Goal: Task Accomplishment & Management: Manage account settings

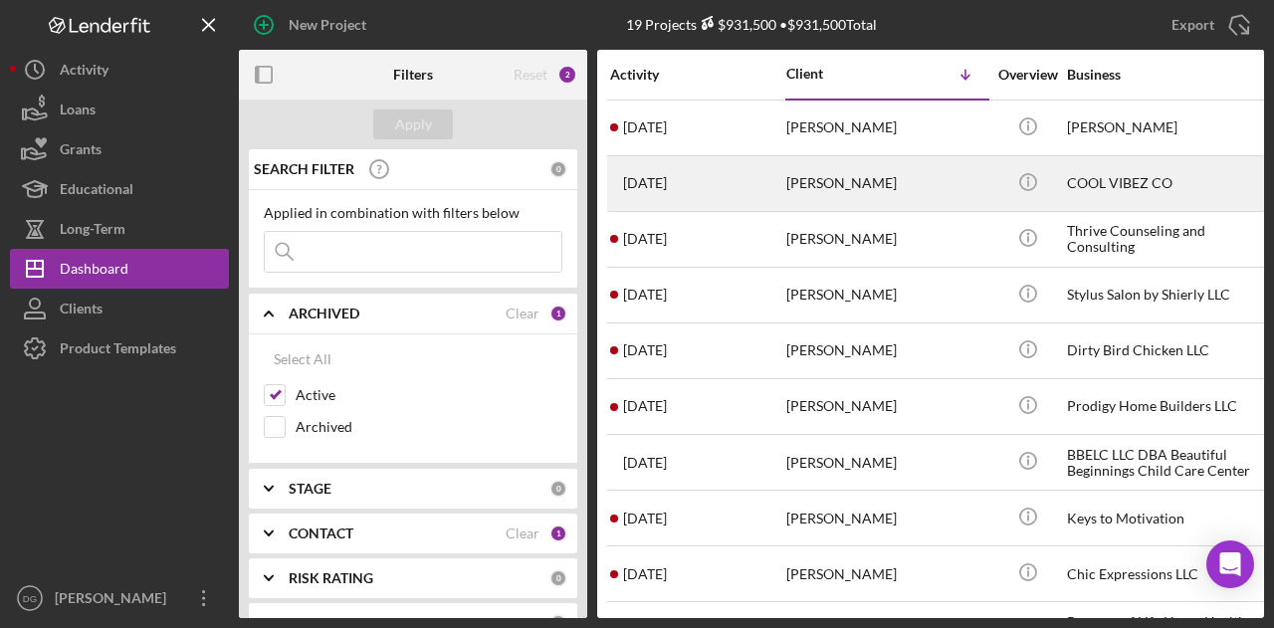
click at [1122, 176] on div "COOL VIBEZ CO" at bounding box center [1166, 183] width 199 height 53
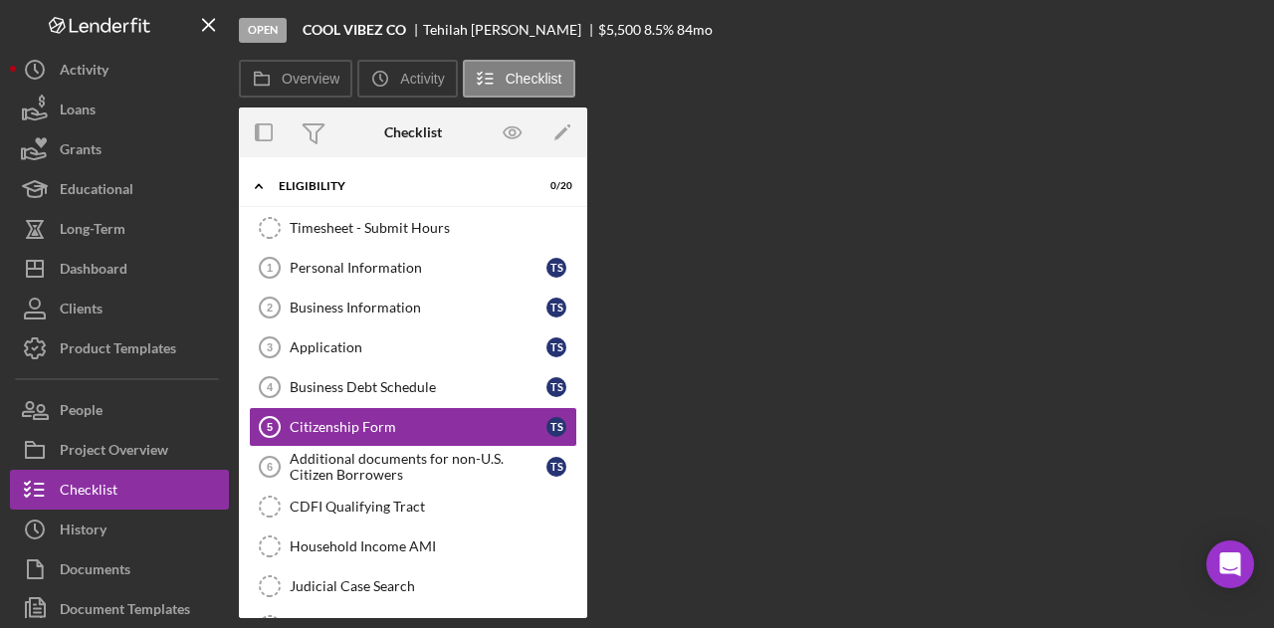
scroll to position [35, 0]
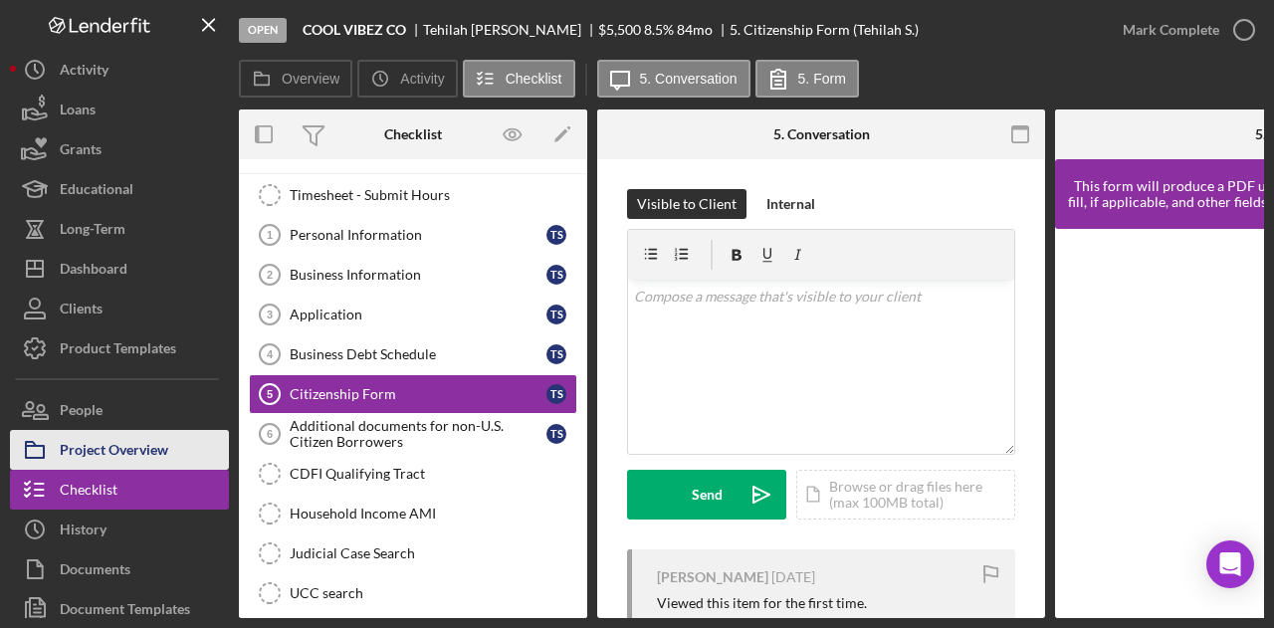
click at [100, 437] on div "Project Overview" at bounding box center [114, 452] width 109 height 45
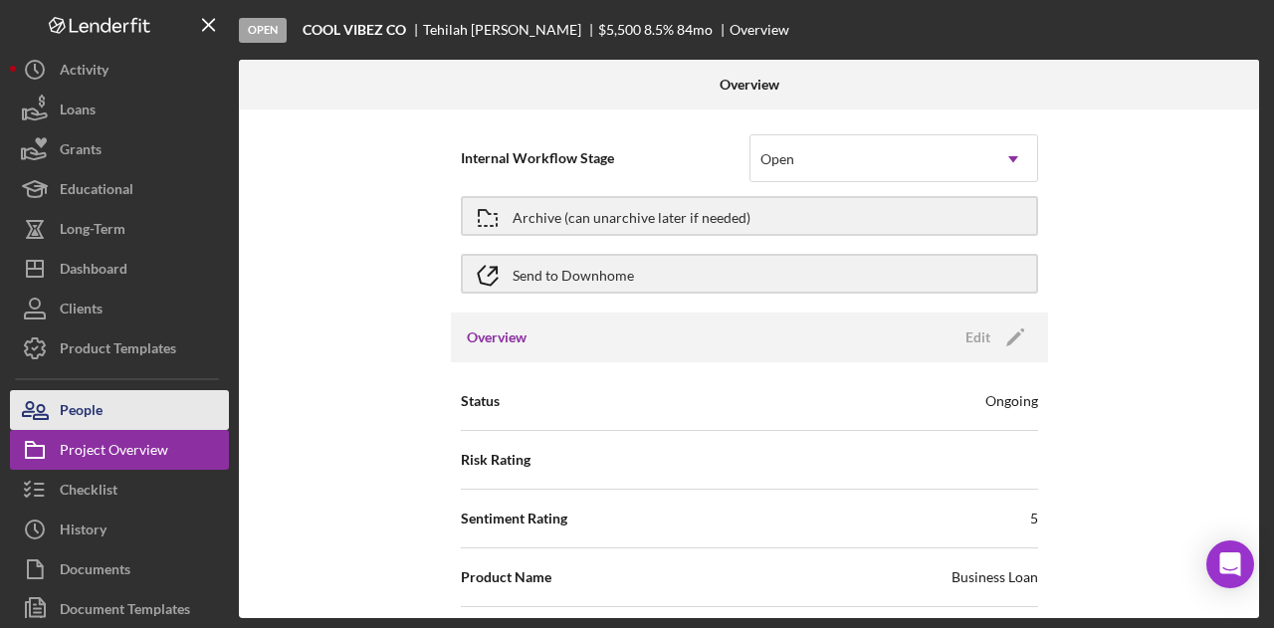
click at [96, 414] on div "People" at bounding box center [81, 412] width 43 height 45
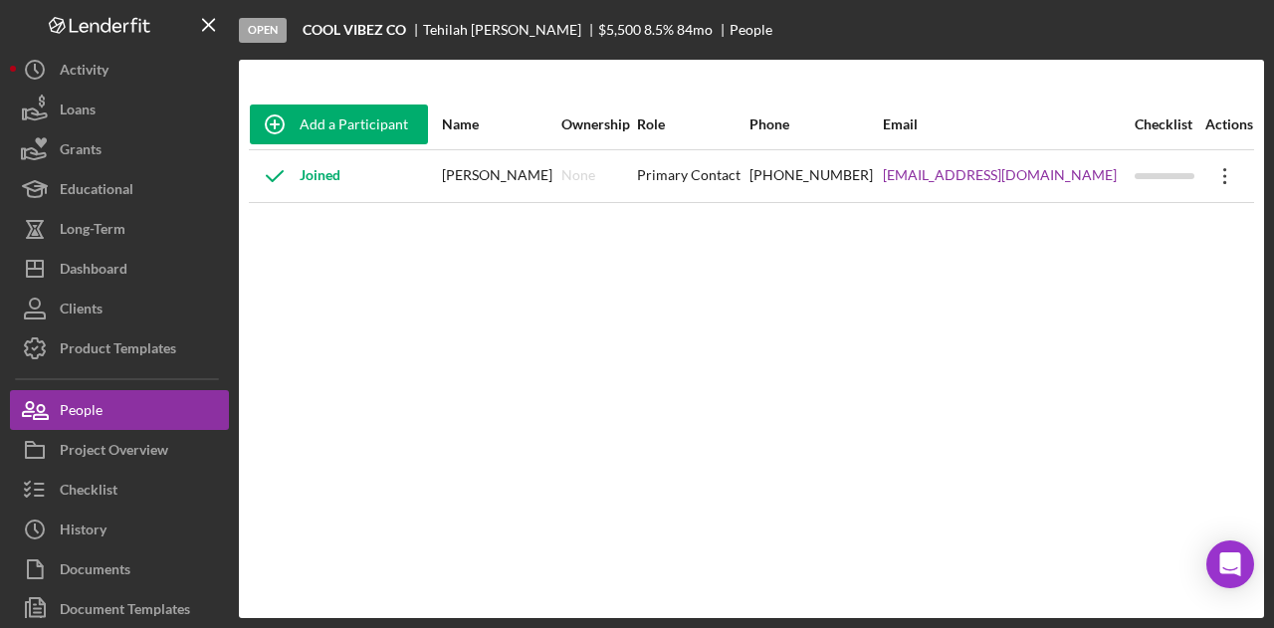
click at [1213, 176] on icon "Icon/Overflow" at bounding box center [1226, 176] width 50 height 50
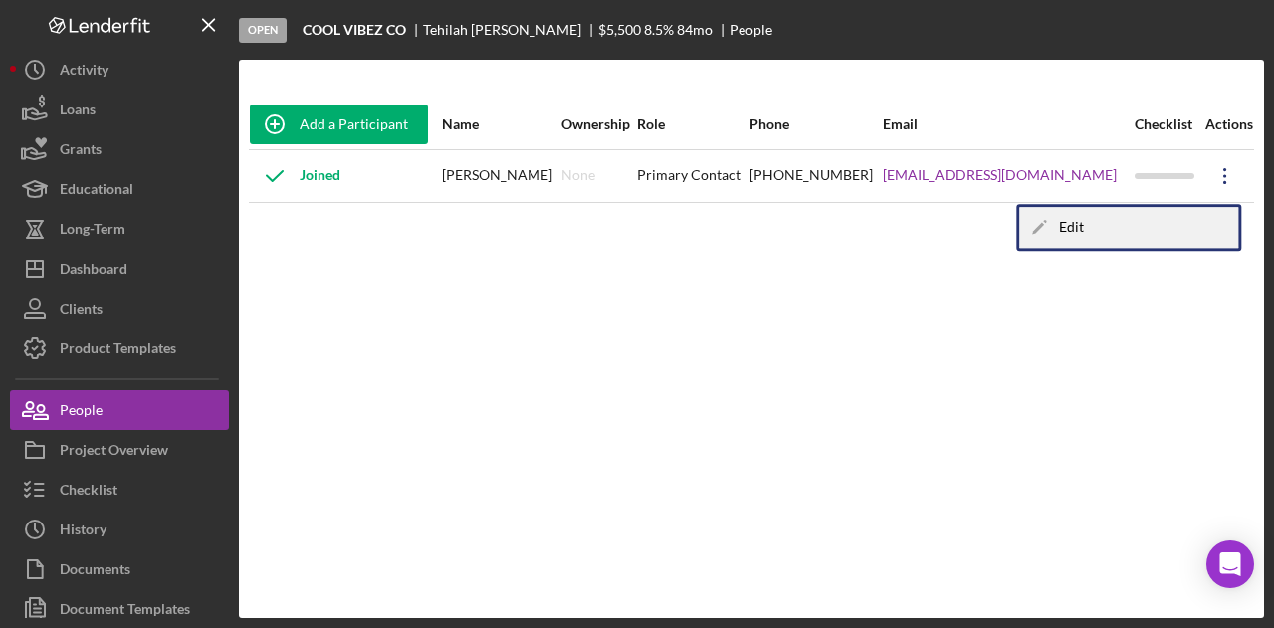
click at [1061, 232] on div "Icon/Edit Edit" at bounding box center [1128, 227] width 219 height 41
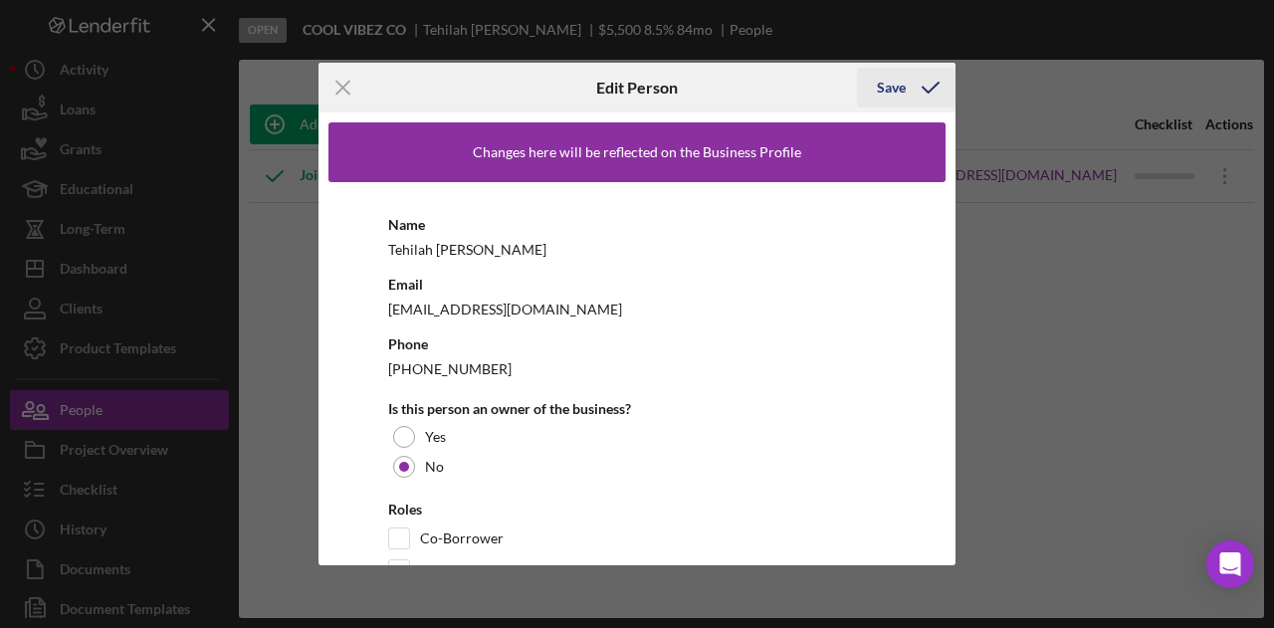
click at [901, 88] on div "Save" at bounding box center [891, 88] width 29 height 40
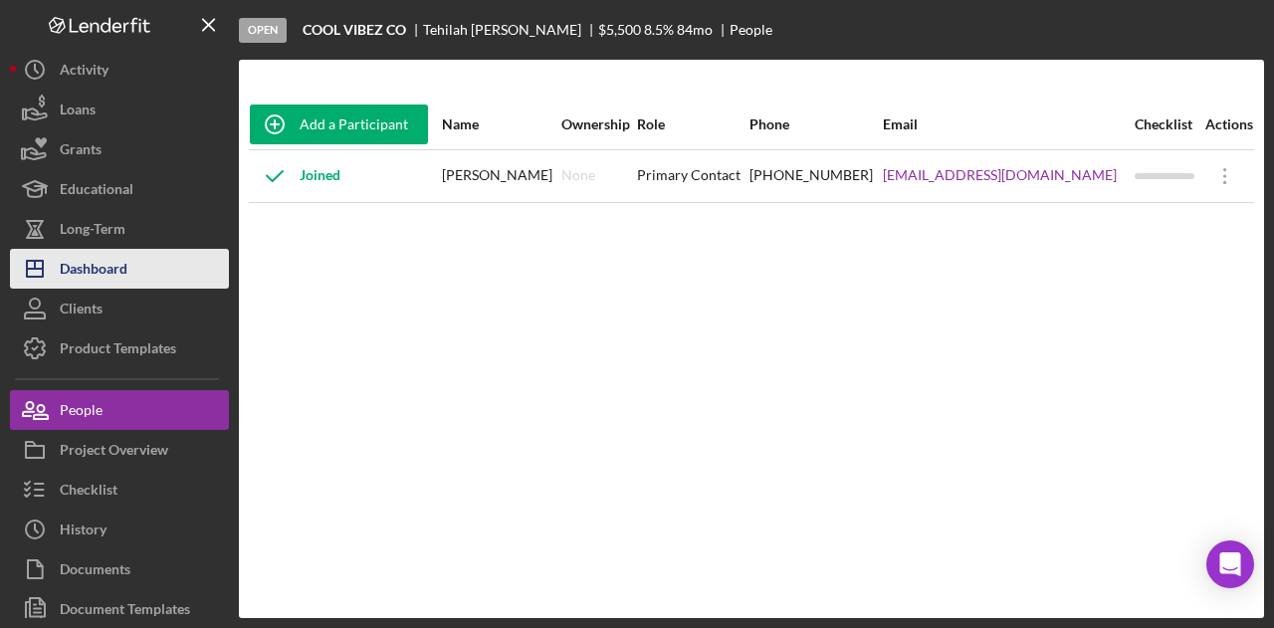
click at [108, 274] on div "Dashboard" at bounding box center [94, 271] width 68 height 45
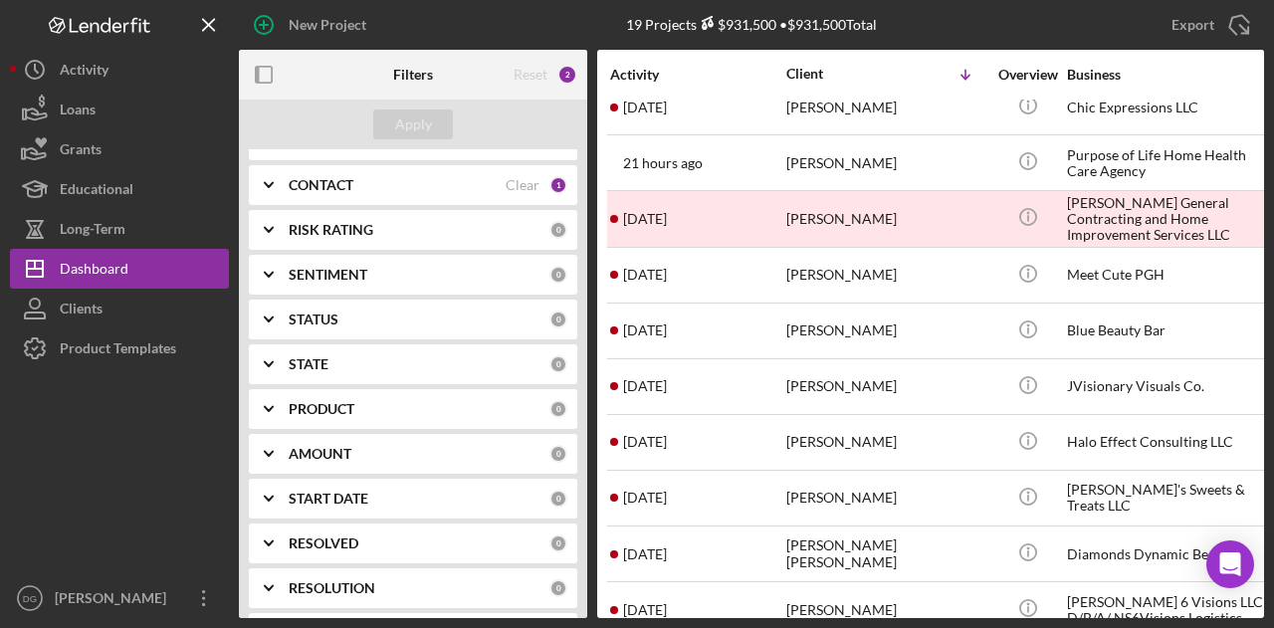
scroll to position [498, 0]
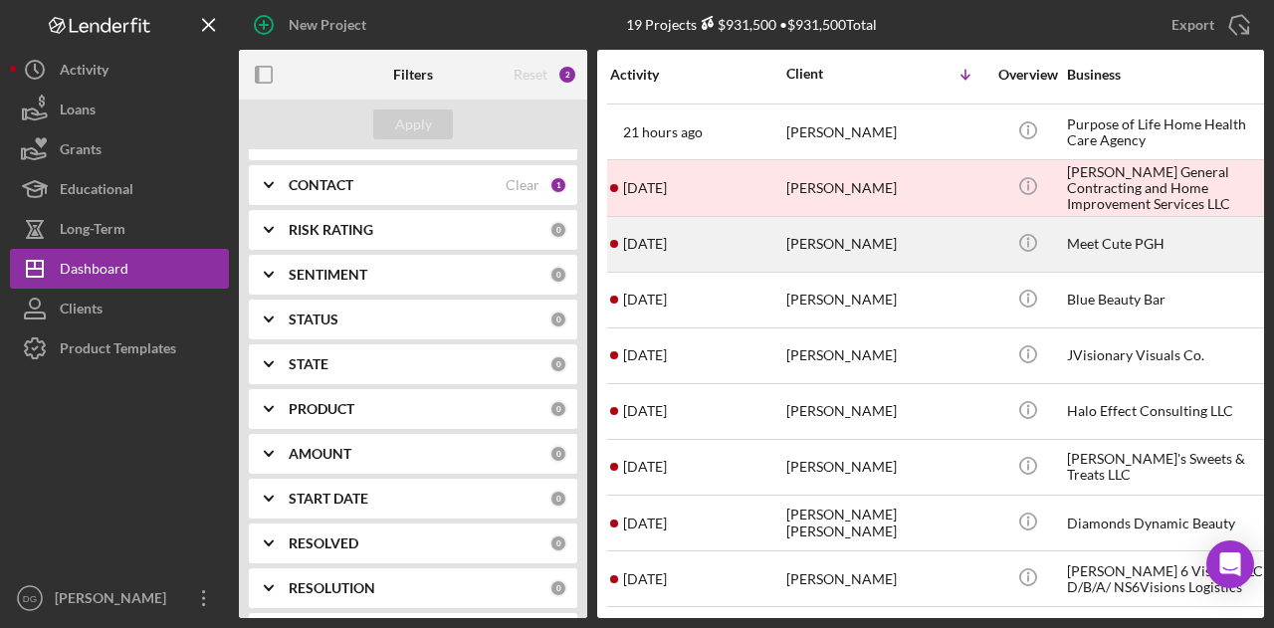
click at [1111, 234] on div "Meet Cute PGH" at bounding box center [1166, 244] width 199 height 53
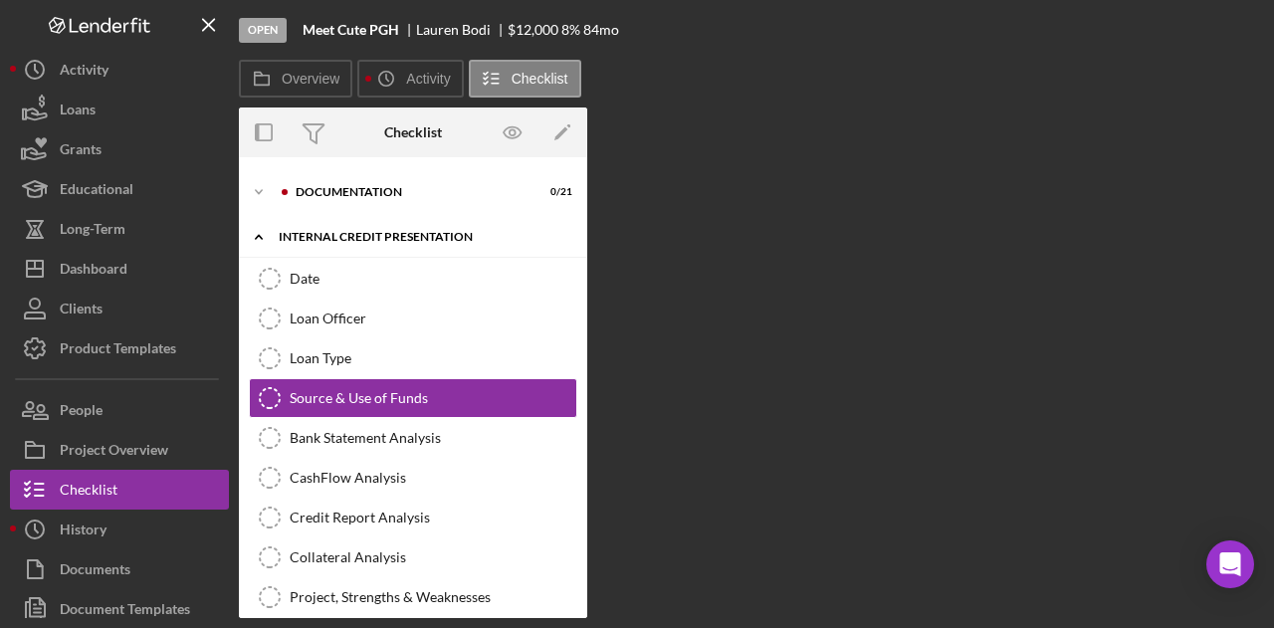
scroll to position [90, 0]
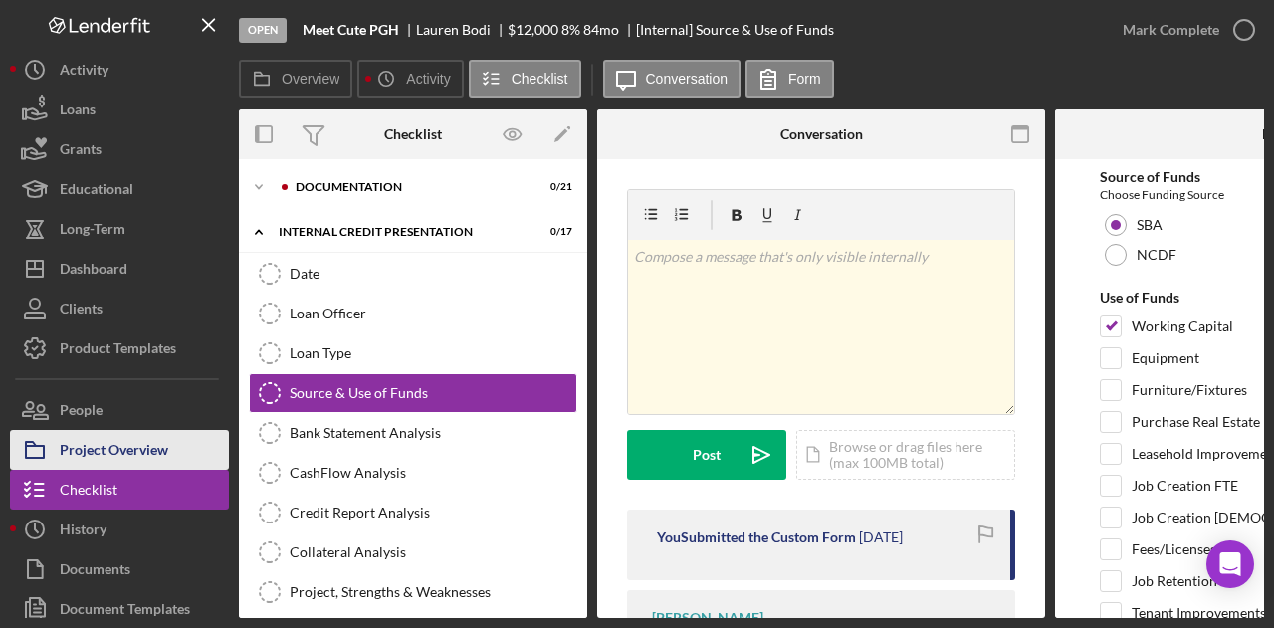
click at [120, 449] on div "Project Overview" at bounding box center [114, 452] width 109 height 45
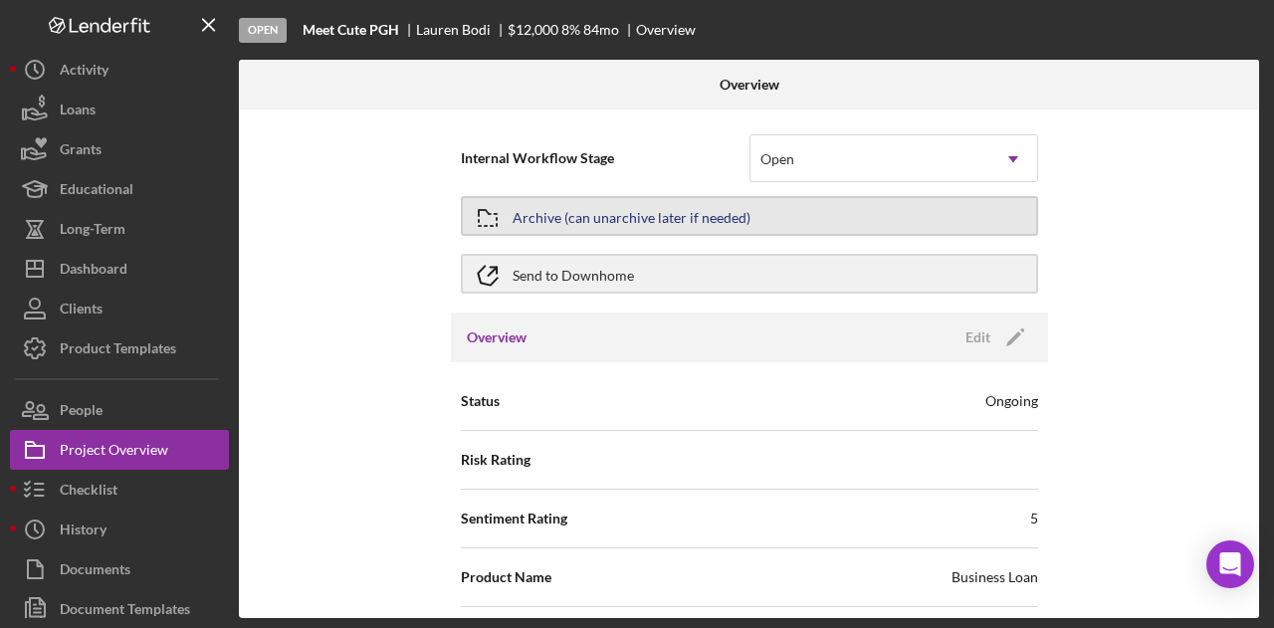
click at [810, 198] on button "Archive (can unarchive later if needed)" at bounding box center [749, 216] width 577 height 40
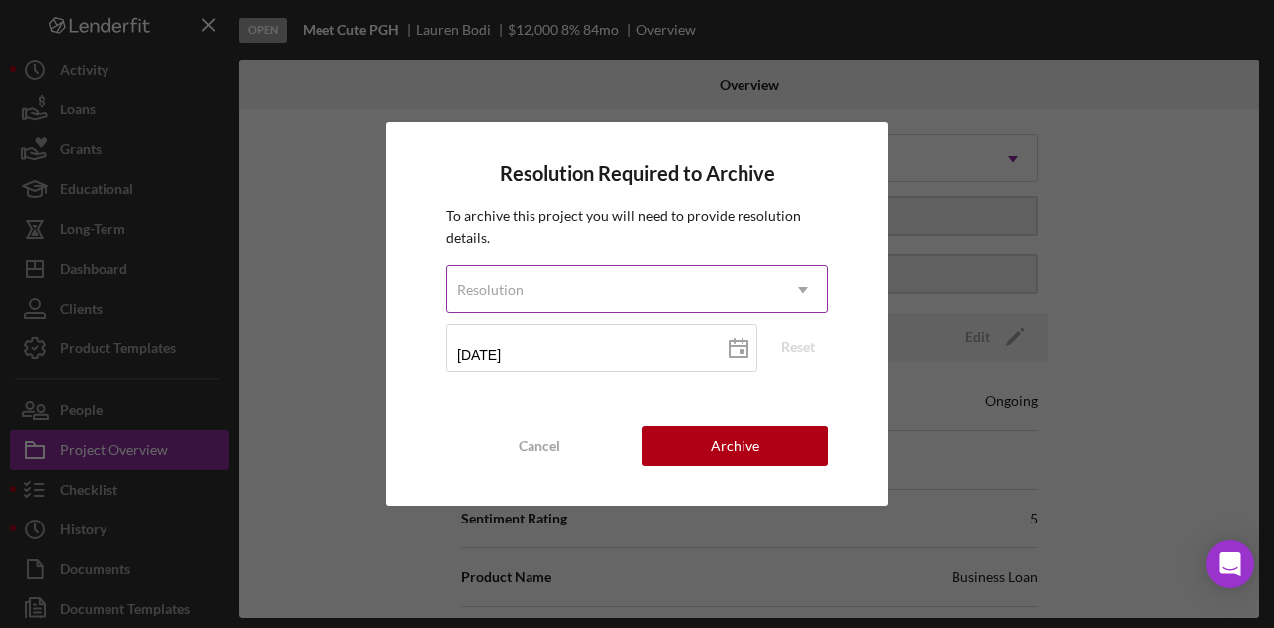
click at [593, 294] on div "Resolution" at bounding box center [613, 290] width 333 height 46
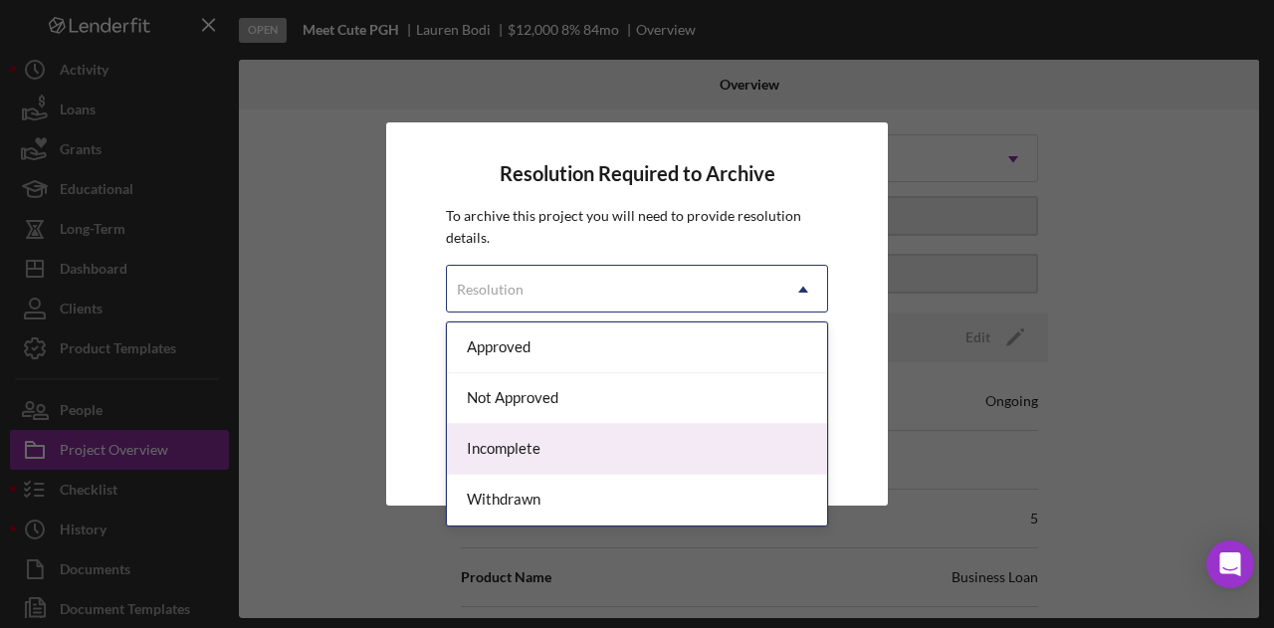
click at [524, 443] on div "Incomplete" at bounding box center [637, 449] width 380 height 51
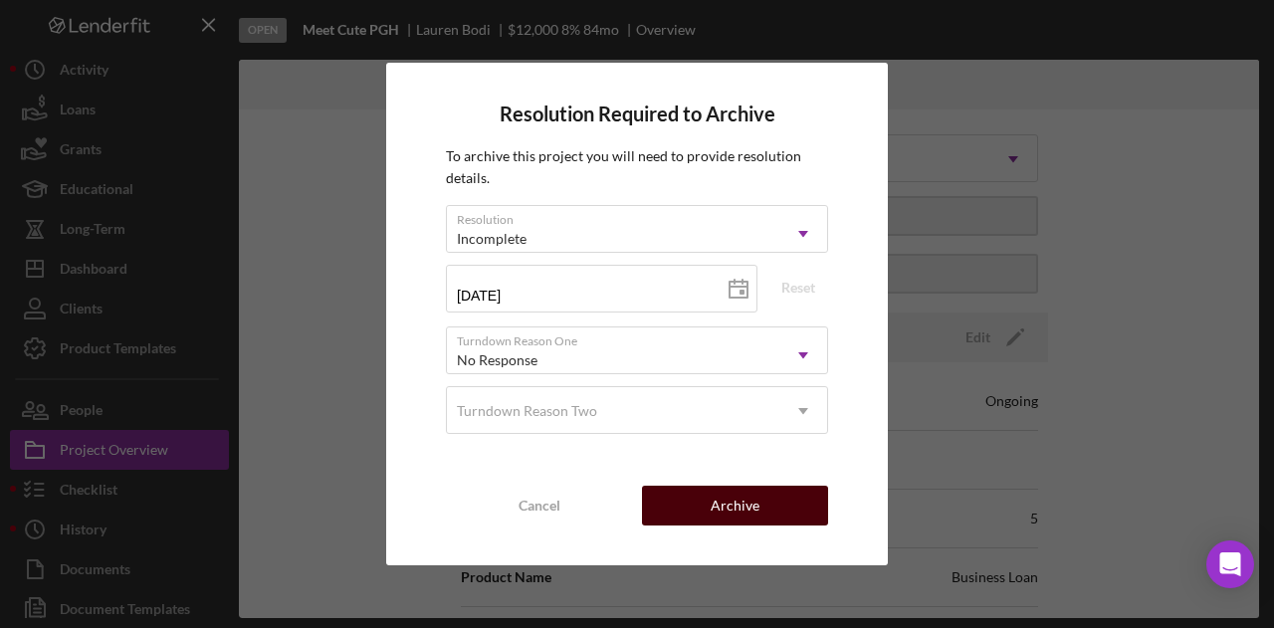
click at [727, 501] on div "Archive" at bounding box center [735, 506] width 49 height 40
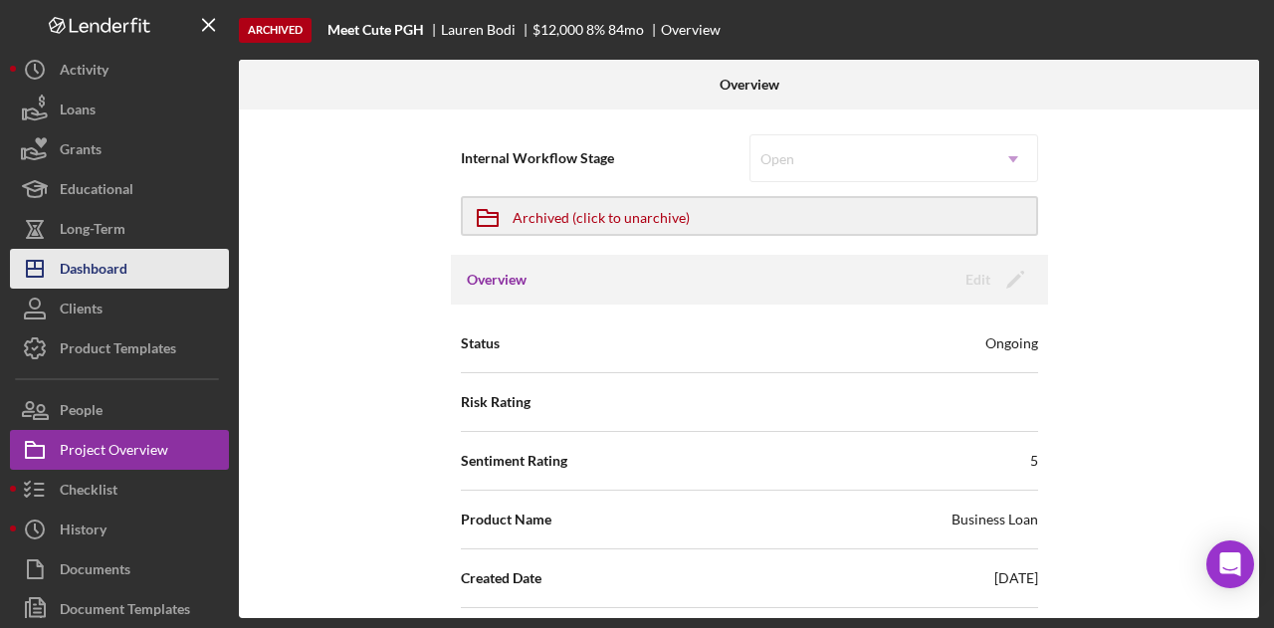
click at [89, 260] on div "Dashboard" at bounding box center [94, 271] width 68 height 45
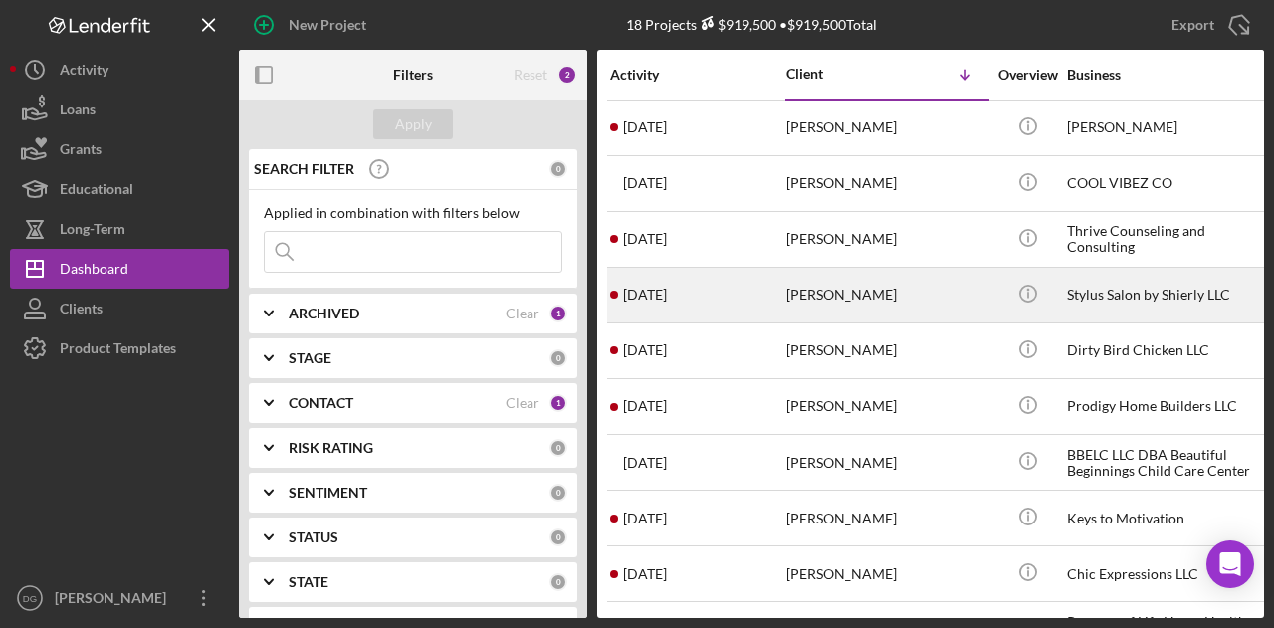
click at [1097, 286] on div "Stylus Salon by Shierly LLC" at bounding box center [1166, 295] width 199 height 53
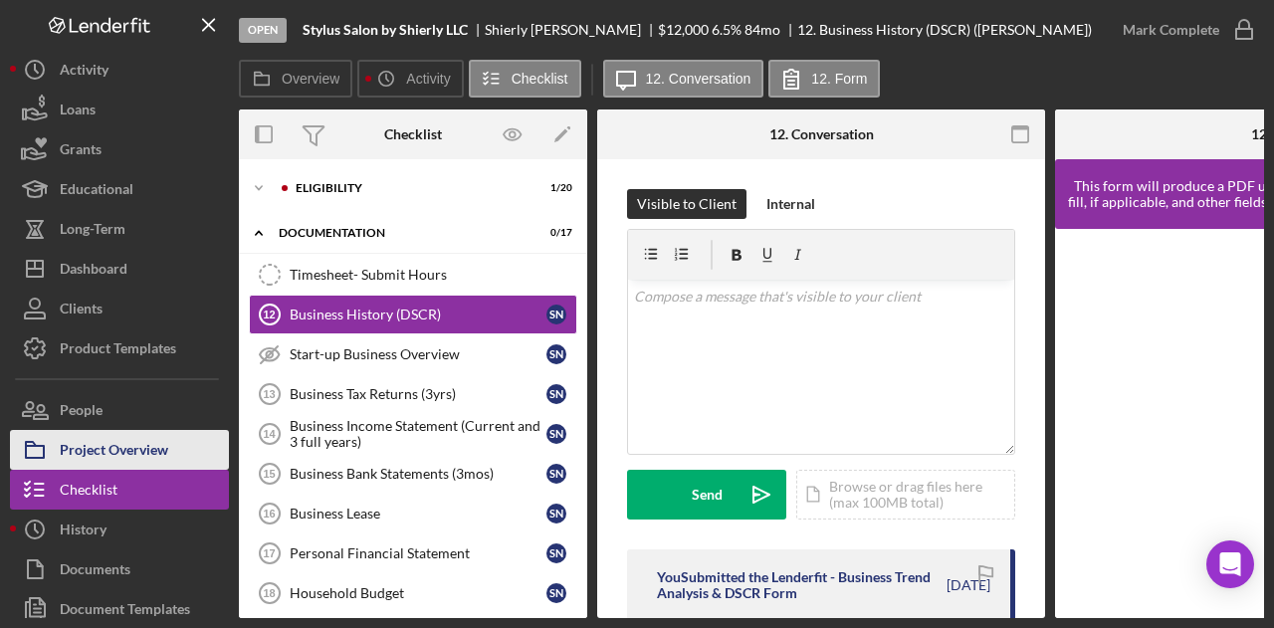
click at [92, 449] on div "Project Overview" at bounding box center [114, 452] width 109 height 45
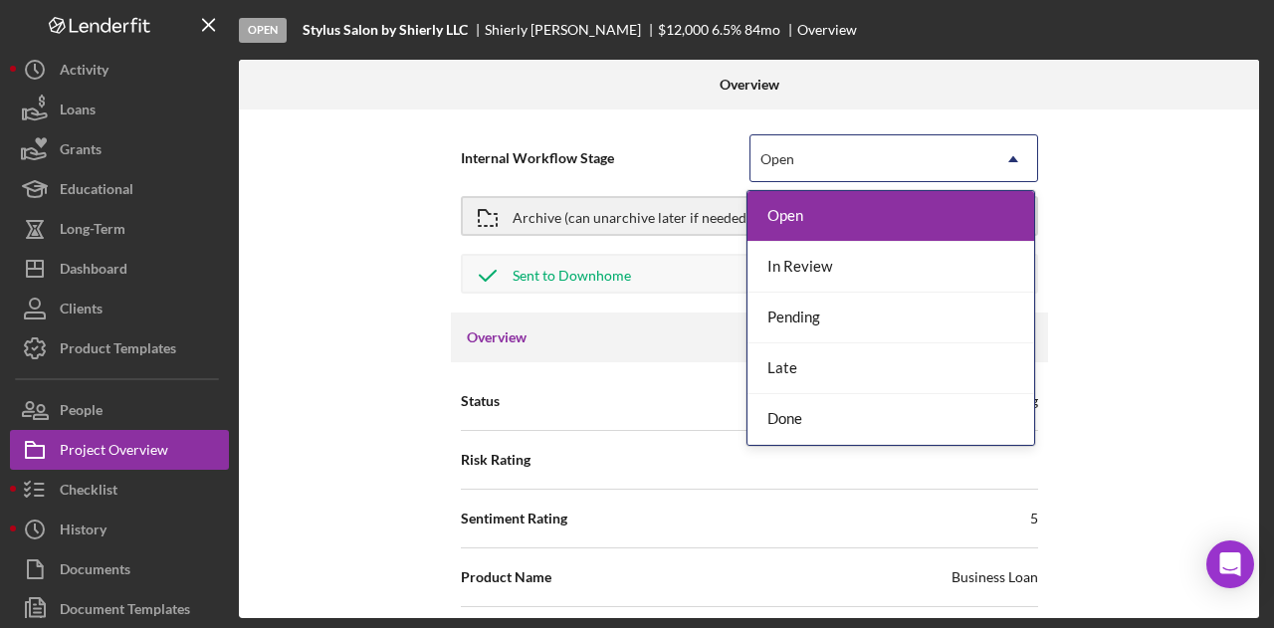
click at [844, 156] on div "Open" at bounding box center [870, 159] width 239 height 46
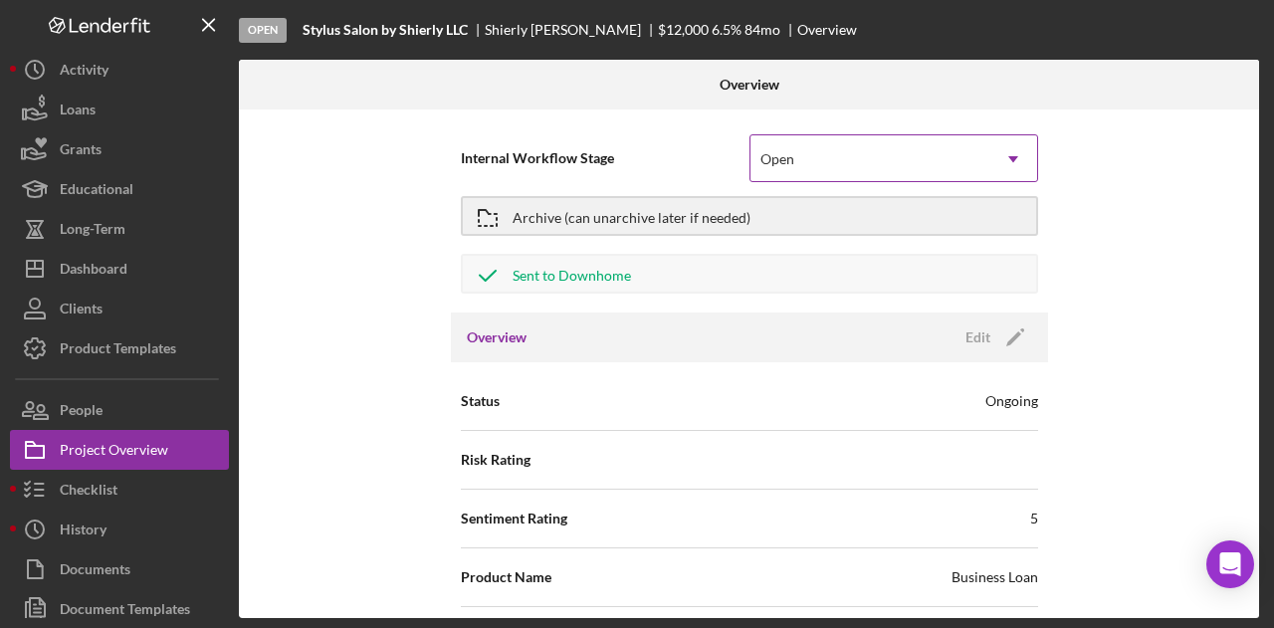
click at [798, 147] on div "Open" at bounding box center [870, 159] width 239 height 46
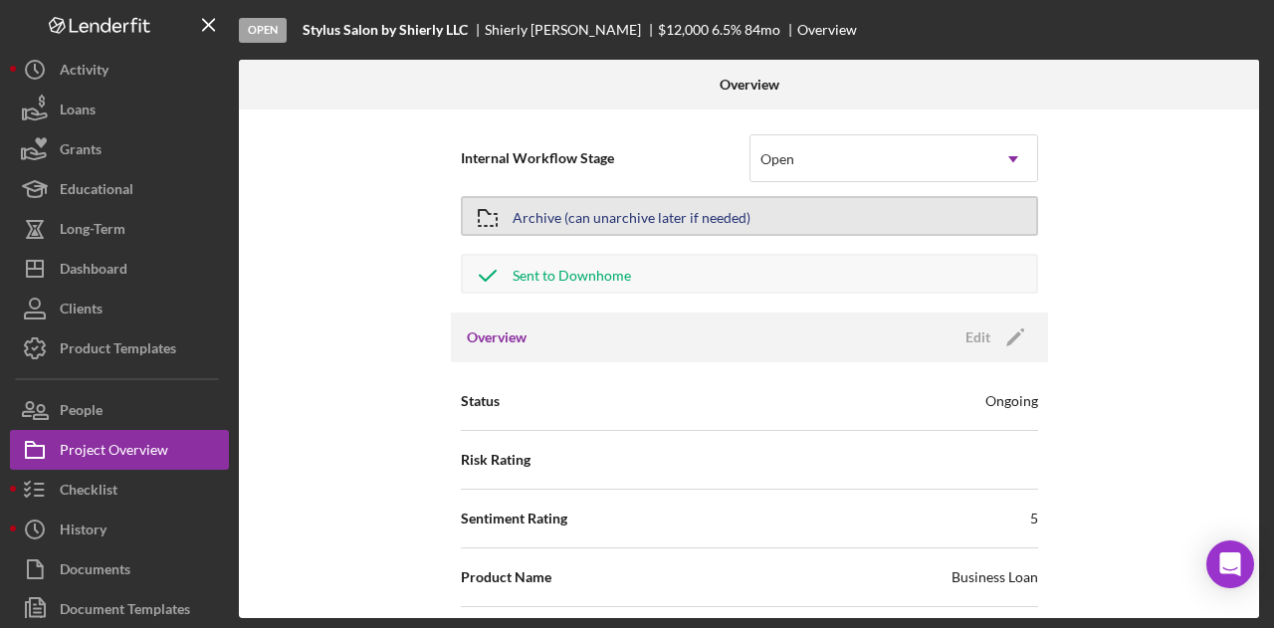
click at [667, 216] on div "Archive (can unarchive later if needed)" at bounding box center [632, 216] width 238 height 36
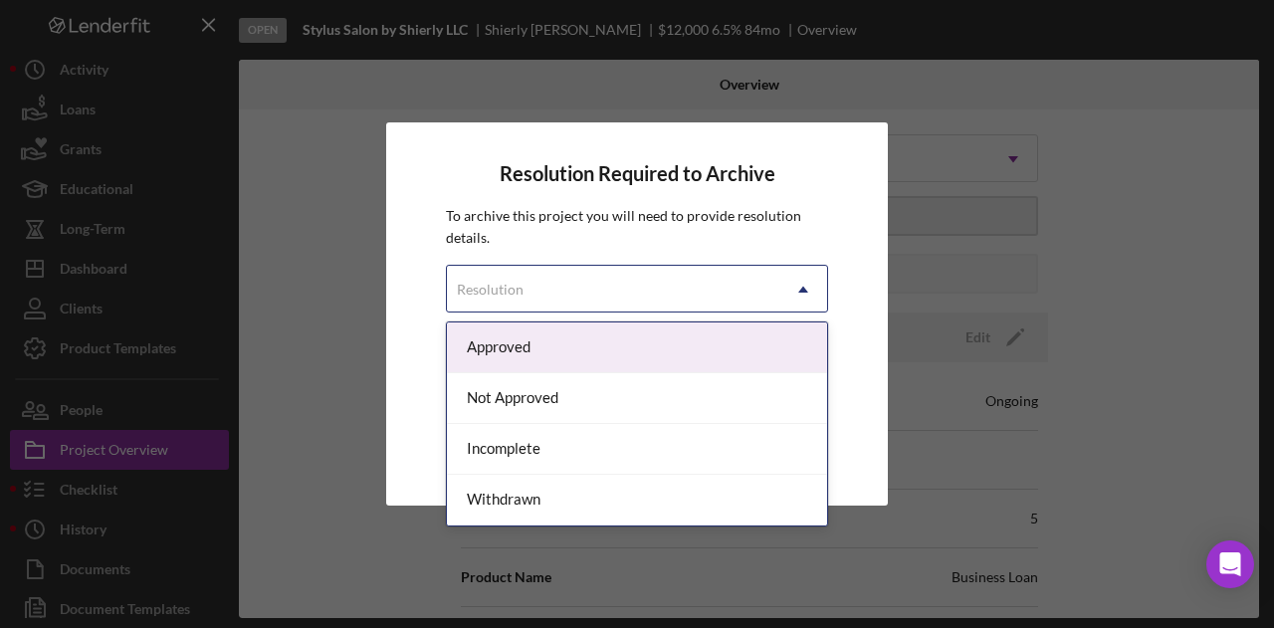
click at [538, 295] on div "Resolution" at bounding box center [613, 290] width 333 height 46
click at [567, 342] on div "Approved" at bounding box center [637, 348] width 380 height 51
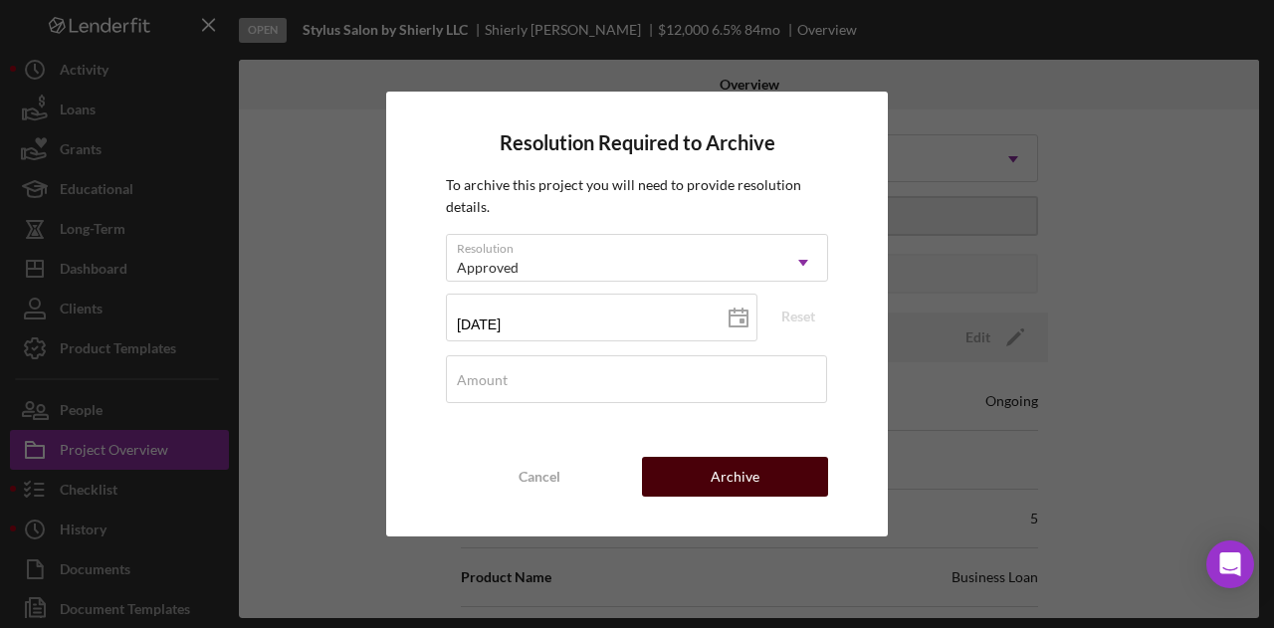
click at [726, 471] on div "Archive" at bounding box center [735, 477] width 49 height 40
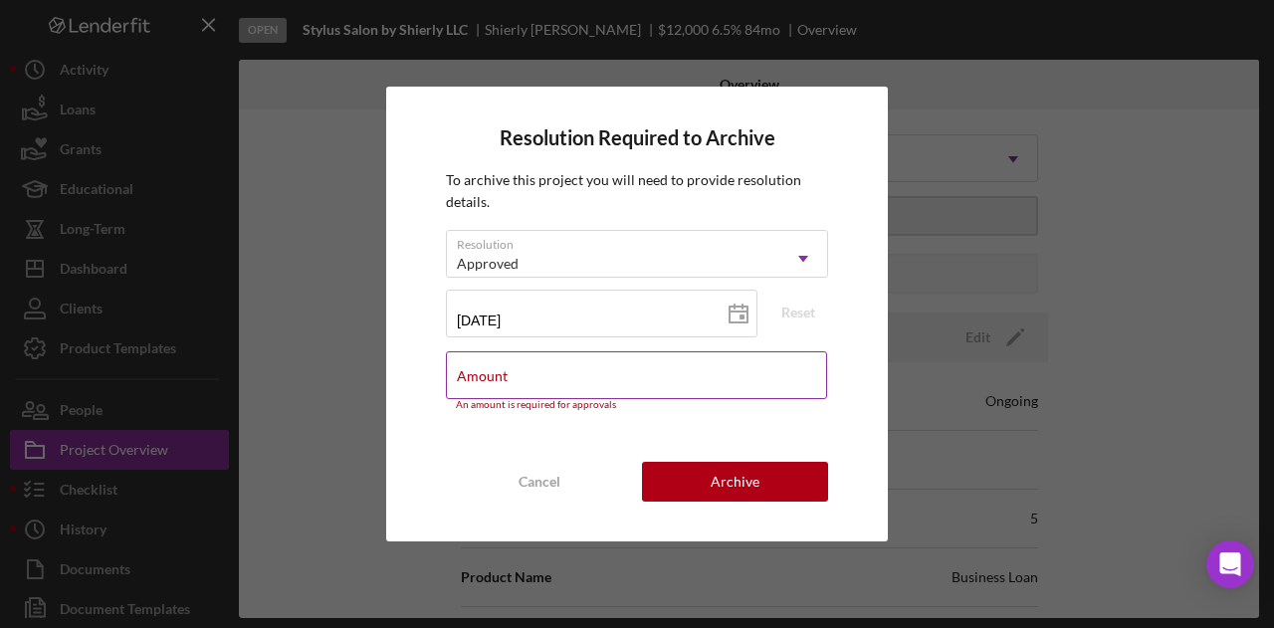
drag, startPoint x: 726, startPoint y: 471, endPoint x: 557, endPoint y: 367, distance: 197.5
click at [557, 367] on div "Resolution Required to Archive To archive this project you will need to provide…" at bounding box center [637, 314] width 502 height 455
click at [523, 365] on div "Amount An amount is required for approvals" at bounding box center [637, 381] width 382 height 60
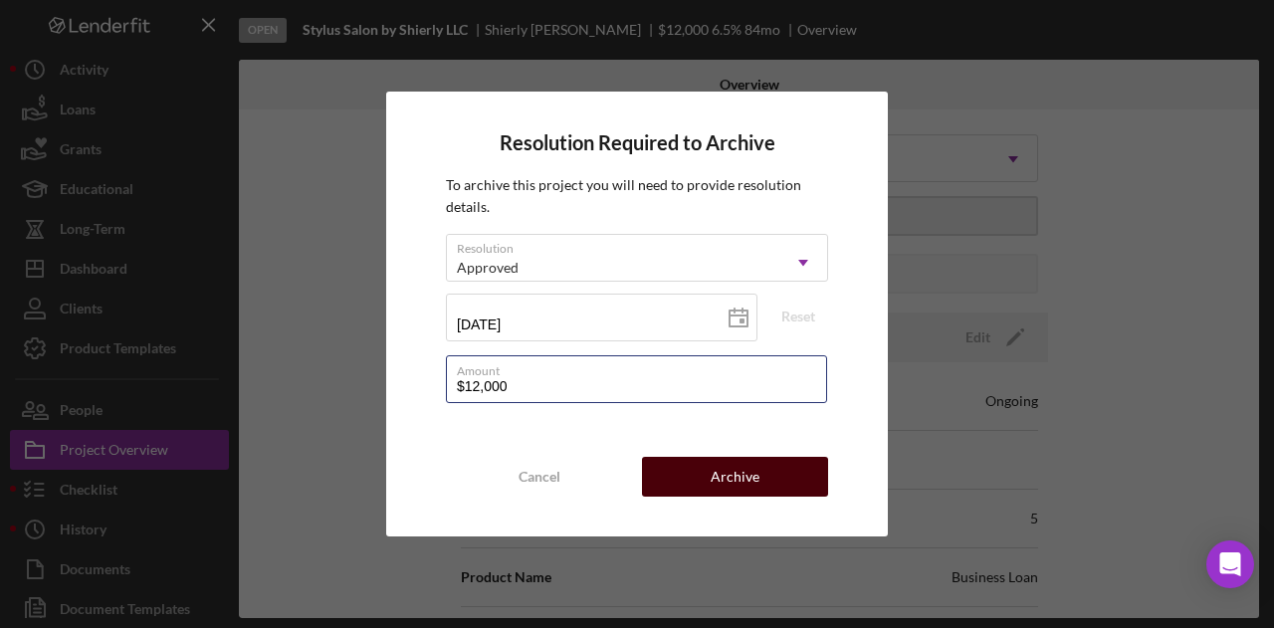
type input "$12,000"
click at [751, 470] on div "Archive" at bounding box center [735, 477] width 49 height 40
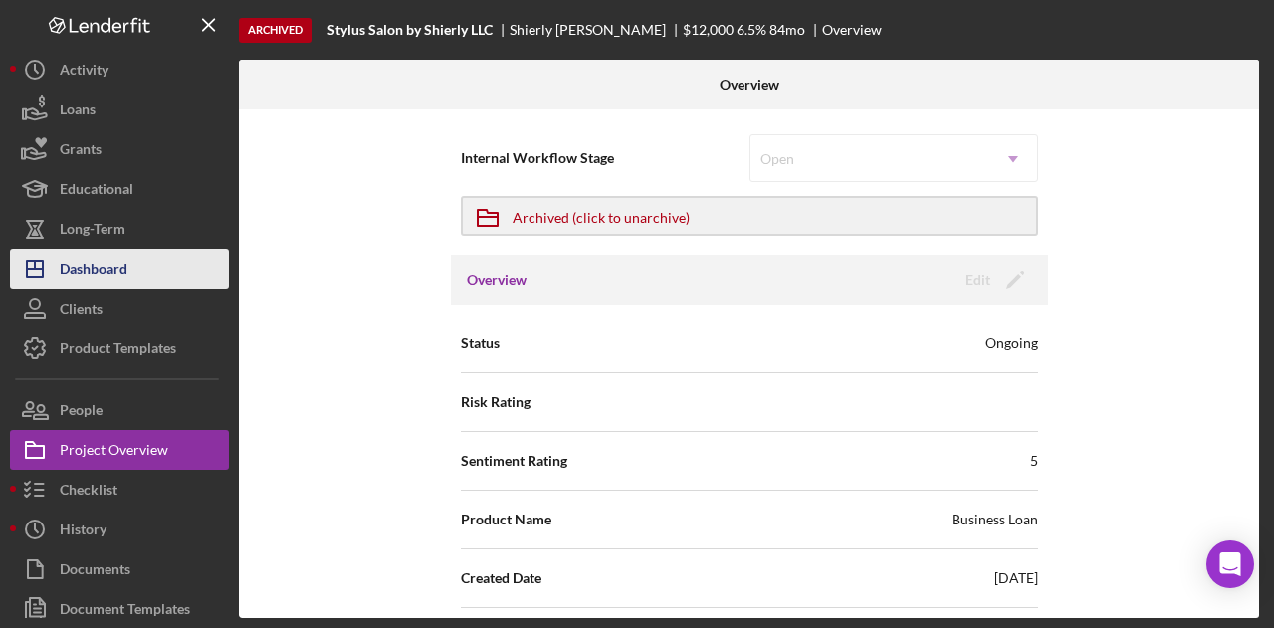
click at [100, 261] on div "Dashboard" at bounding box center [94, 271] width 68 height 45
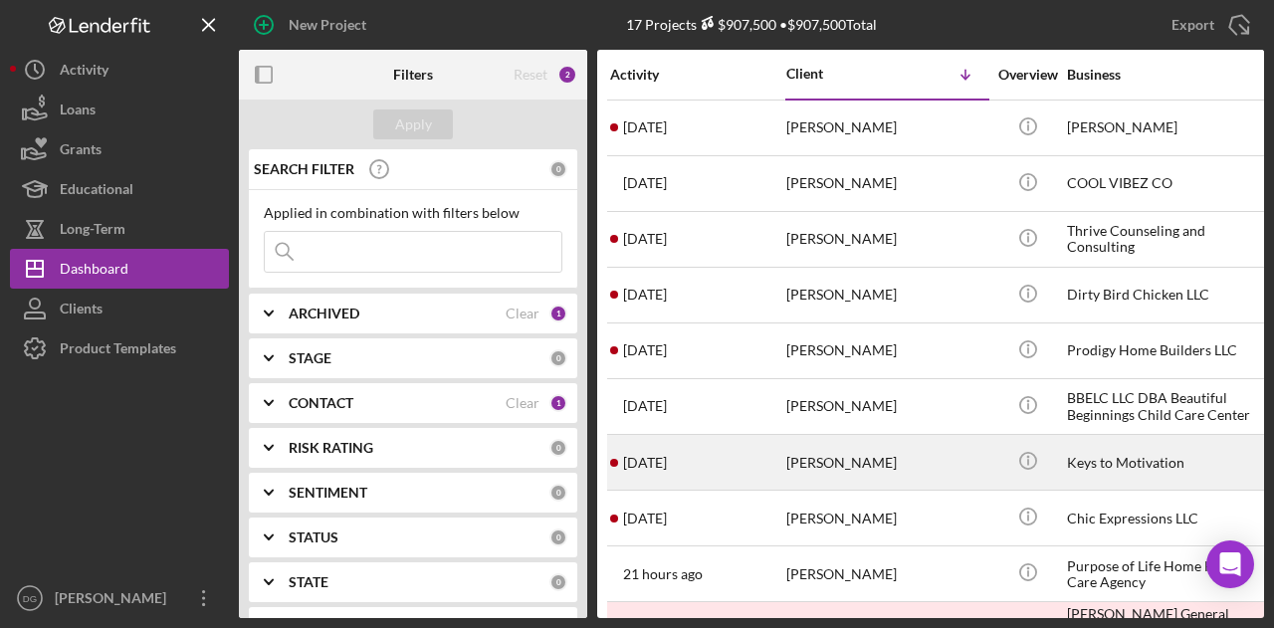
click at [852, 457] on div "[PERSON_NAME]" at bounding box center [885, 462] width 199 height 53
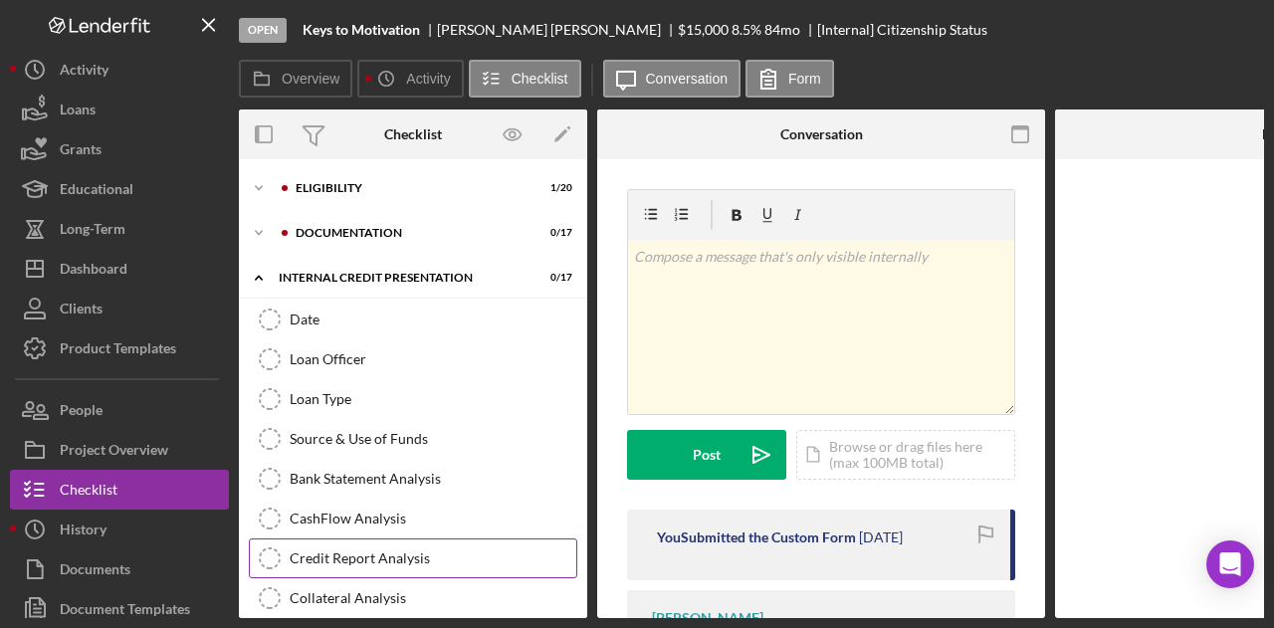
scroll to position [364, 0]
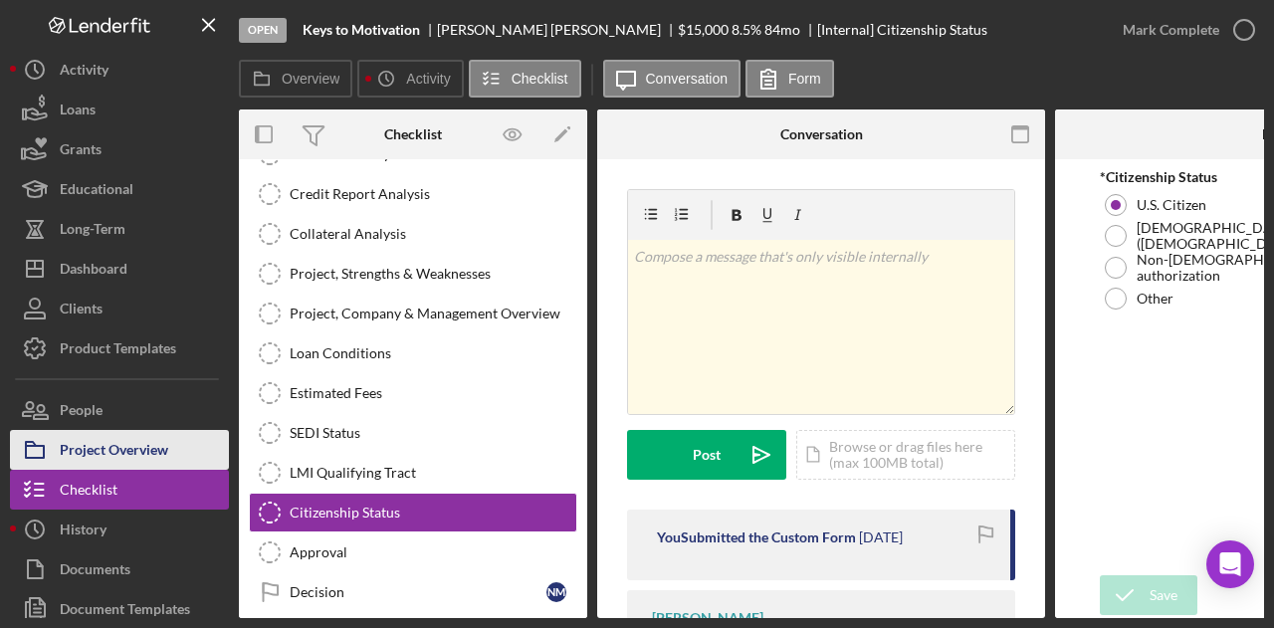
click at [103, 443] on div "Project Overview" at bounding box center [114, 452] width 109 height 45
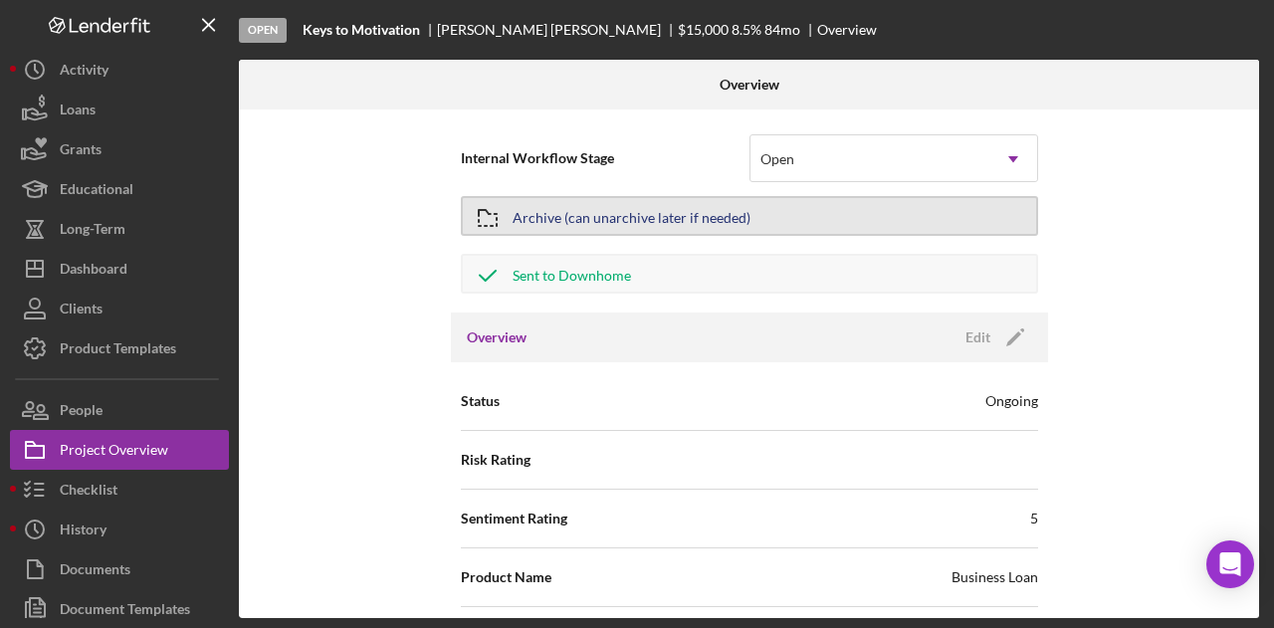
click at [803, 216] on button "Archive (can unarchive later if needed)" at bounding box center [749, 216] width 577 height 40
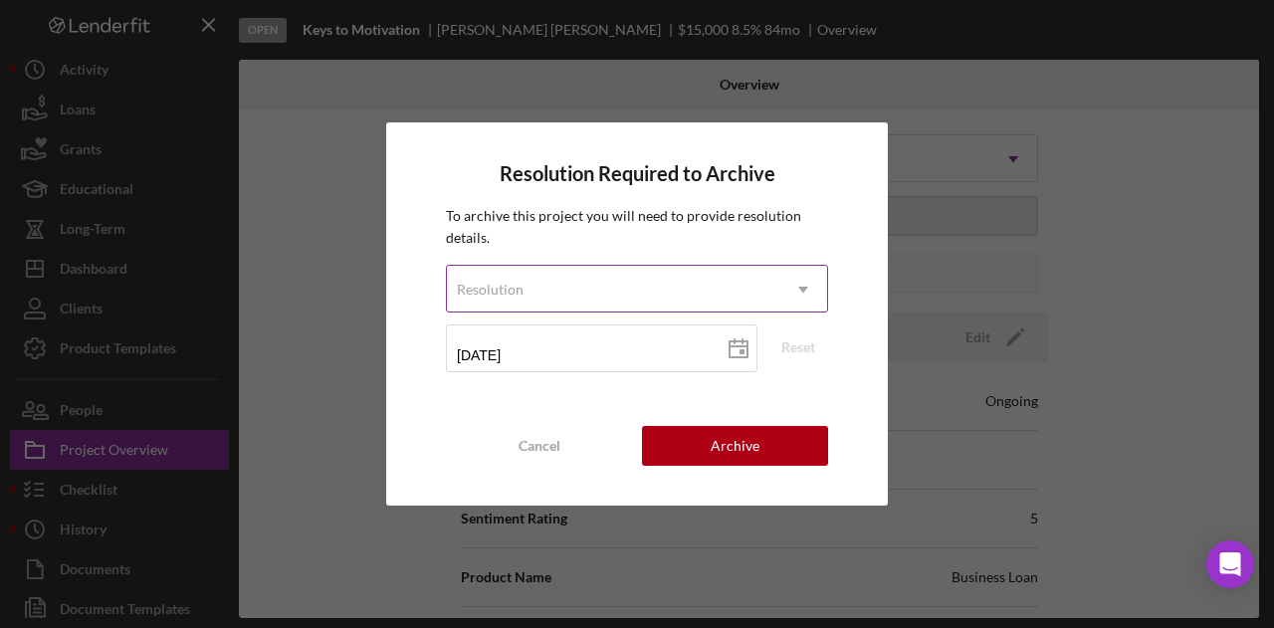
click at [573, 295] on div "Resolution" at bounding box center [613, 290] width 333 height 46
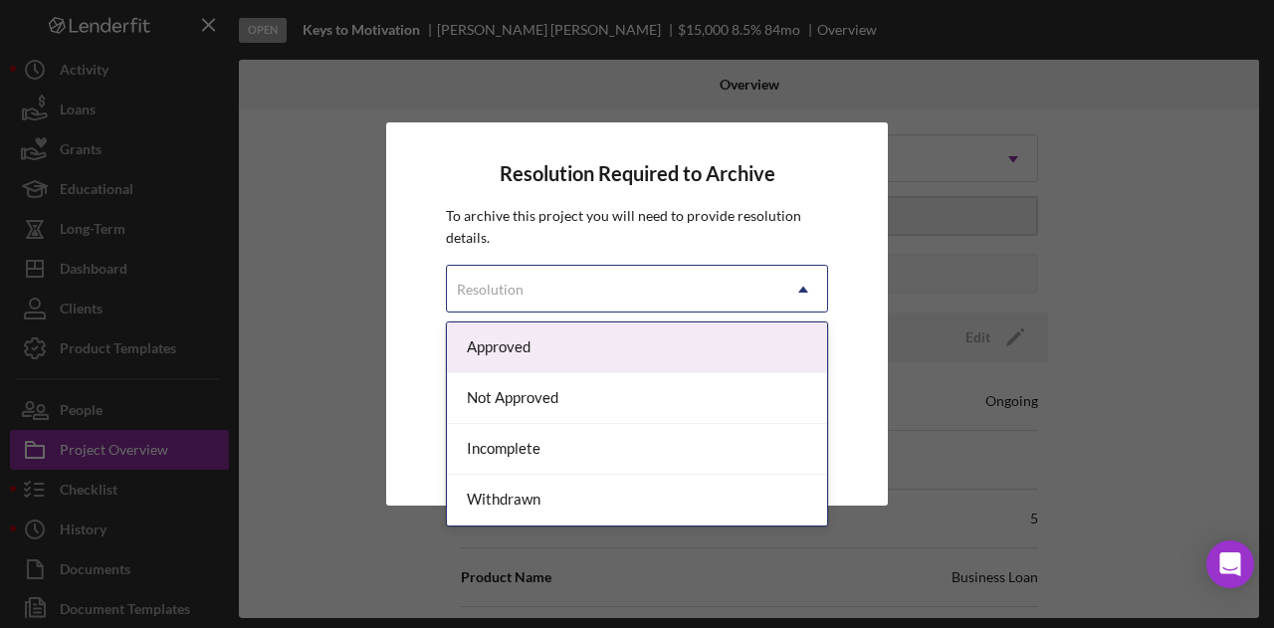
click at [527, 345] on div "Approved" at bounding box center [637, 348] width 380 height 51
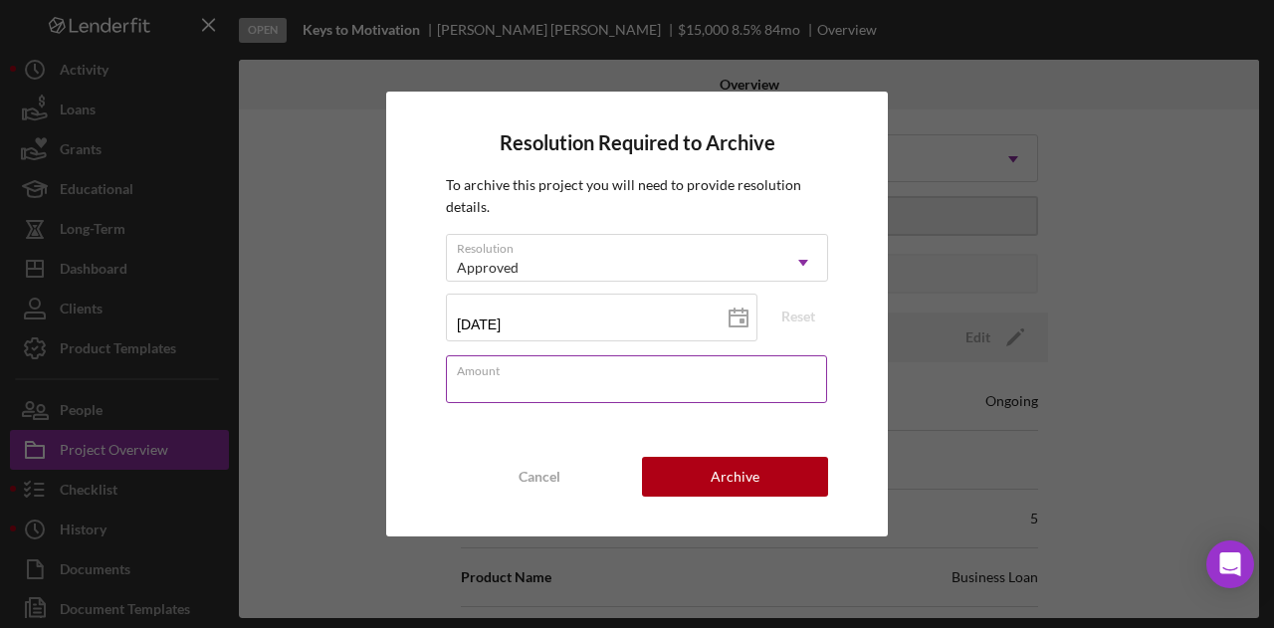
click at [524, 380] on input "Amount" at bounding box center [636, 379] width 381 height 48
type input "$1,500,000"
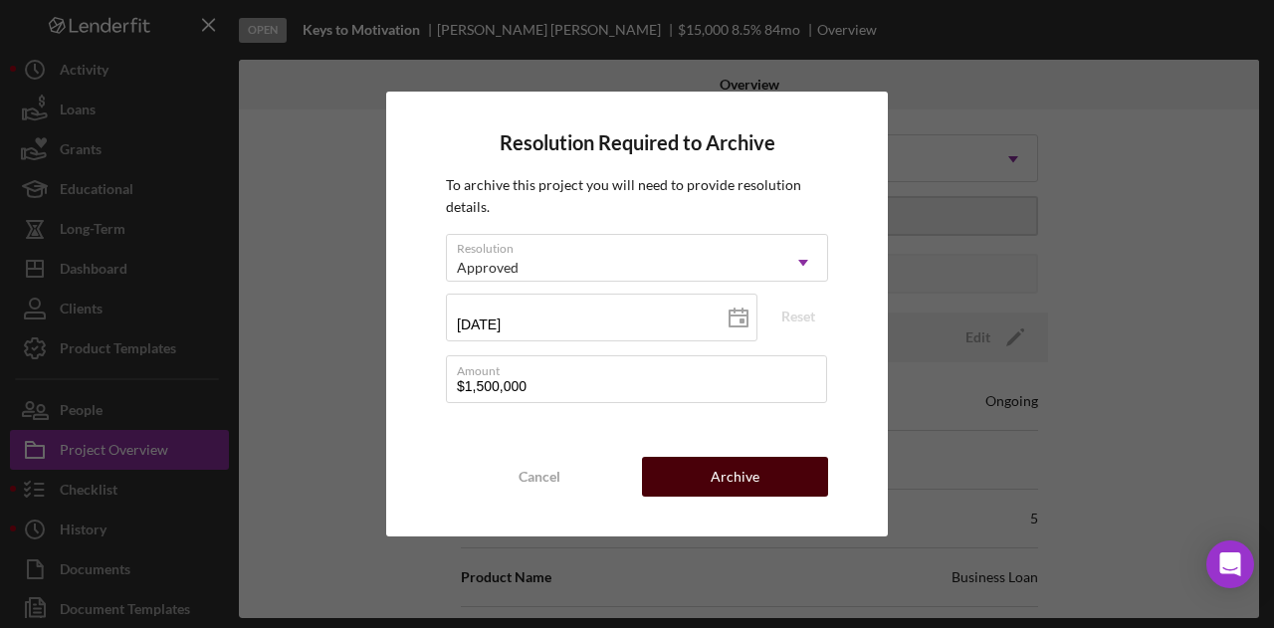
click at [761, 487] on button "Archive" at bounding box center [735, 477] width 186 height 40
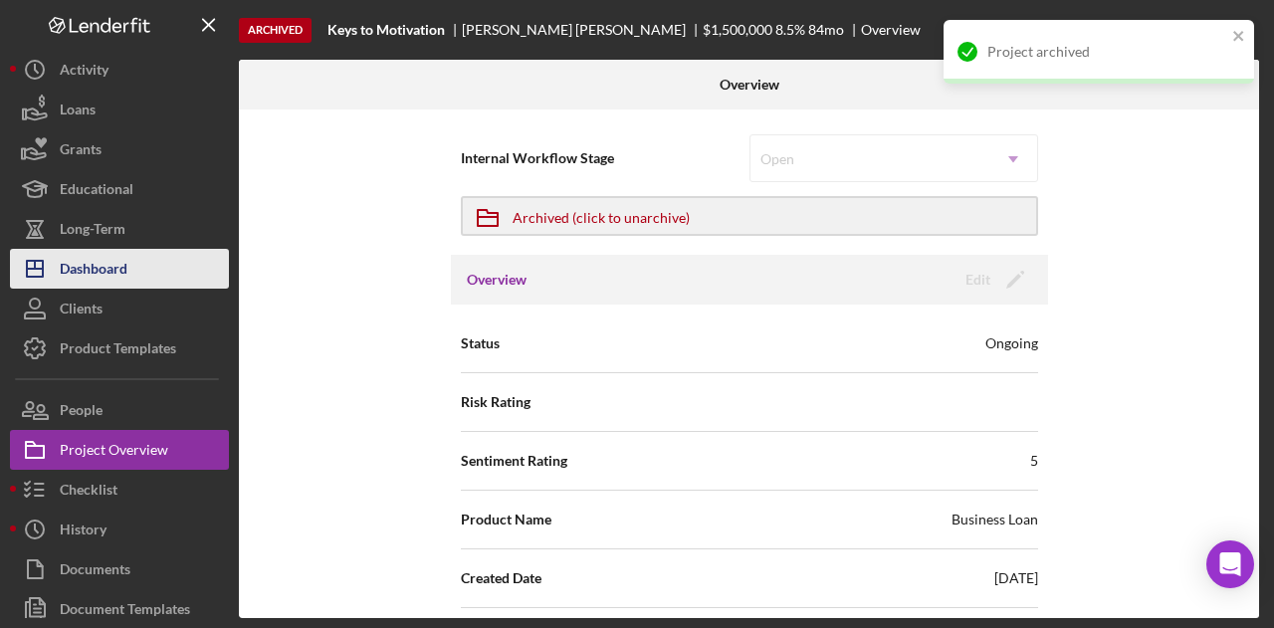
click at [122, 255] on div "Dashboard" at bounding box center [94, 271] width 68 height 45
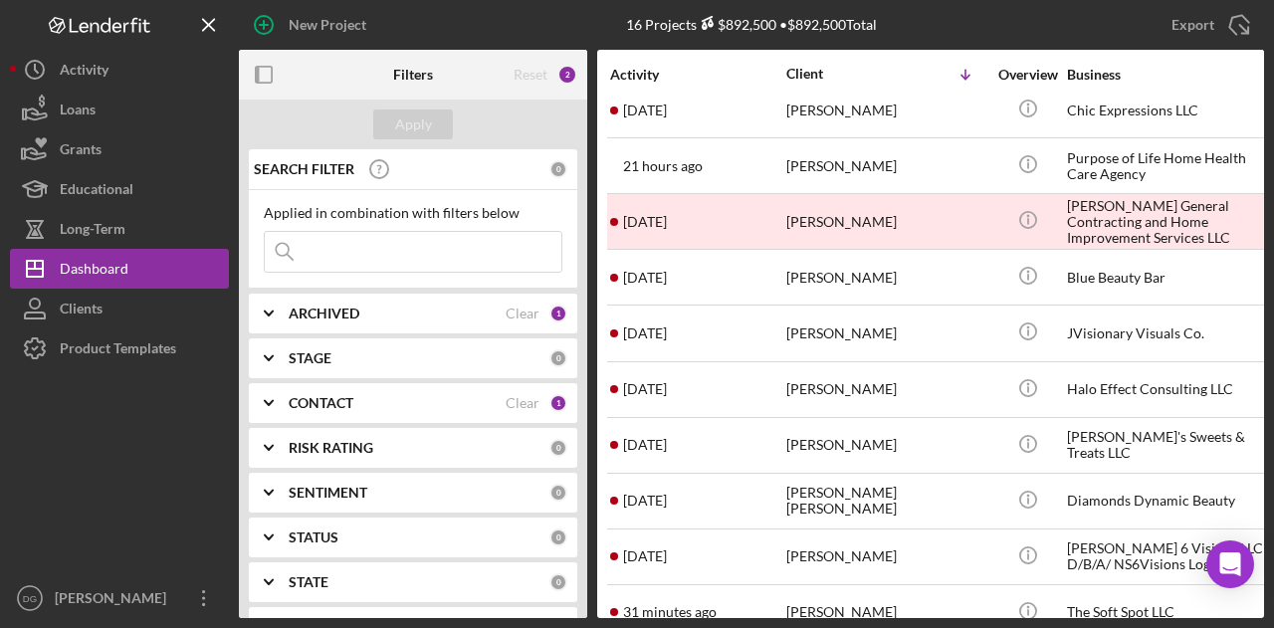
scroll to position [389, 0]
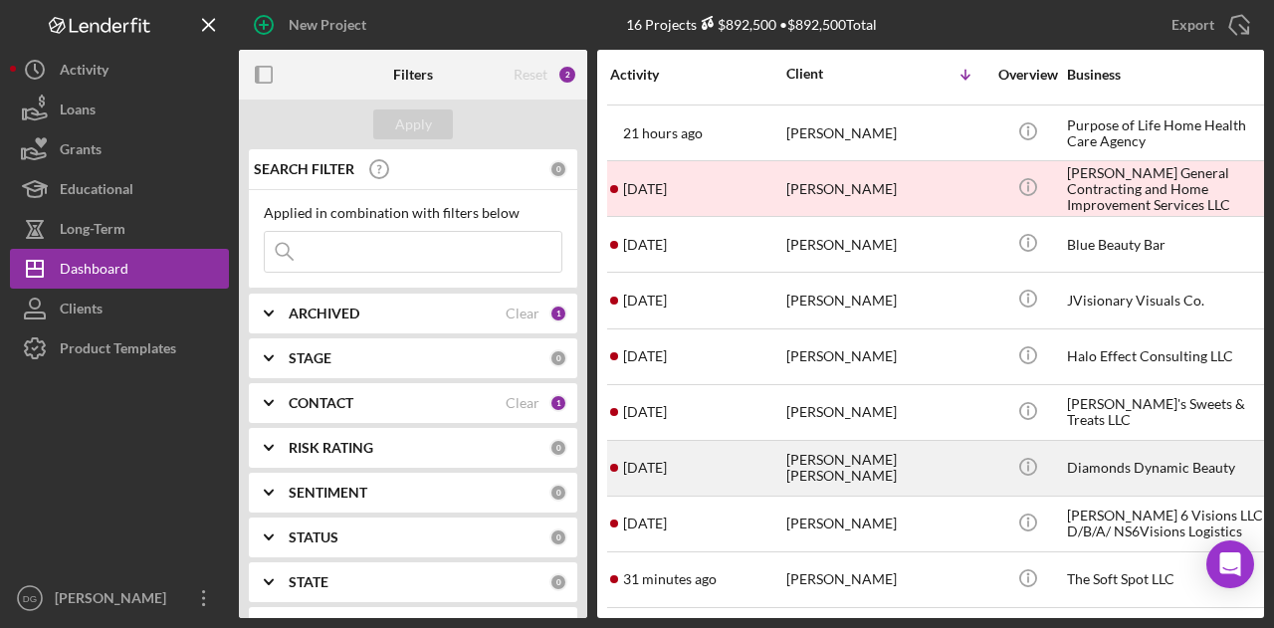
click at [849, 447] on div "[PERSON_NAME] [PERSON_NAME]" at bounding box center [885, 468] width 199 height 53
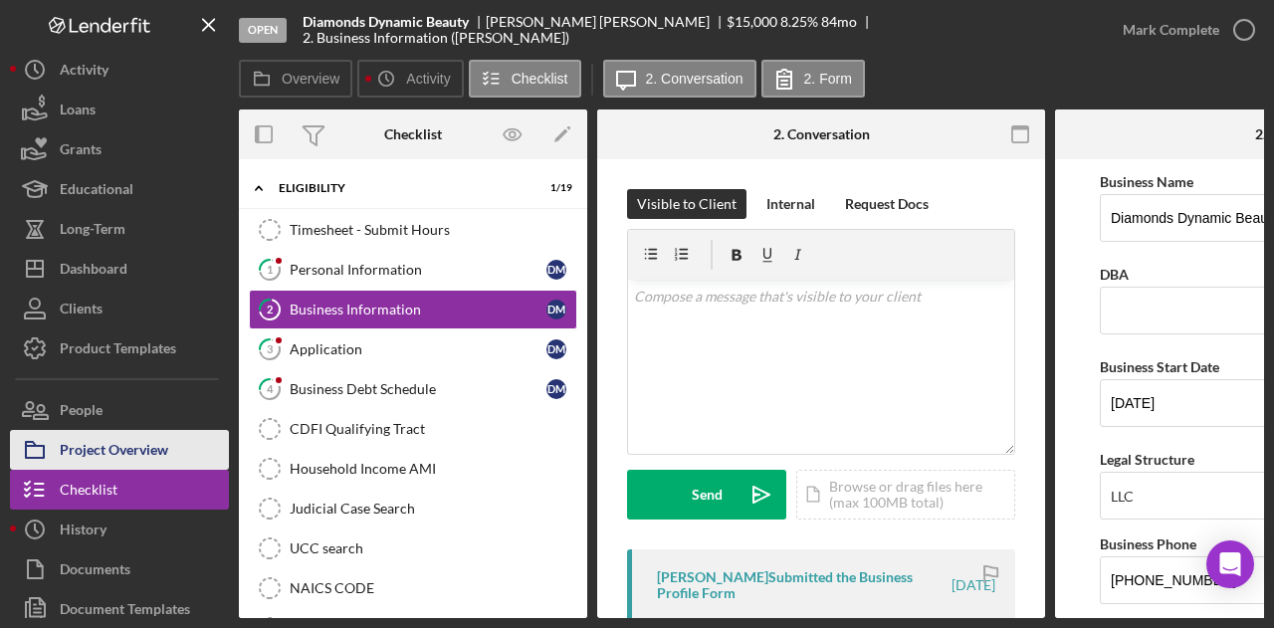
click at [107, 441] on div "Project Overview" at bounding box center [114, 452] width 109 height 45
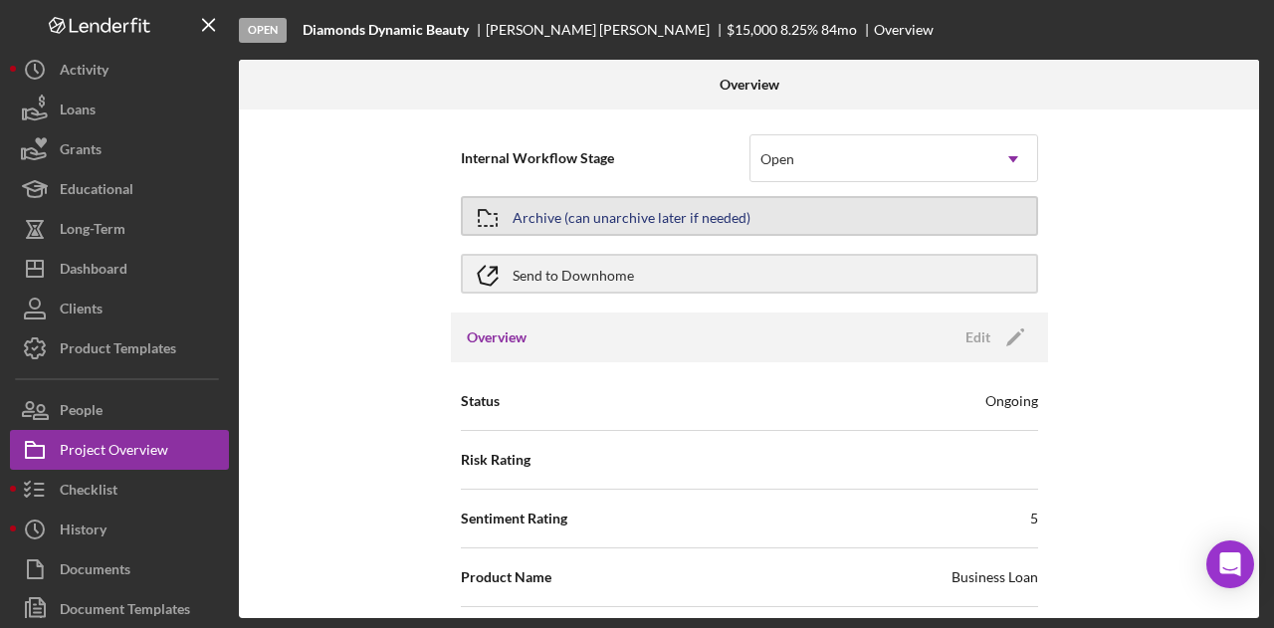
click at [785, 225] on button "Archive (can unarchive later if needed)" at bounding box center [749, 216] width 577 height 40
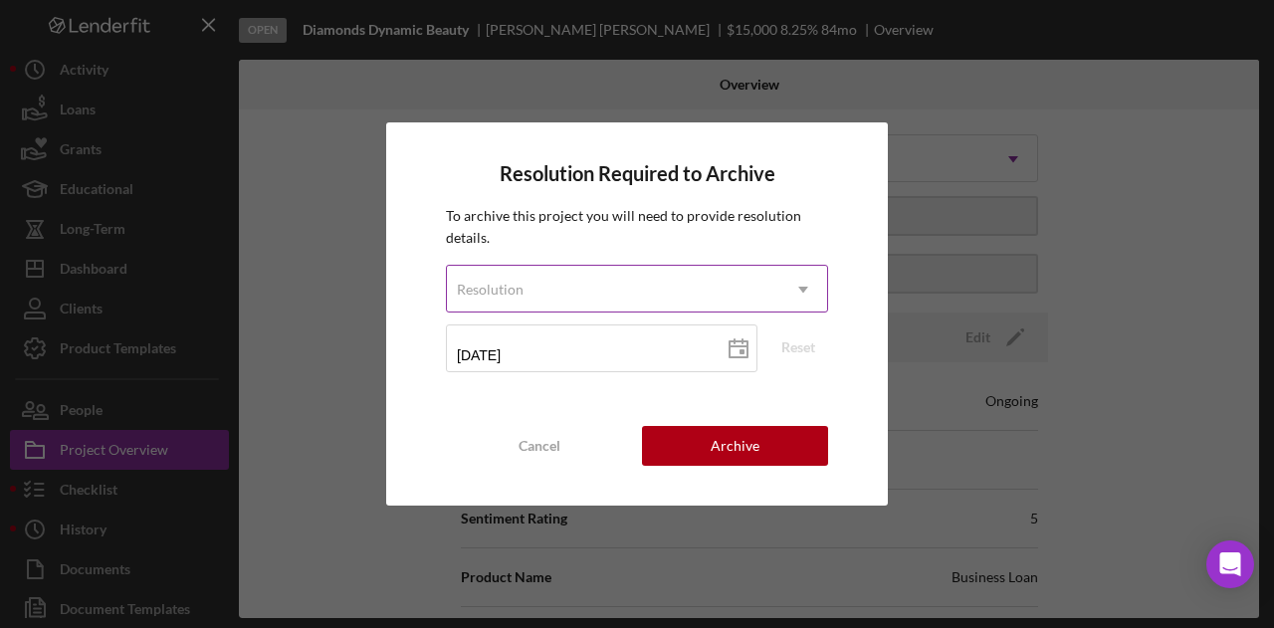
click at [576, 298] on div "Resolution" at bounding box center [613, 290] width 333 height 46
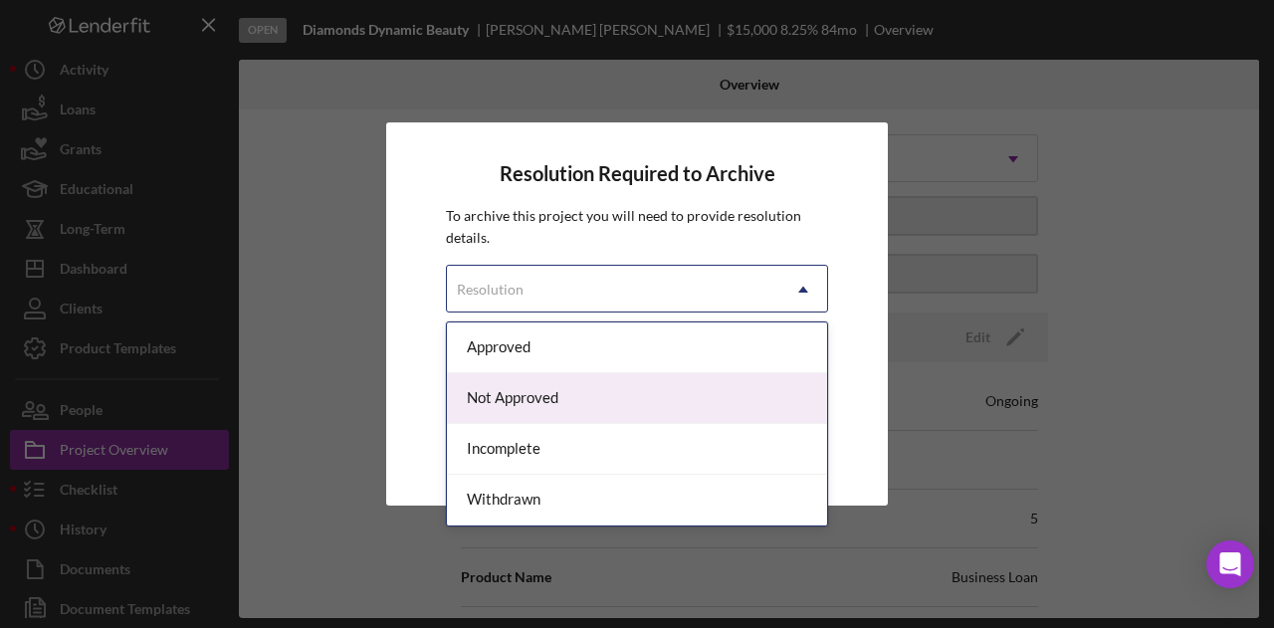
click at [513, 386] on div "Not Approved" at bounding box center [637, 398] width 380 height 51
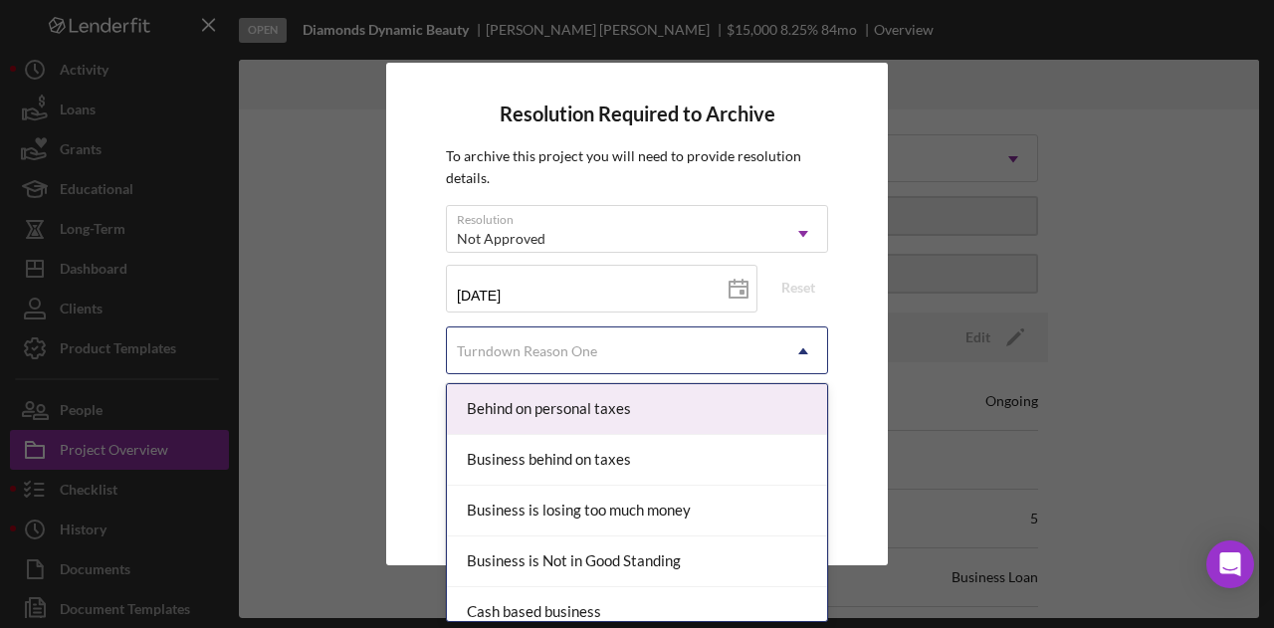
click at [561, 355] on div "Turndown Reason One" at bounding box center [527, 351] width 140 height 16
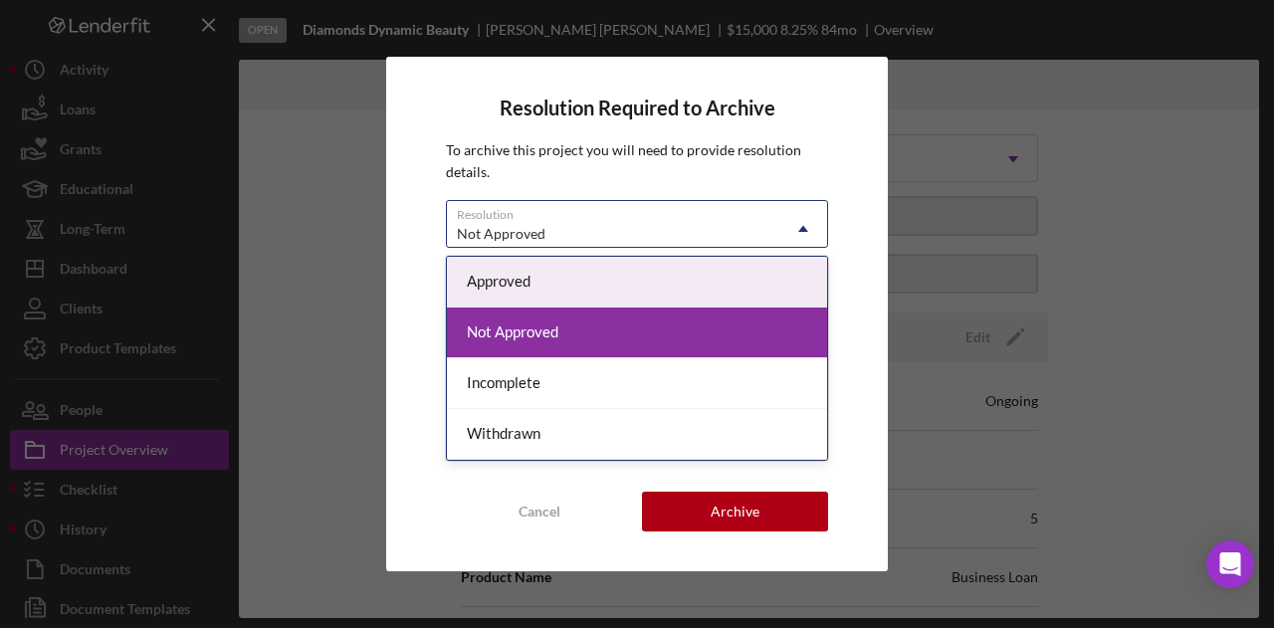
click at [599, 232] on div "Not Approved" at bounding box center [613, 234] width 333 height 46
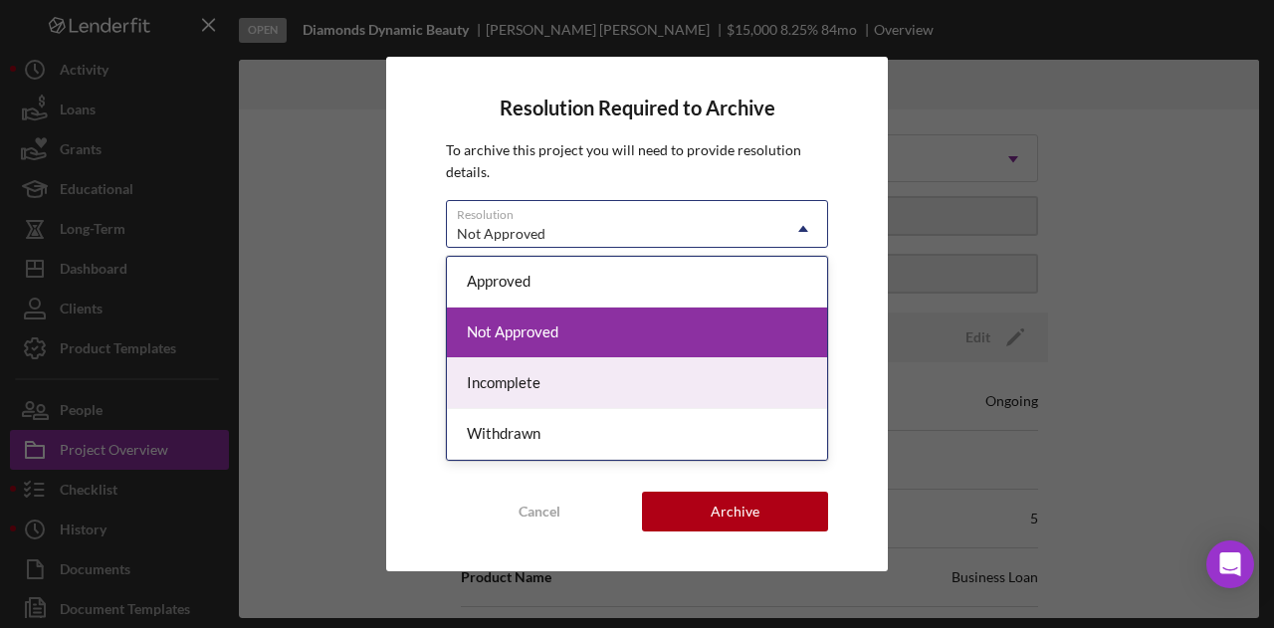
click at [536, 378] on div "Incomplete" at bounding box center [637, 383] width 380 height 51
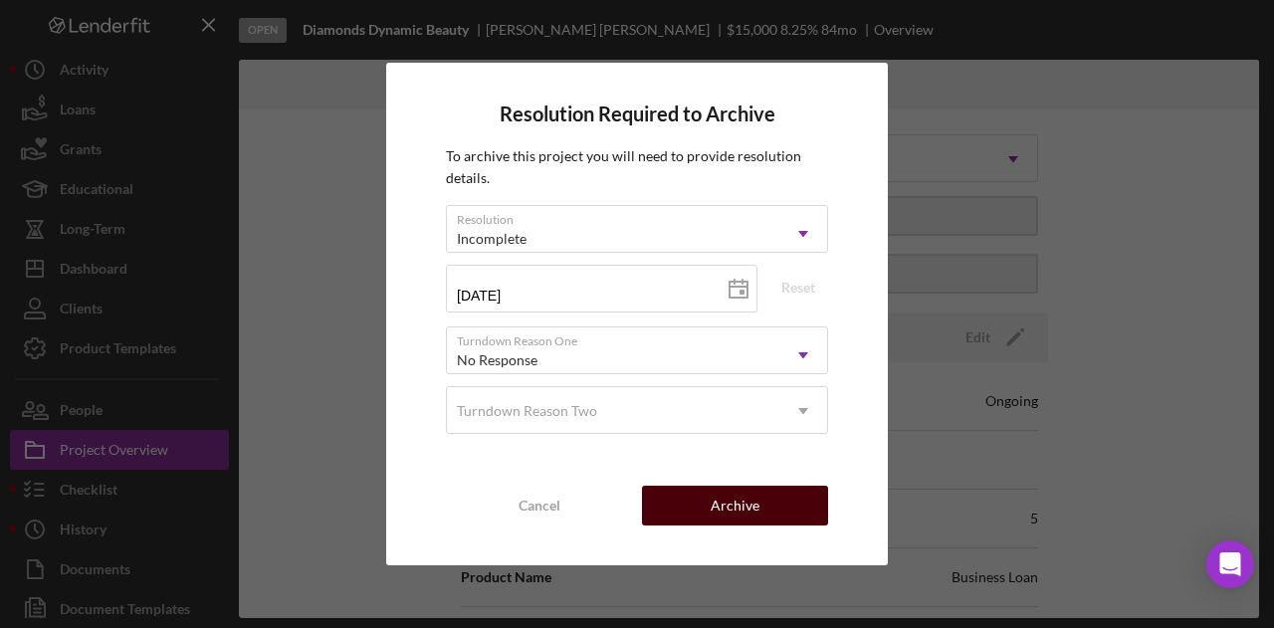
click at [757, 507] on div "Archive" at bounding box center [735, 506] width 49 height 40
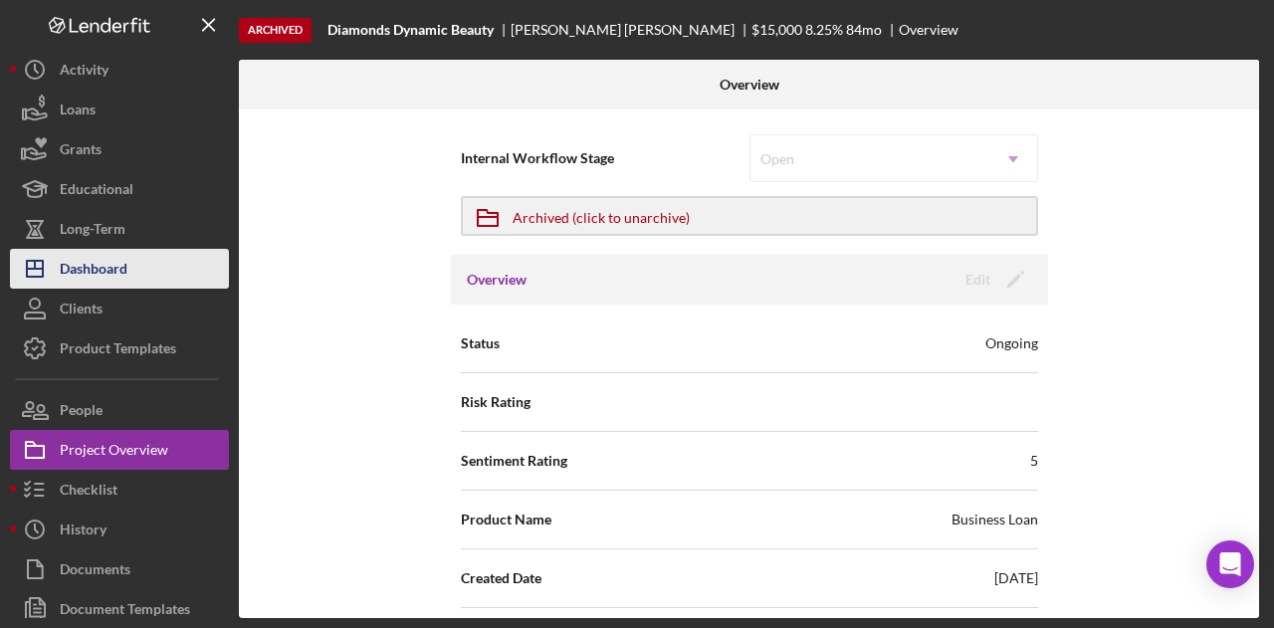
click at [121, 249] on div "Dashboard" at bounding box center [94, 271] width 68 height 45
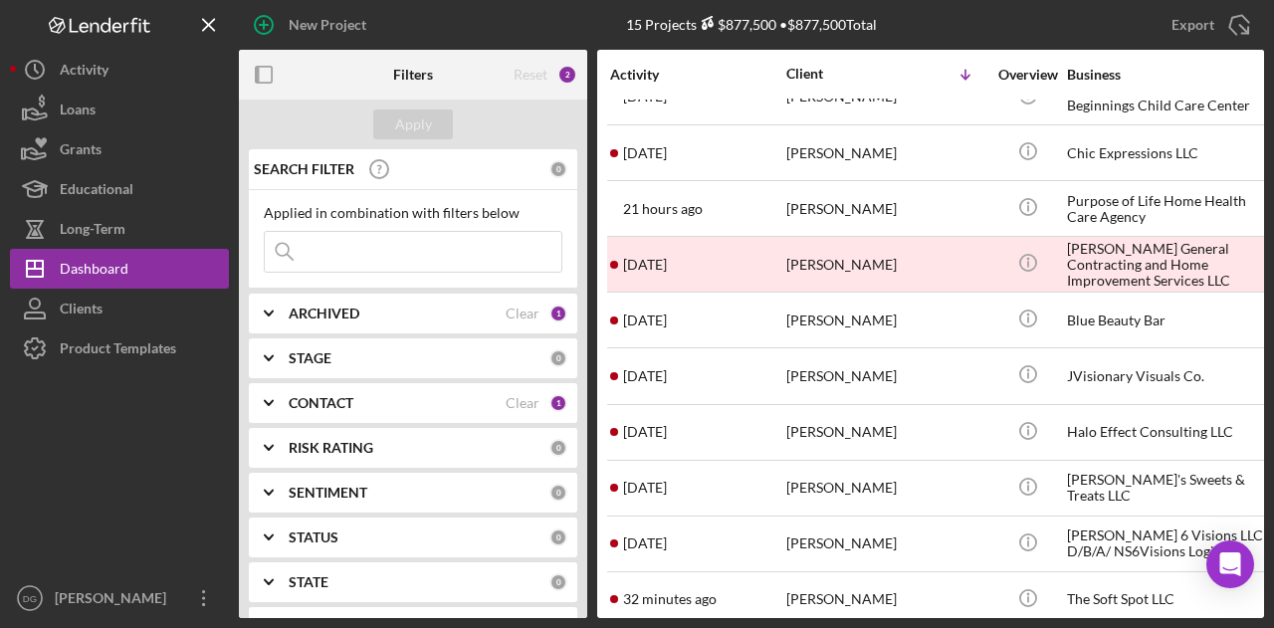
scroll to position [334, 0]
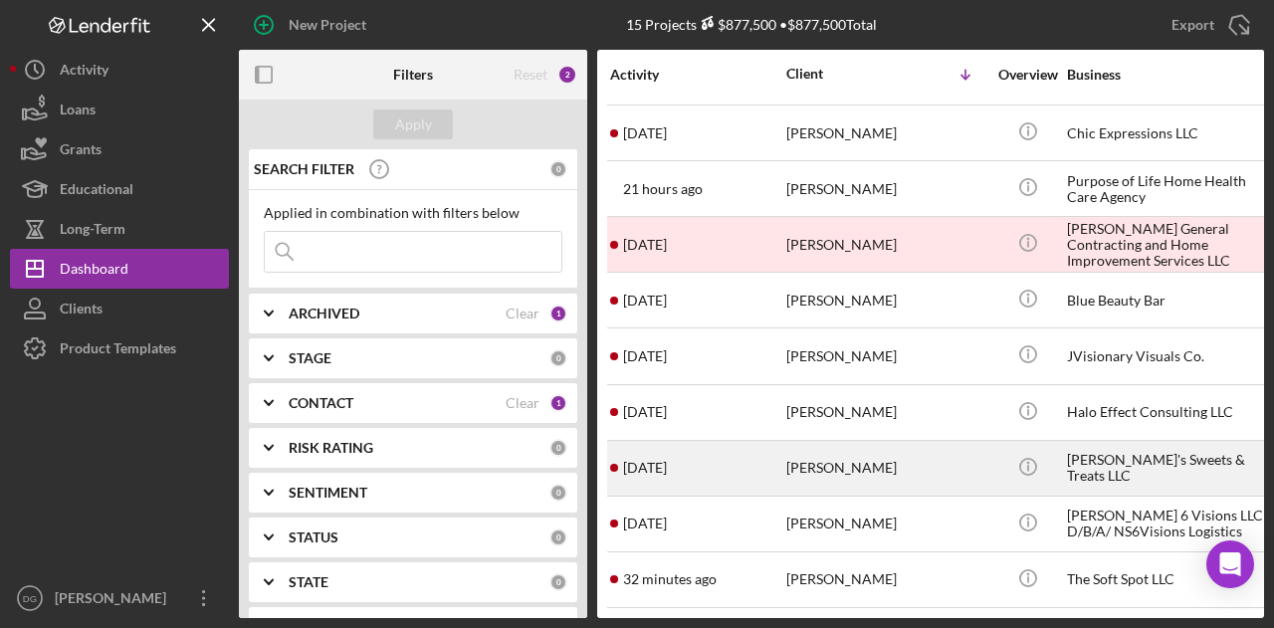
click at [823, 449] on div "[PERSON_NAME]" at bounding box center [885, 468] width 199 height 53
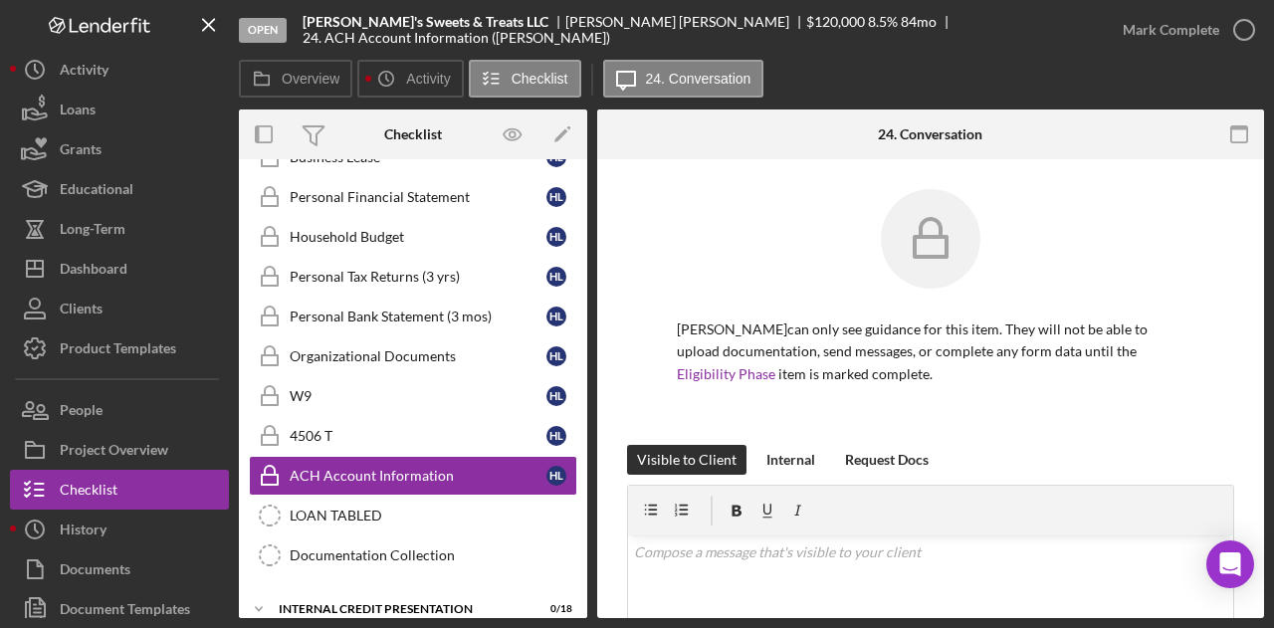
scroll to position [364, 0]
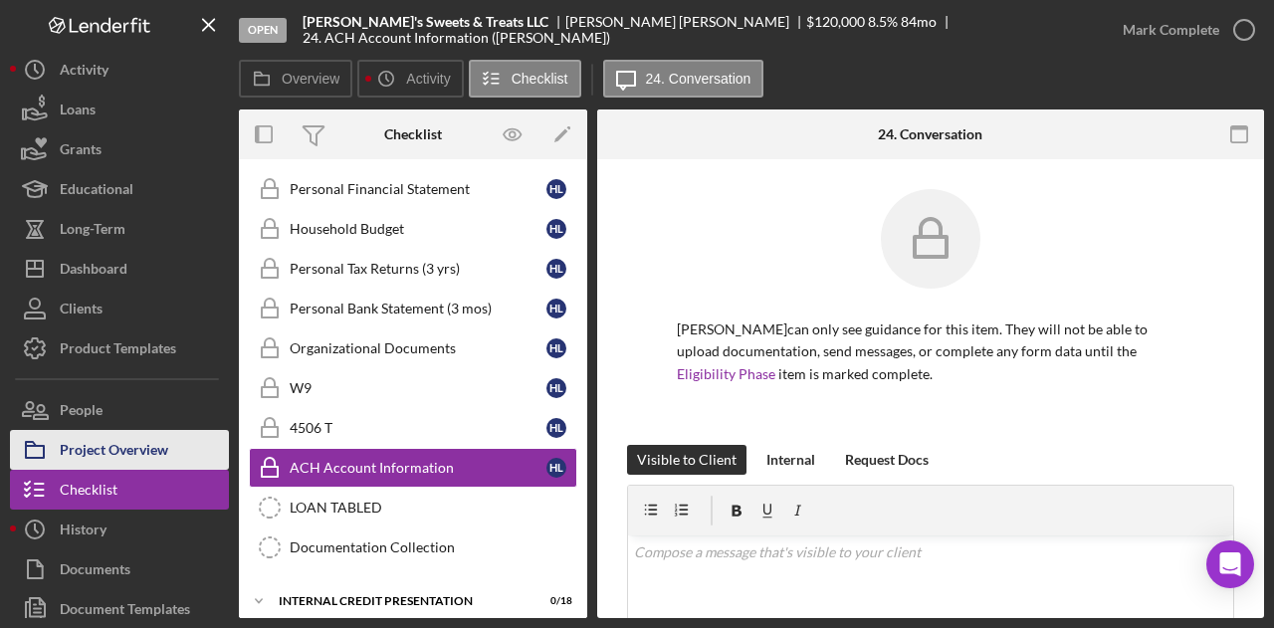
click at [131, 445] on div "Project Overview" at bounding box center [114, 452] width 109 height 45
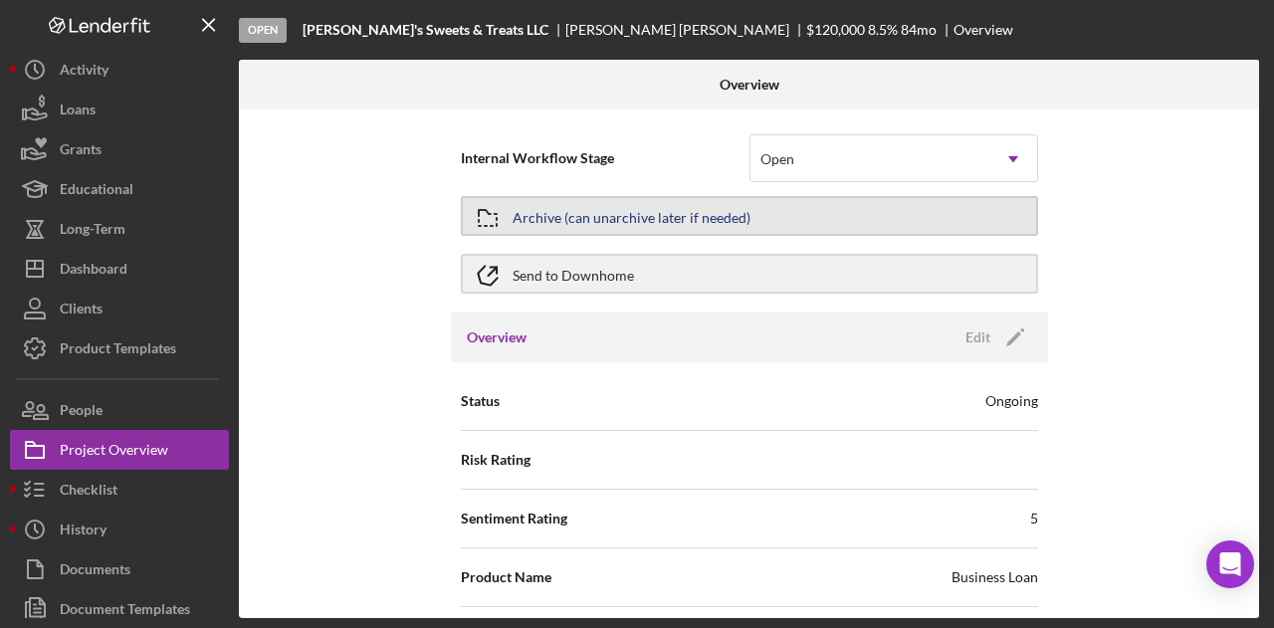
click at [656, 221] on div "Archive (can unarchive later if needed)" at bounding box center [632, 216] width 238 height 36
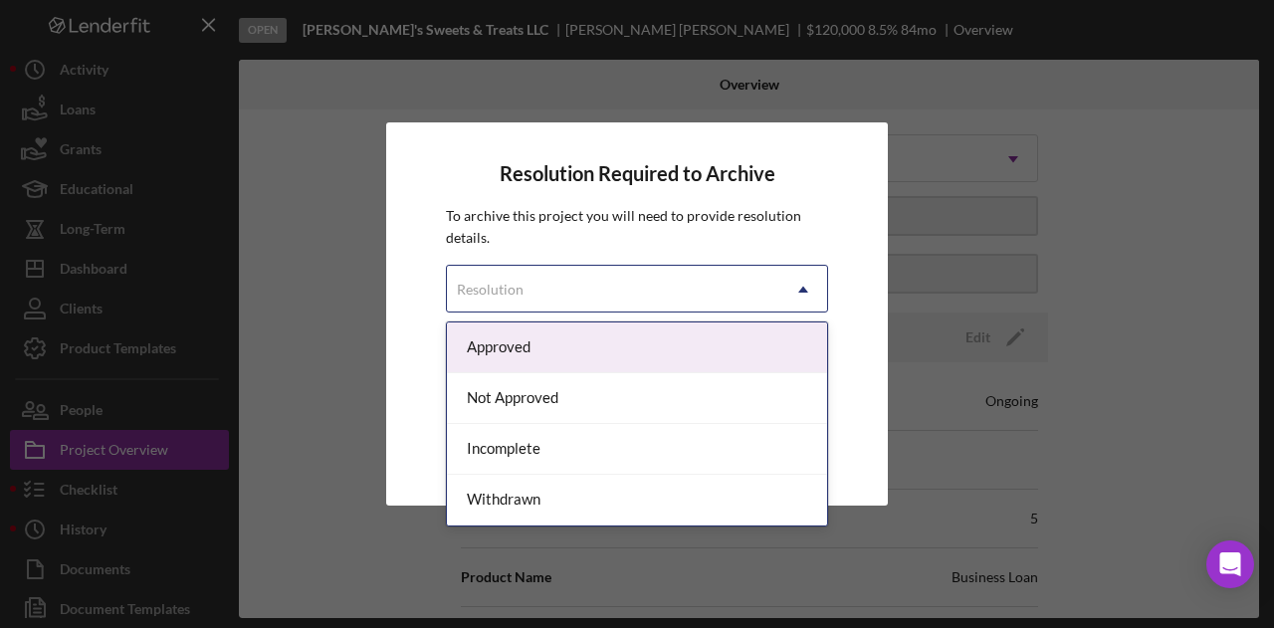
click at [542, 290] on div "Resolution" at bounding box center [613, 290] width 333 height 46
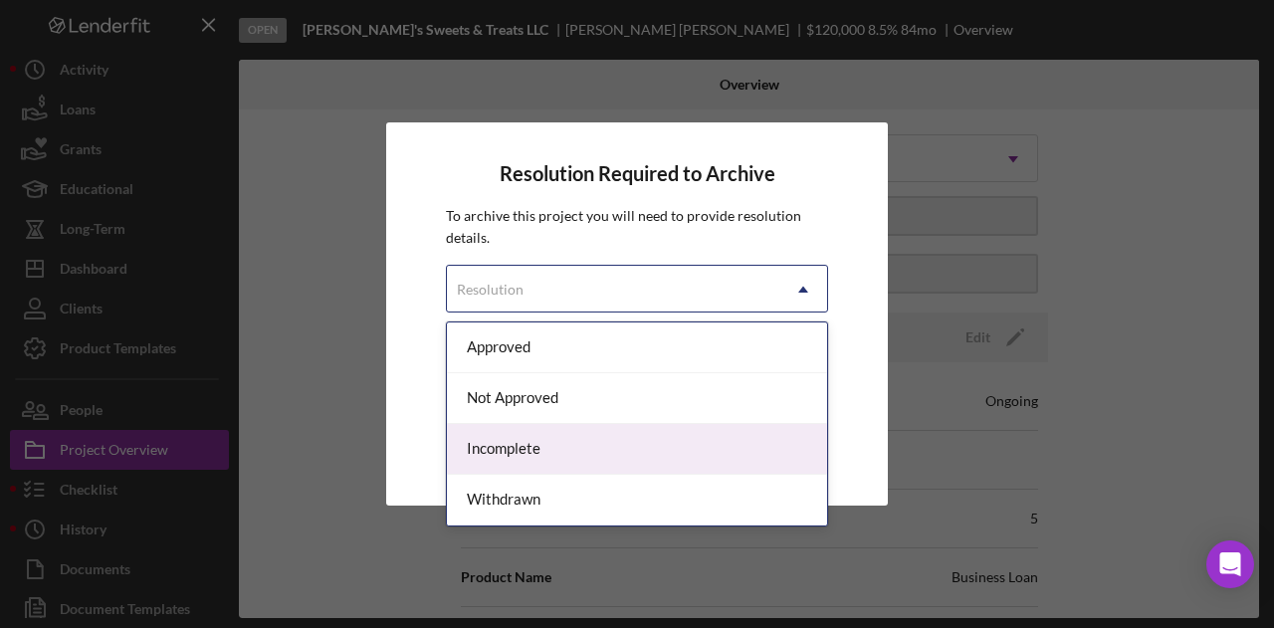
click at [557, 445] on div "Incomplete" at bounding box center [637, 449] width 380 height 51
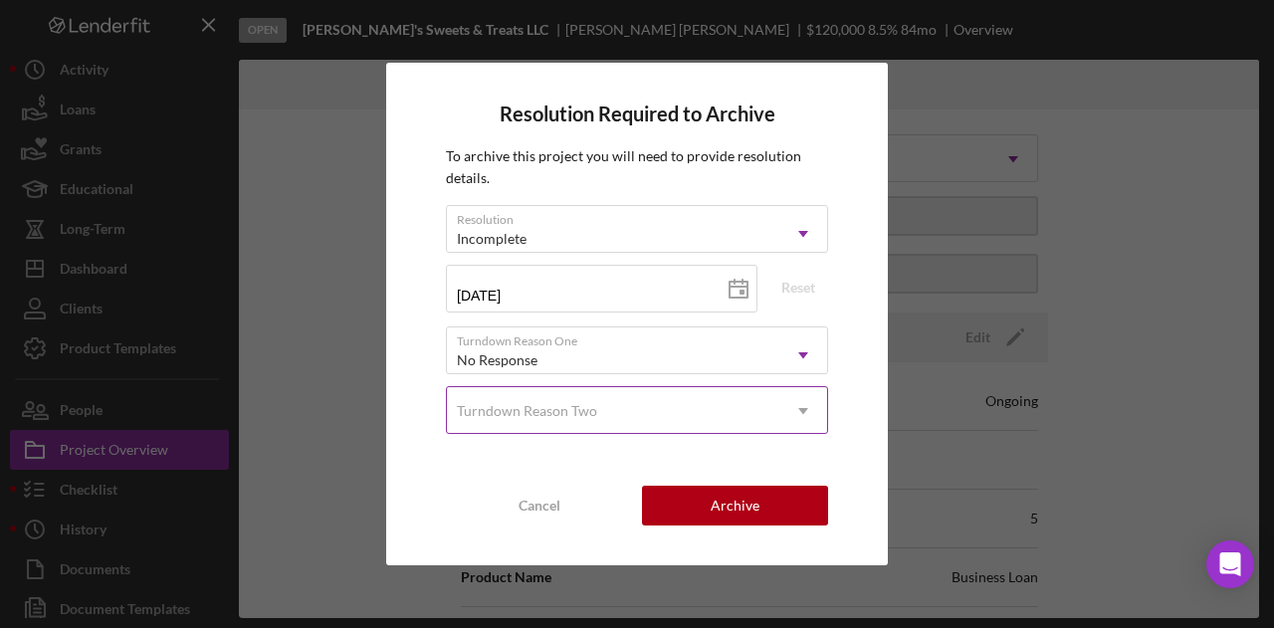
click at [634, 413] on div "Turndown Reason Two" at bounding box center [613, 411] width 333 height 46
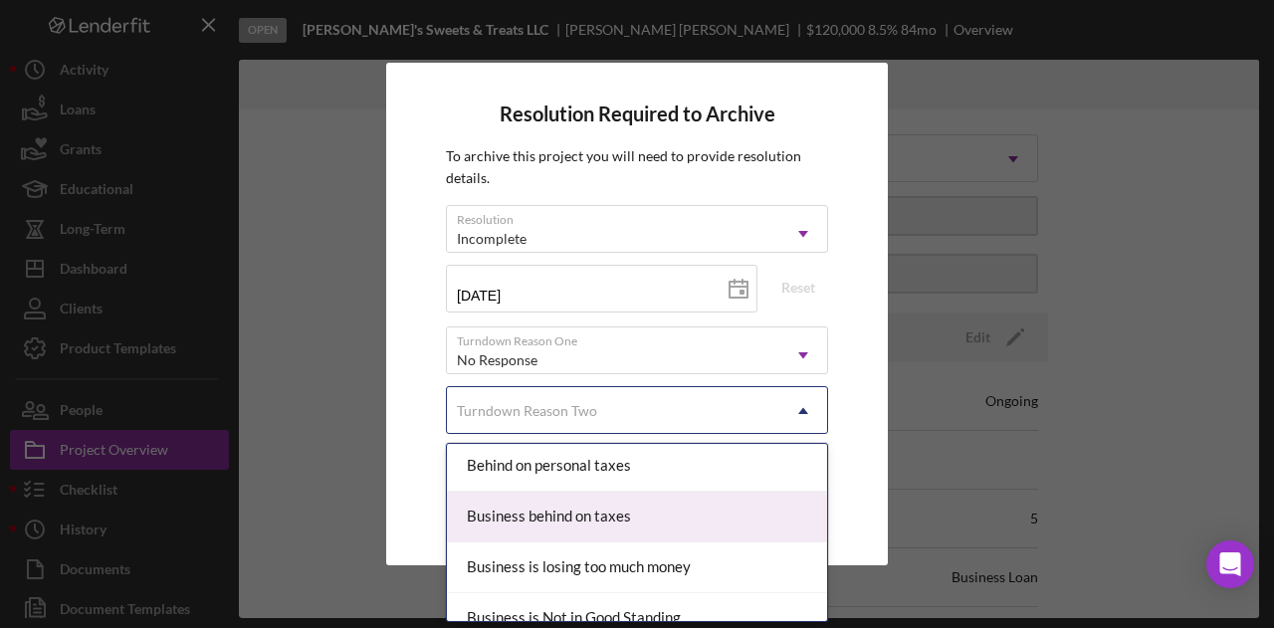
scroll to position [91, 0]
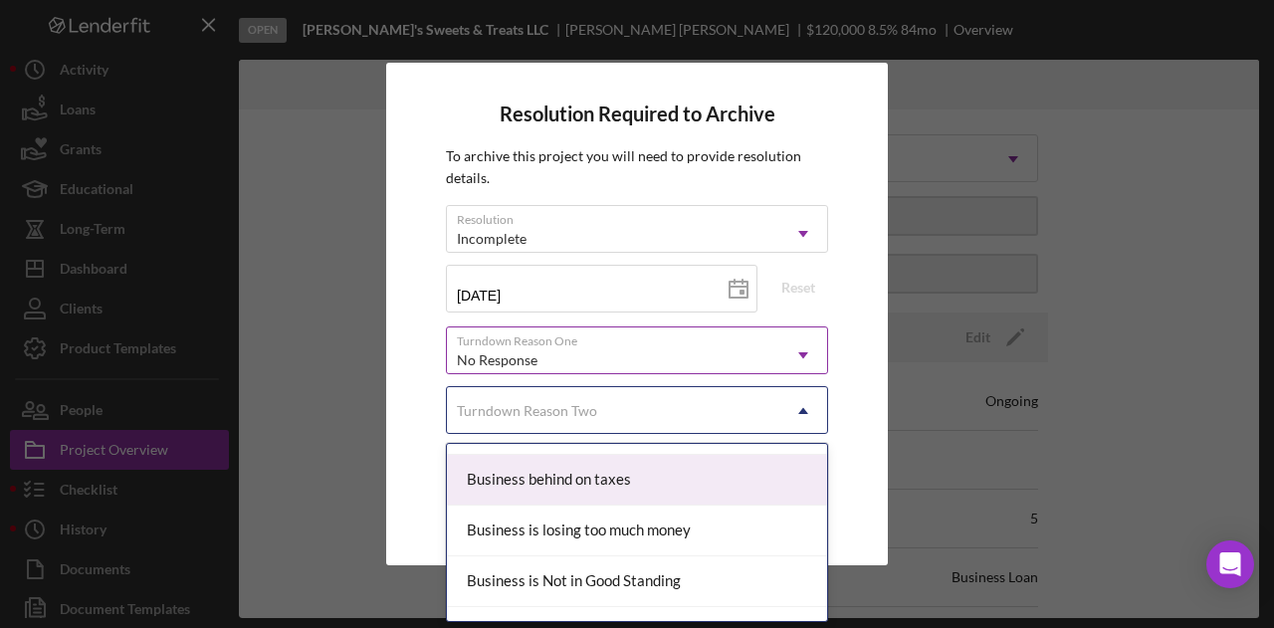
click at [774, 349] on div "No Response" at bounding box center [613, 360] width 333 height 46
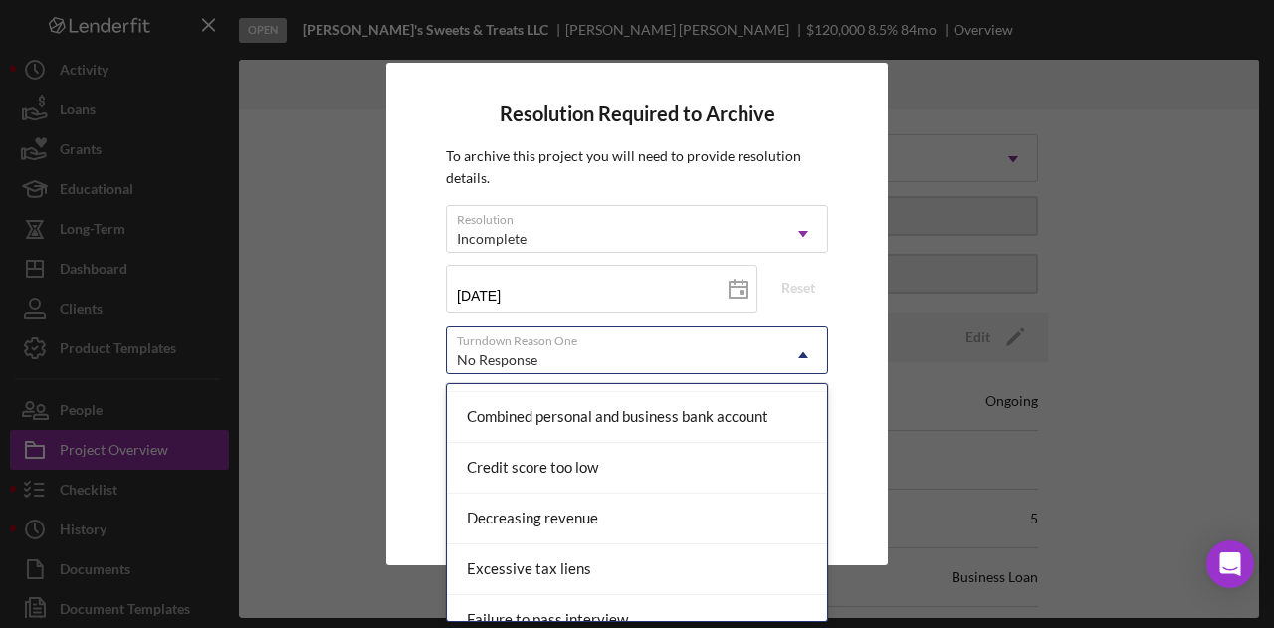
scroll to position [313, 0]
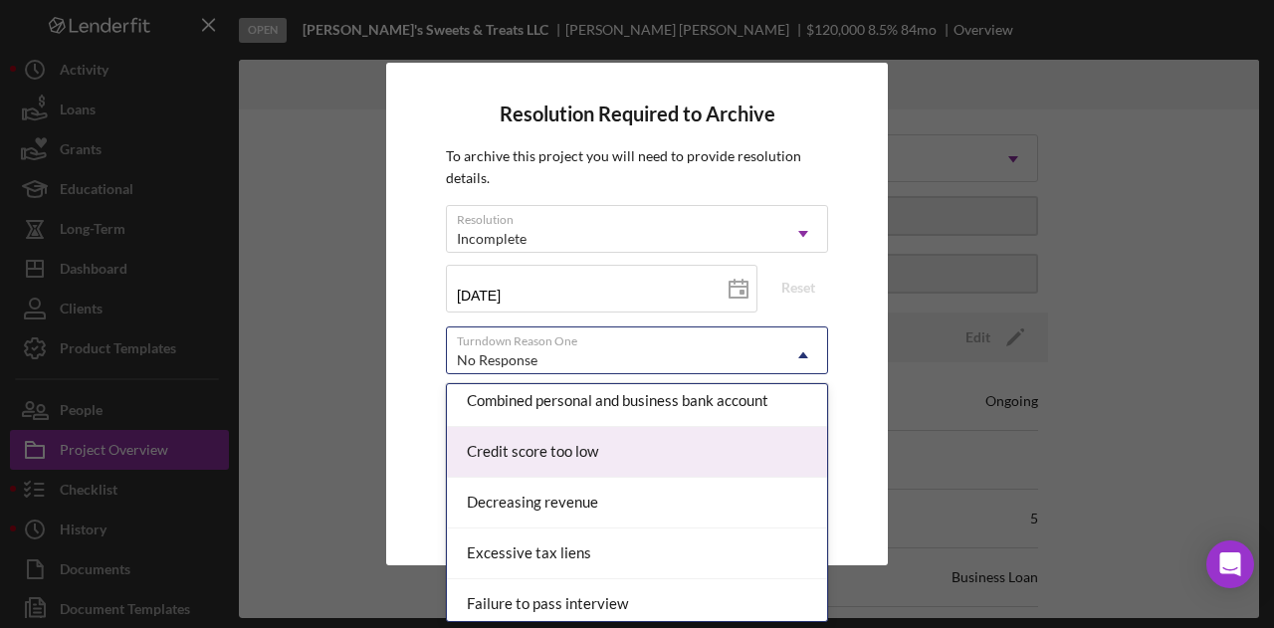
click at [613, 444] on div "Credit score too low" at bounding box center [637, 452] width 380 height 51
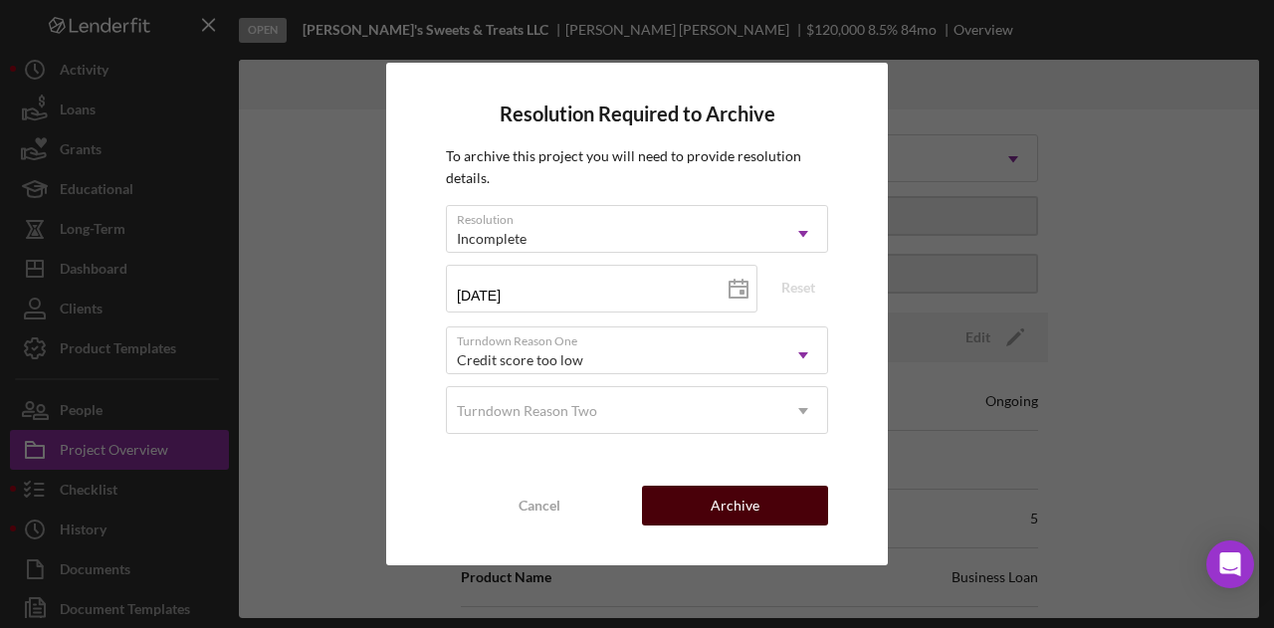
click at [741, 487] on div "Archive" at bounding box center [735, 506] width 49 height 40
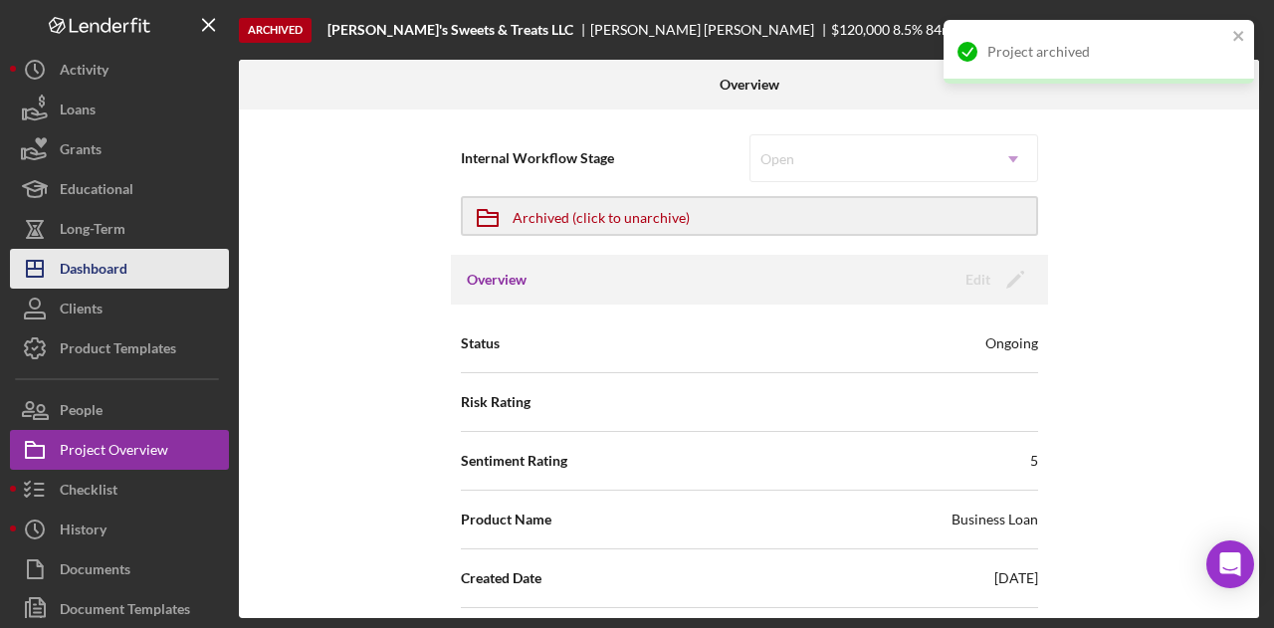
click at [74, 274] on div "Dashboard" at bounding box center [94, 271] width 68 height 45
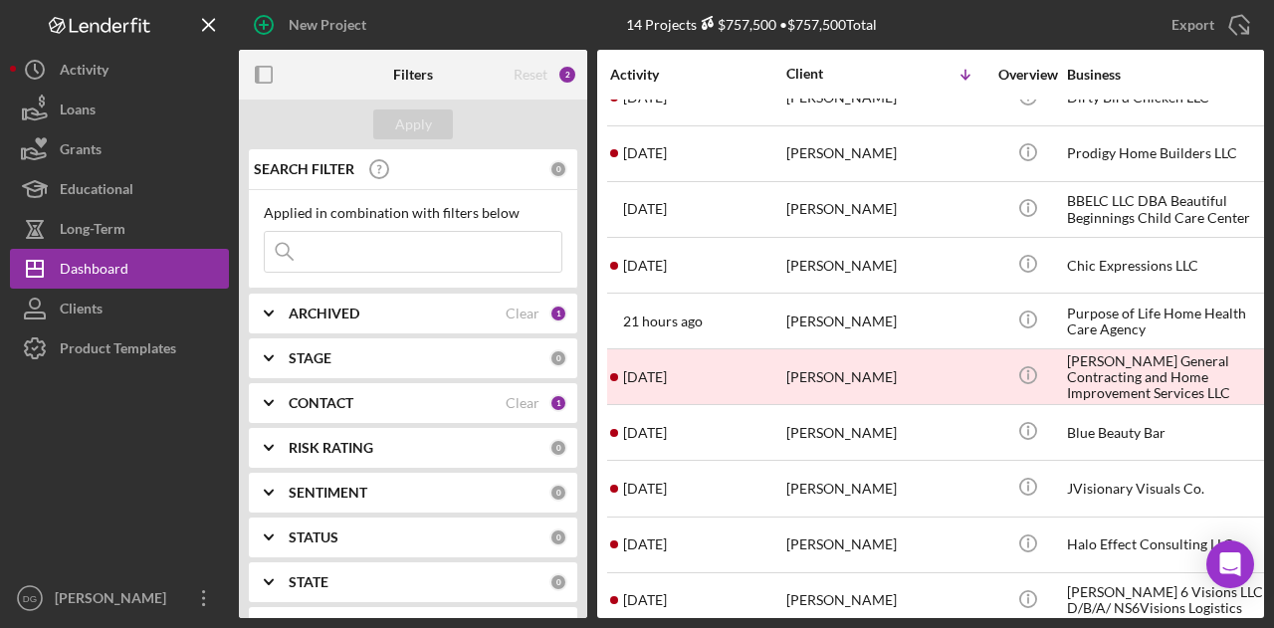
scroll to position [279, 0]
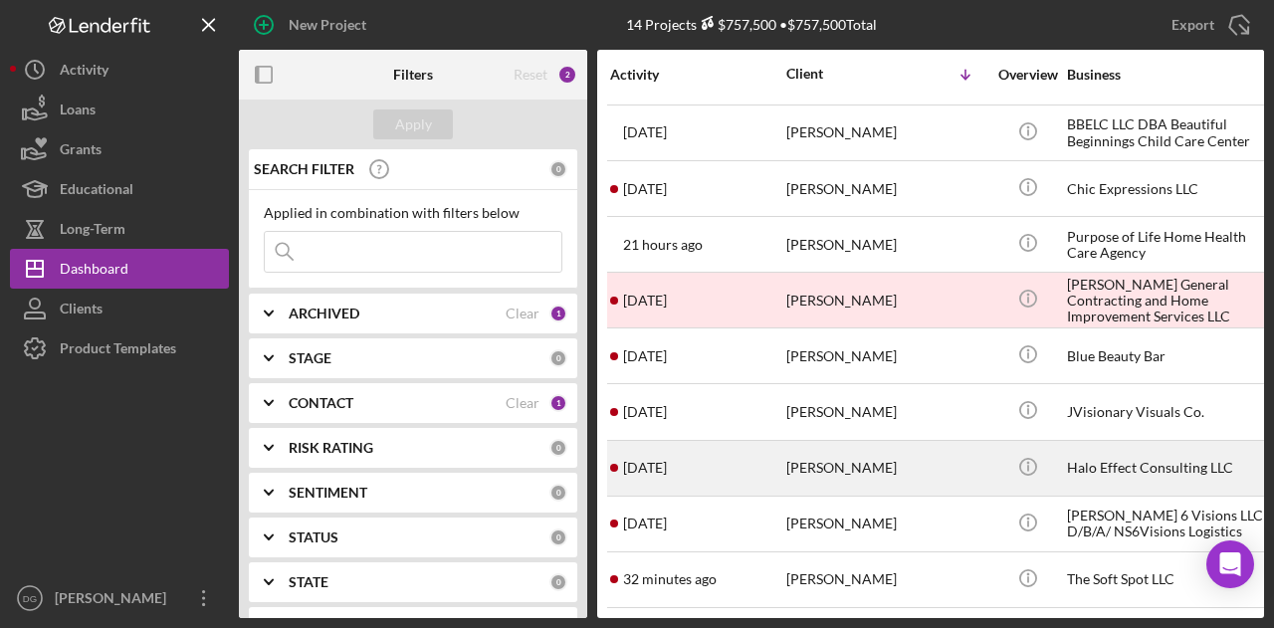
click at [1092, 448] on div "Halo Effect Consulting LLC" at bounding box center [1166, 468] width 199 height 53
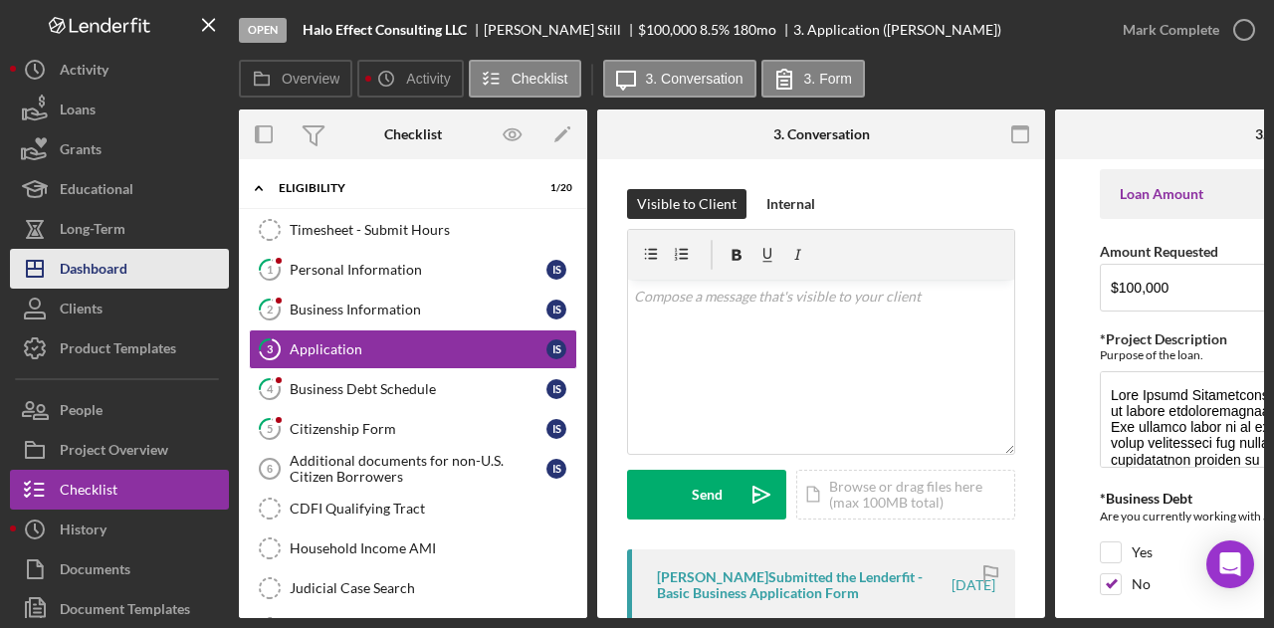
click at [106, 264] on div "Dashboard" at bounding box center [94, 271] width 68 height 45
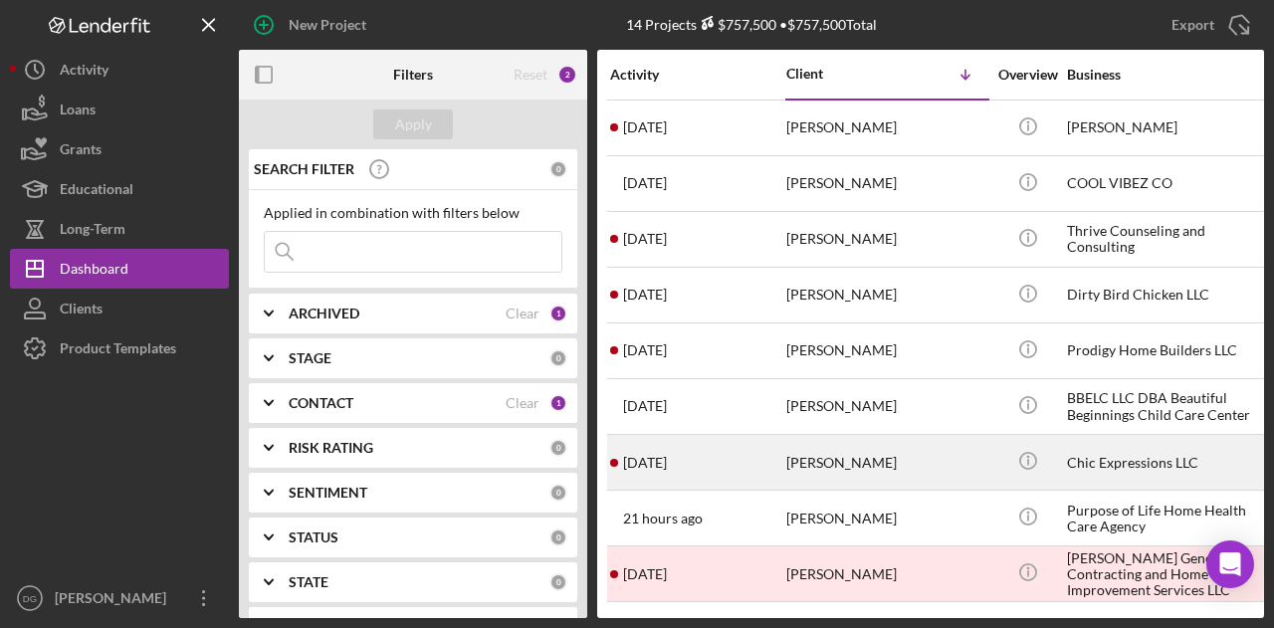
click at [1092, 461] on div "Chic Expressions LLC" at bounding box center [1166, 462] width 199 height 53
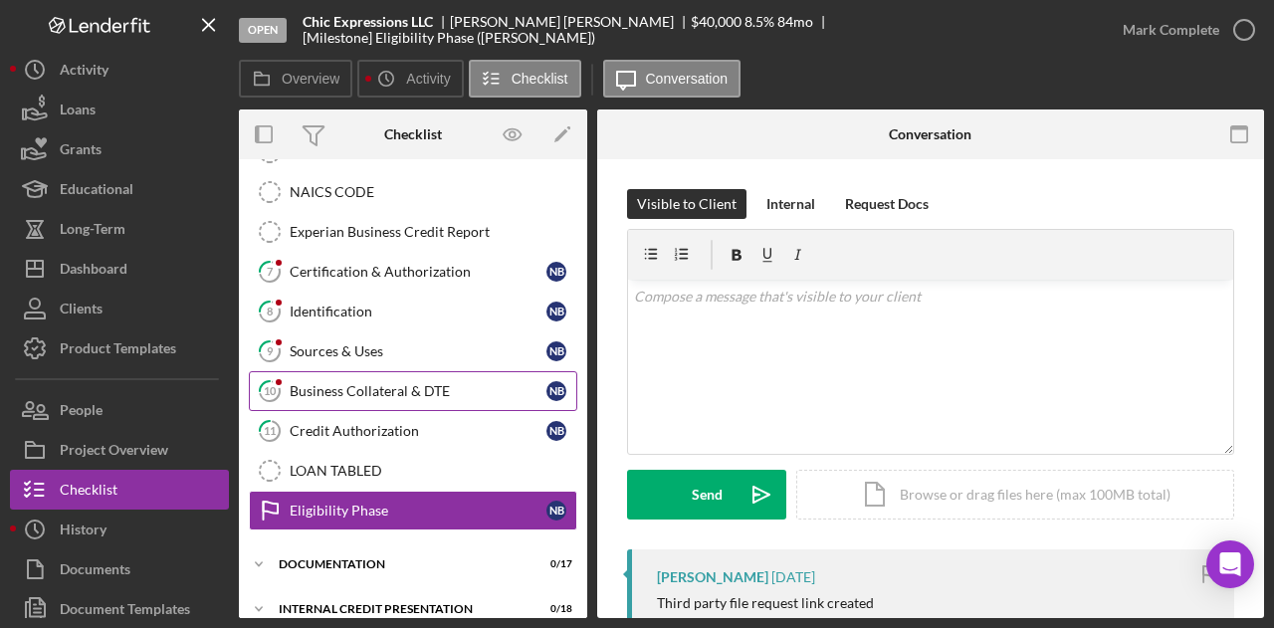
scroll to position [442, 0]
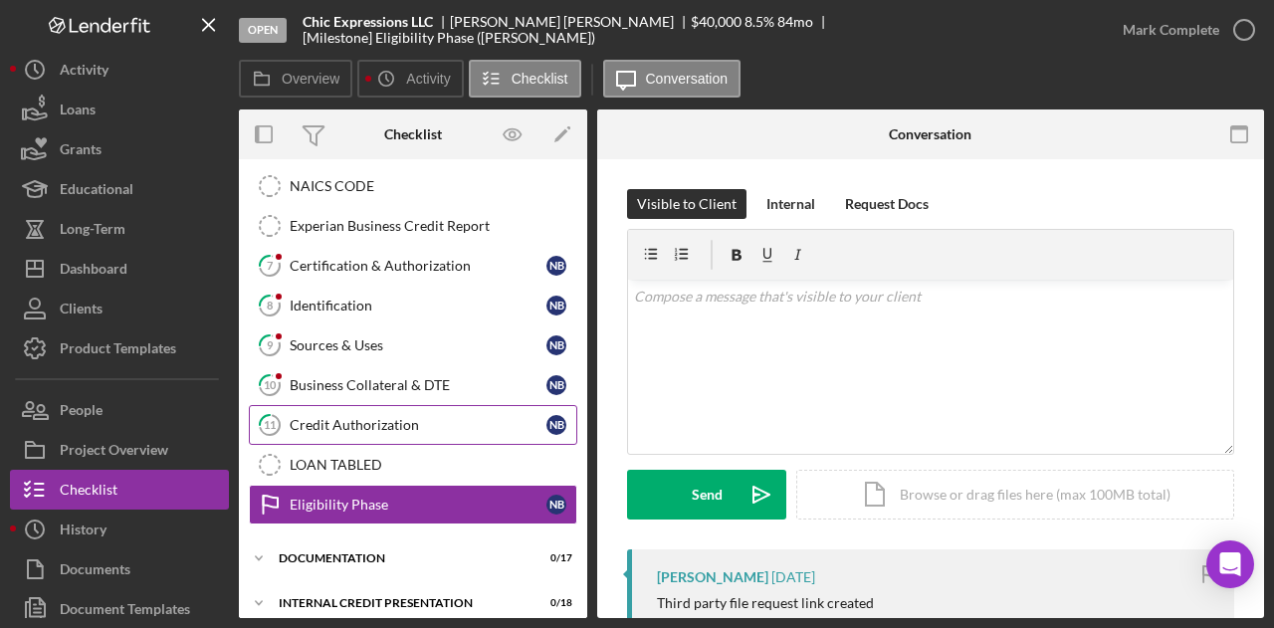
click at [334, 405] on link "11 Credit Authorization N B" at bounding box center [413, 425] width 329 height 40
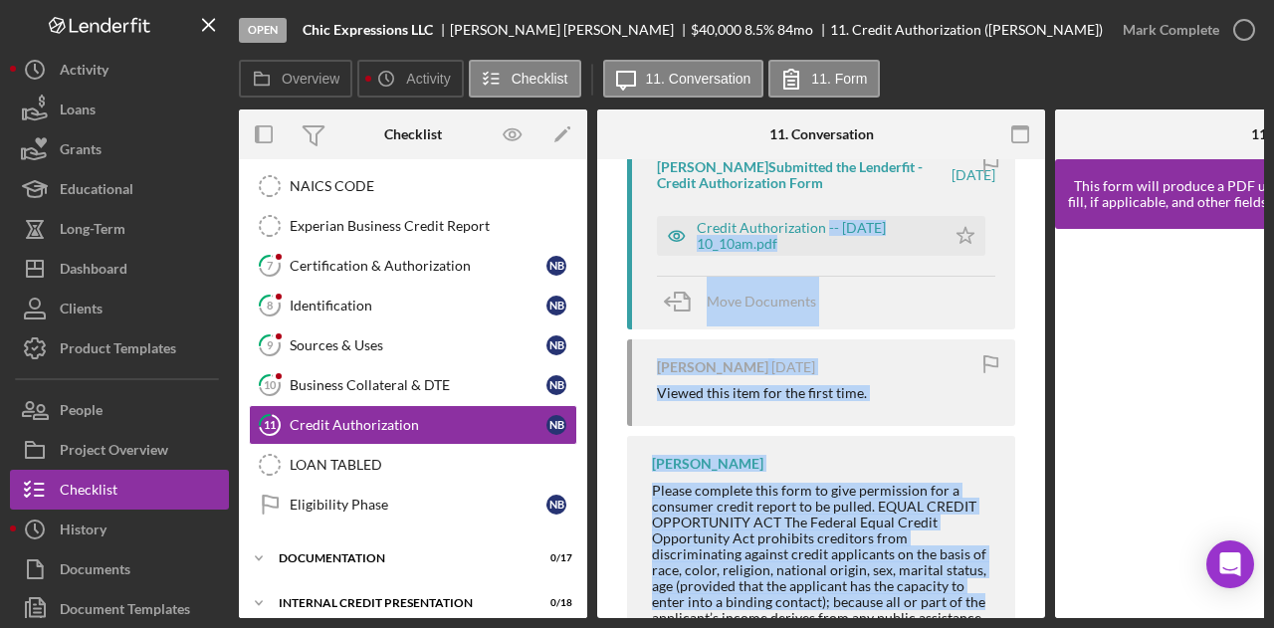
drag, startPoint x: 826, startPoint y: 609, endPoint x: 1044, endPoint y: 608, distance: 218.0
click at [1044, 608] on div "11 Credit Authorization Visible to Client Internal v Color teal Color pink Remo…" at bounding box center [821, 388] width 448 height 459
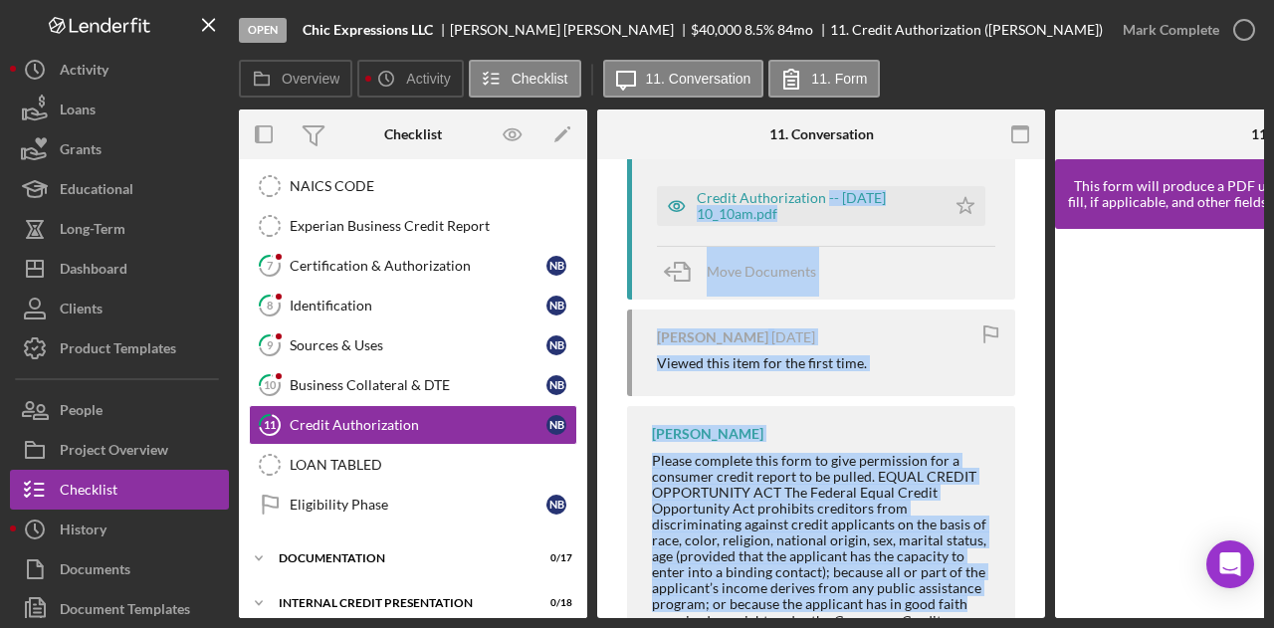
click at [714, 387] on div "[PERSON_NAME] [DATE] Viewed this item for the first time." at bounding box center [821, 353] width 388 height 87
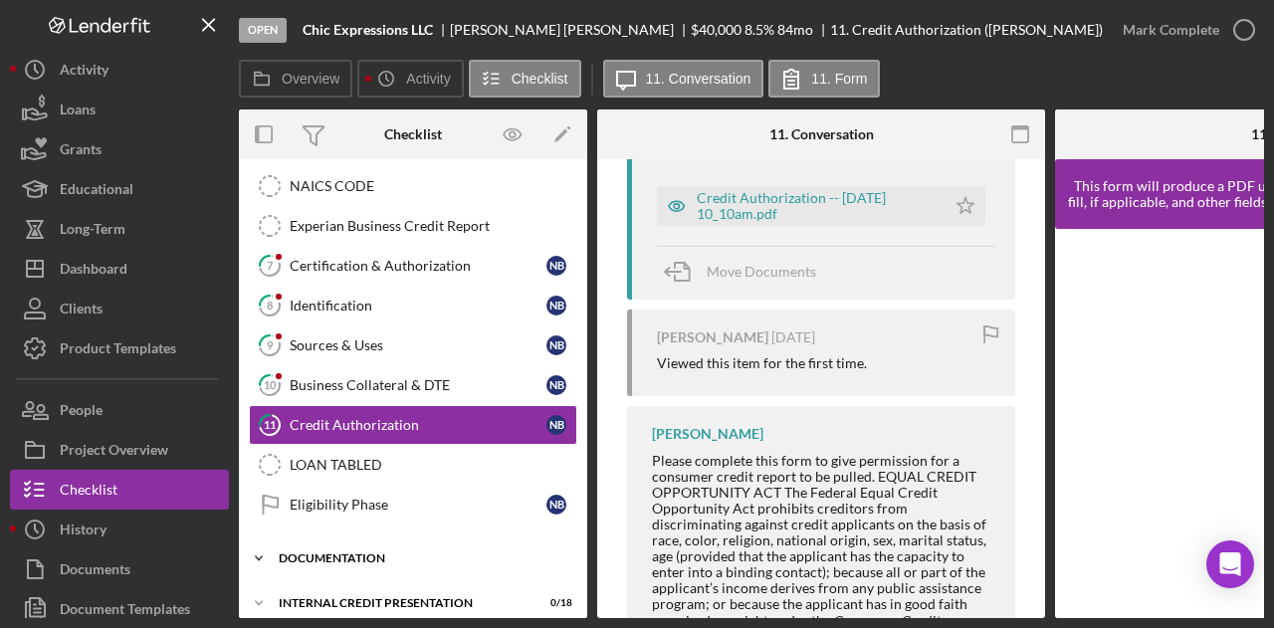
click at [368, 539] on div "Icon/Expander documentation 0 / 17" at bounding box center [413, 559] width 348 height 40
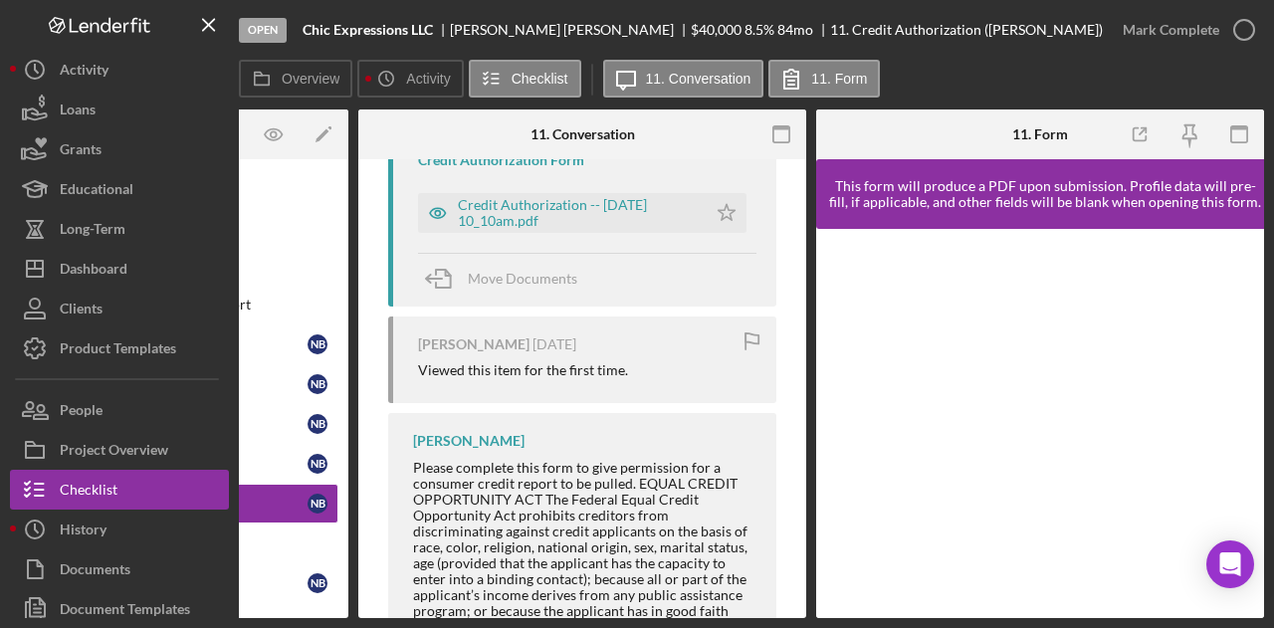
scroll to position [341, 0]
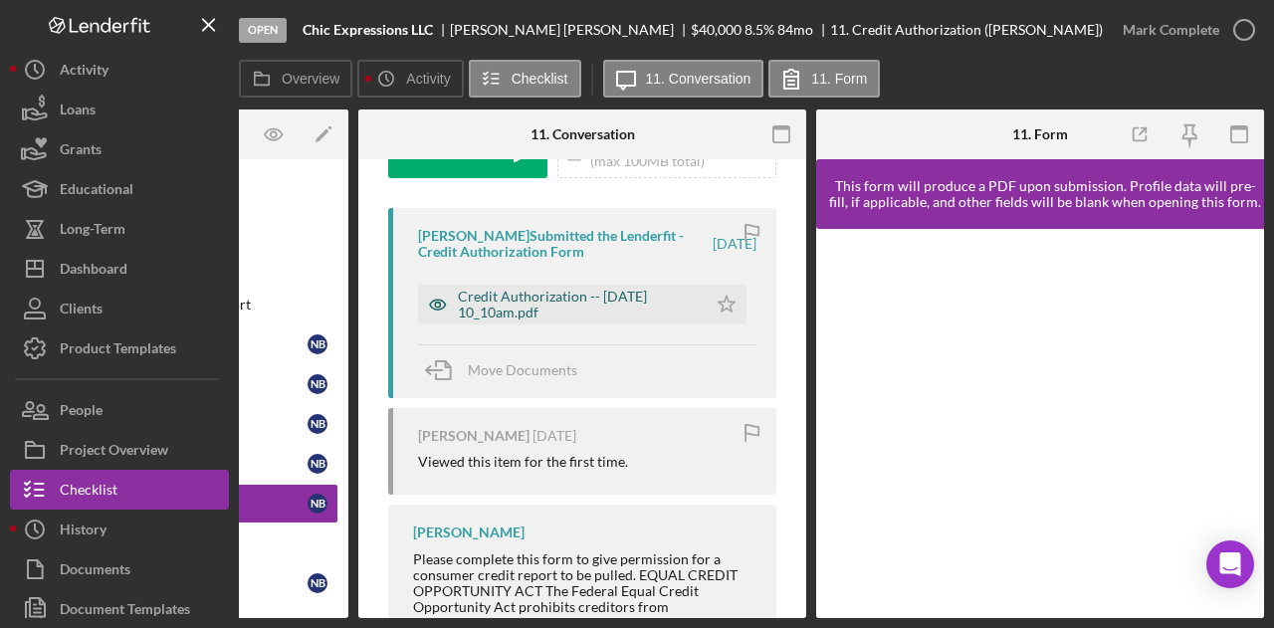
click at [548, 287] on div "Credit Authorization -- [DATE] 10_10am.pdf" at bounding box center [562, 305] width 289 height 40
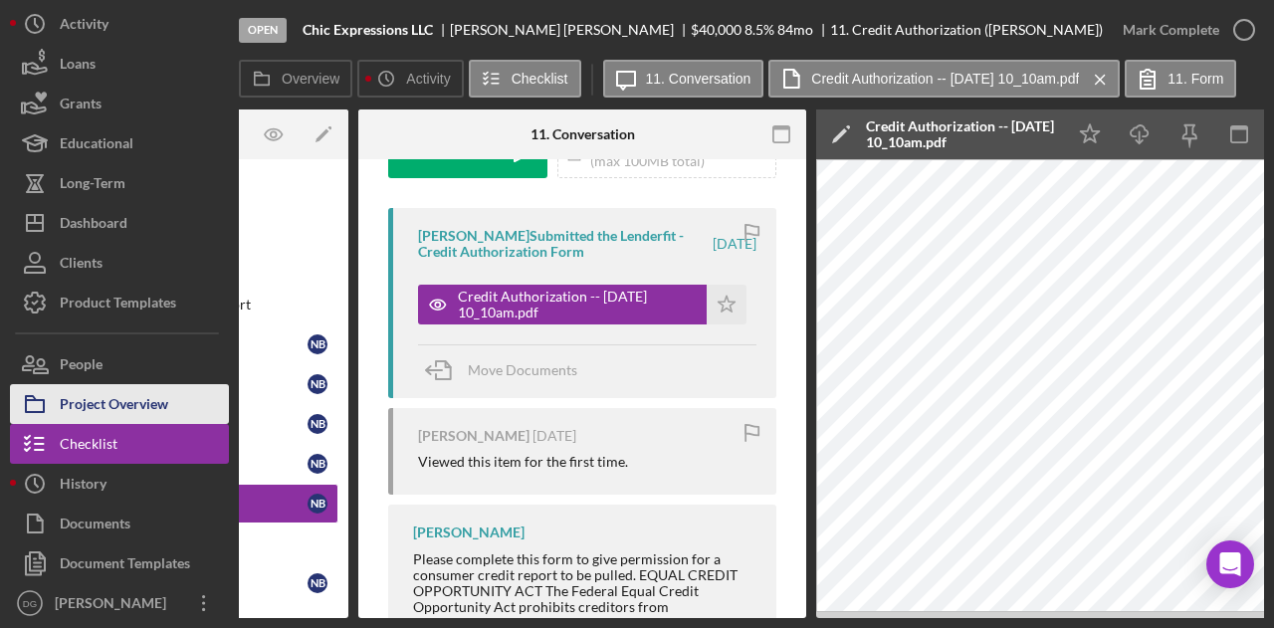
scroll to position [50, 0]
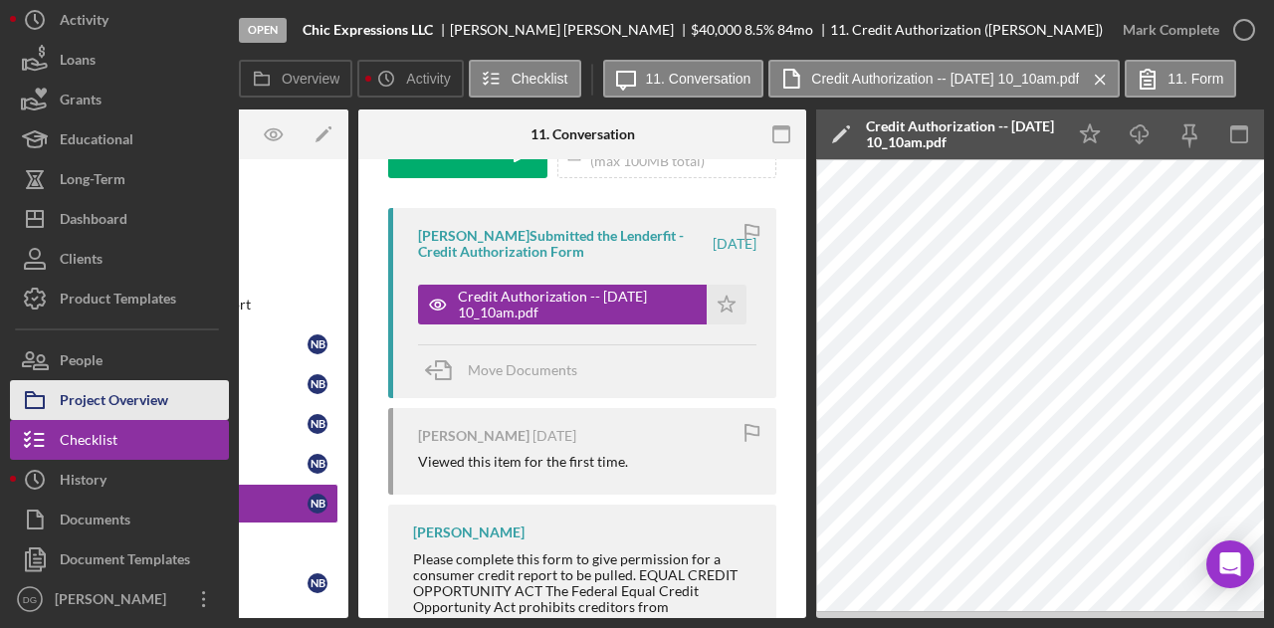
click at [123, 381] on div "Project Overview" at bounding box center [114, 402] width 109 height 45
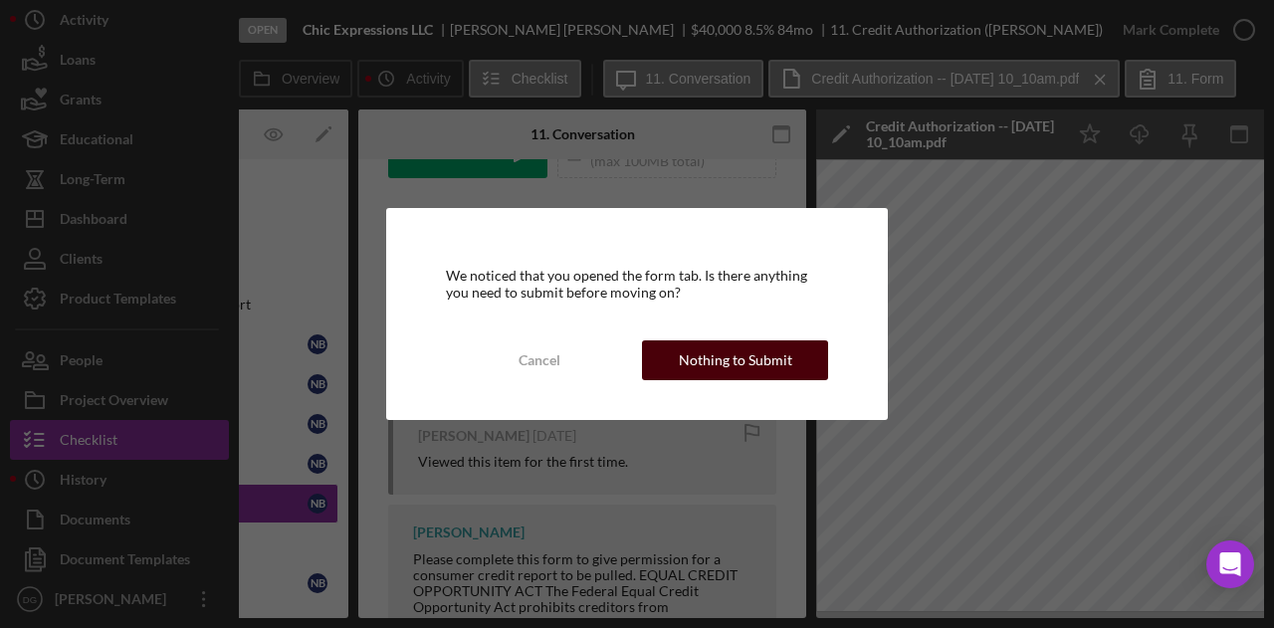
click at [785, 367] on div "Nothing to Submit" at bounding box center [735, 360] width 113 height 40
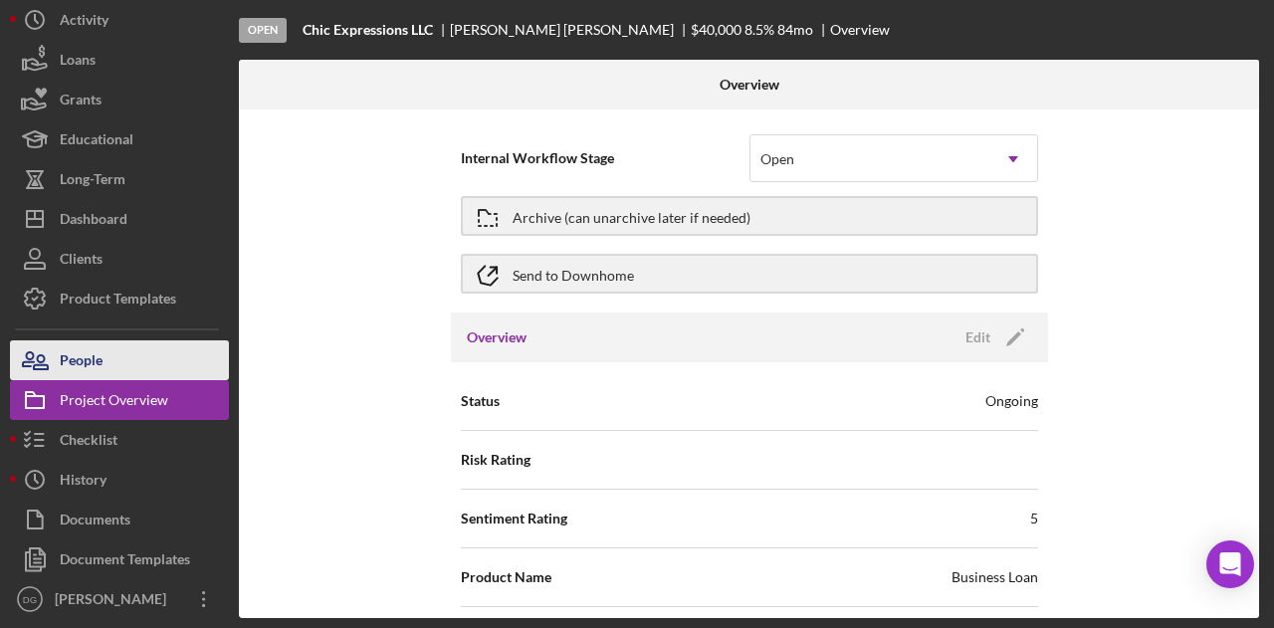
click at [94, 353] on div "People" at bounding box center [81, 362] width 43 height 45
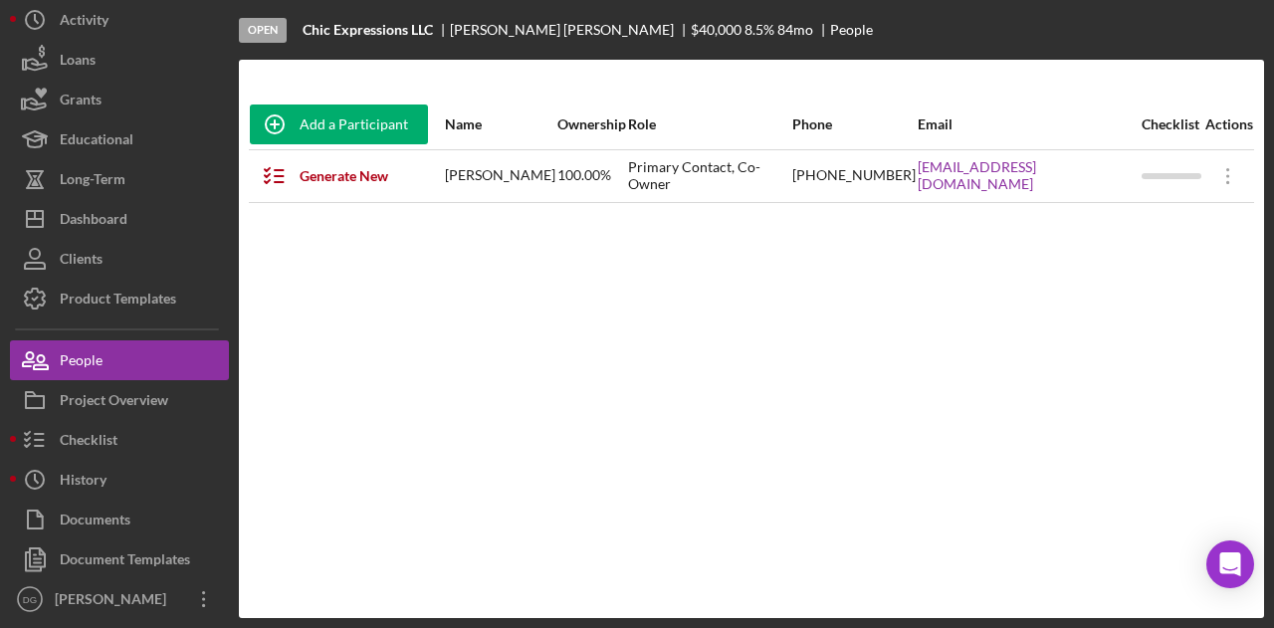
click at [892, 181] on div "[PHONE_NUMBER]" at bounding box center [853, 176] width 123 height 50
drag, startPoint x: 926, startPoint y: 176, endPoint x: 1124, endPoint y: 178, distance: 198.1
click at [1124, 178] on td "[EMAIL_ADDRESS][DOMAIN_NAME]" at bounding box center [1029, 175] width 224 height 53
click at [1110, 175] on link "[EMAIL_ADDRESS][DOMAIN_NAME]" at bounding box center [1029, 175] width 222 height 32
click at [1105, 309] on div "Add a Participant Name Ownership Role Phone Email Checklist Actions Generate Ne…" at bounding box center [751, 339] width 1025 height 479
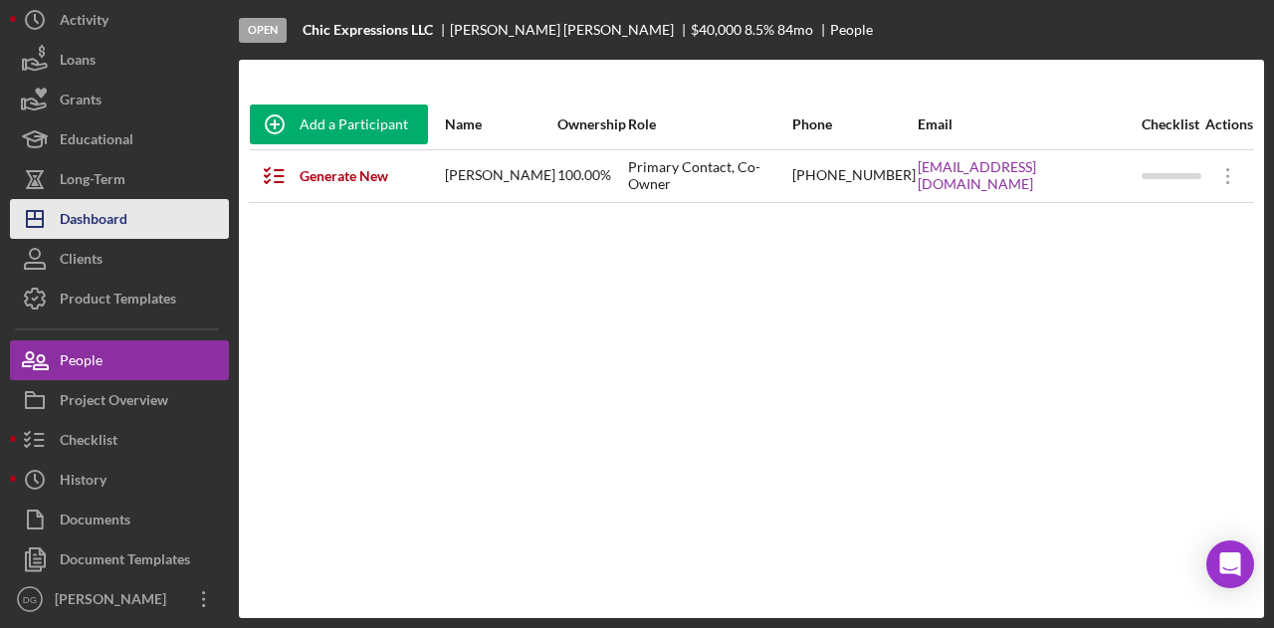
click at [100, 216] on div "Dashboard" at bounding box center [94, 221] width 68 height 45
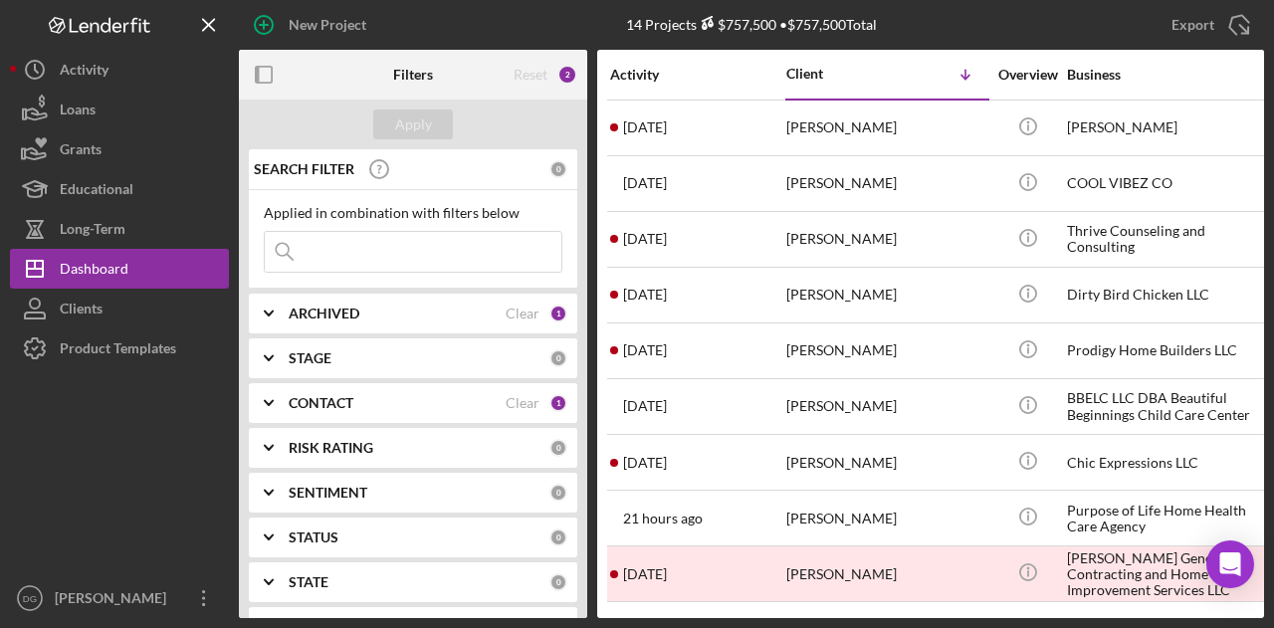
click at [414, 254] on input at bounding box center [413, 252] width 297 height 40
click at [405, 251] on input at bounding box center [413, 252] width 297 height 40
click at [309, 315] on b "ARCHIVED" at bounding box center [324, 314] width 71 height 16
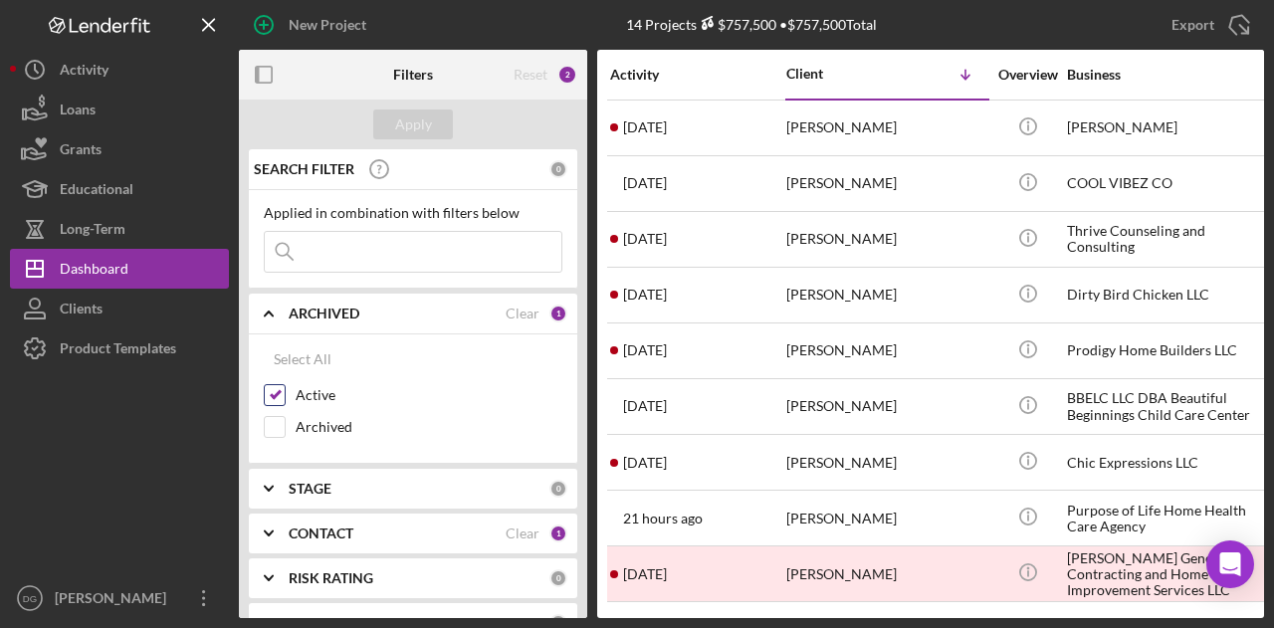
click at [278, 402] on input "Active" at bounding box center [275, 395] width 20 height 20
checkbox input "false"
click at [279, 419] on input "Archived" at bounding box center [275, 427] width 20 height 20
checkbox input "true"
click at [407, 124] on div "Apply" at bounding box center [413, 125] width 37 height 30
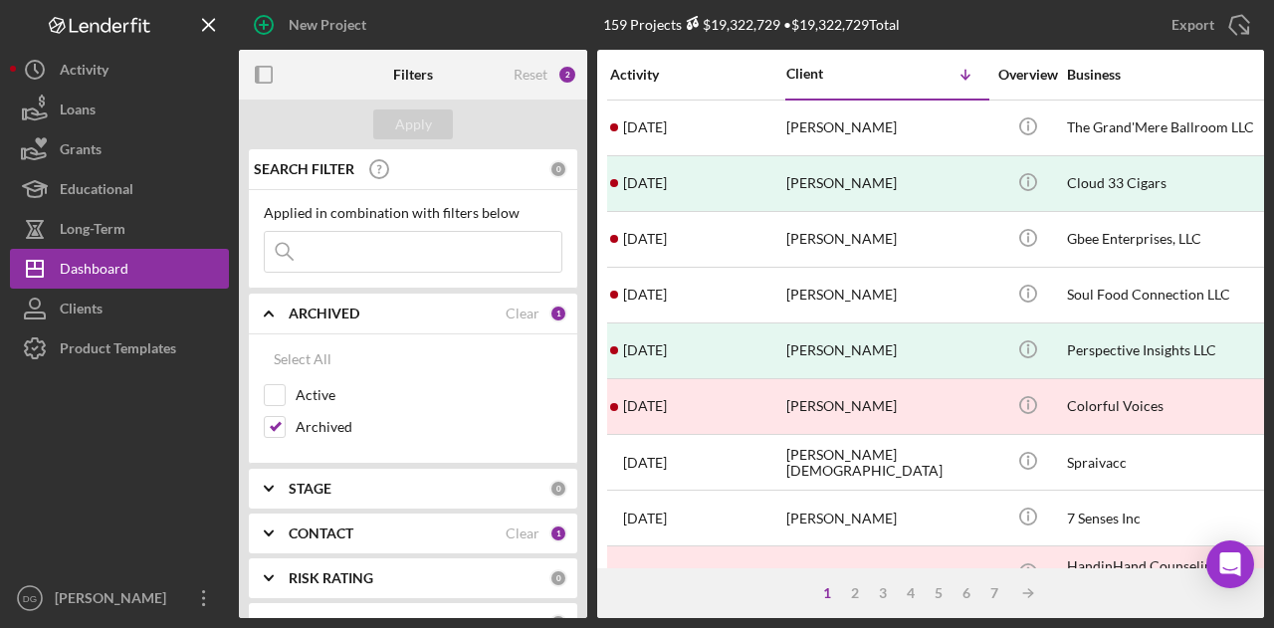
click at [374, 246] on input at bounding box center [413, 252] width 297 height 40
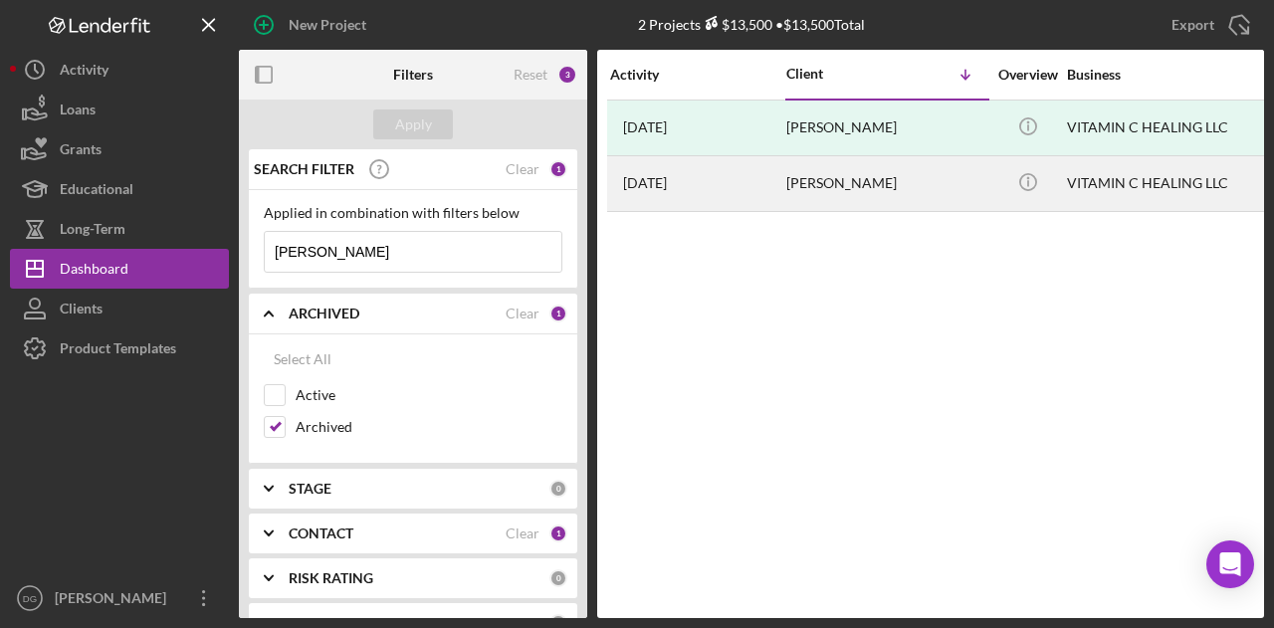
type input "[PERSON_NAME]"
click at [1096, 182] on div "VITAMIN C HEALING LLC" at bounding box center [1166, 183] width 199 height 53
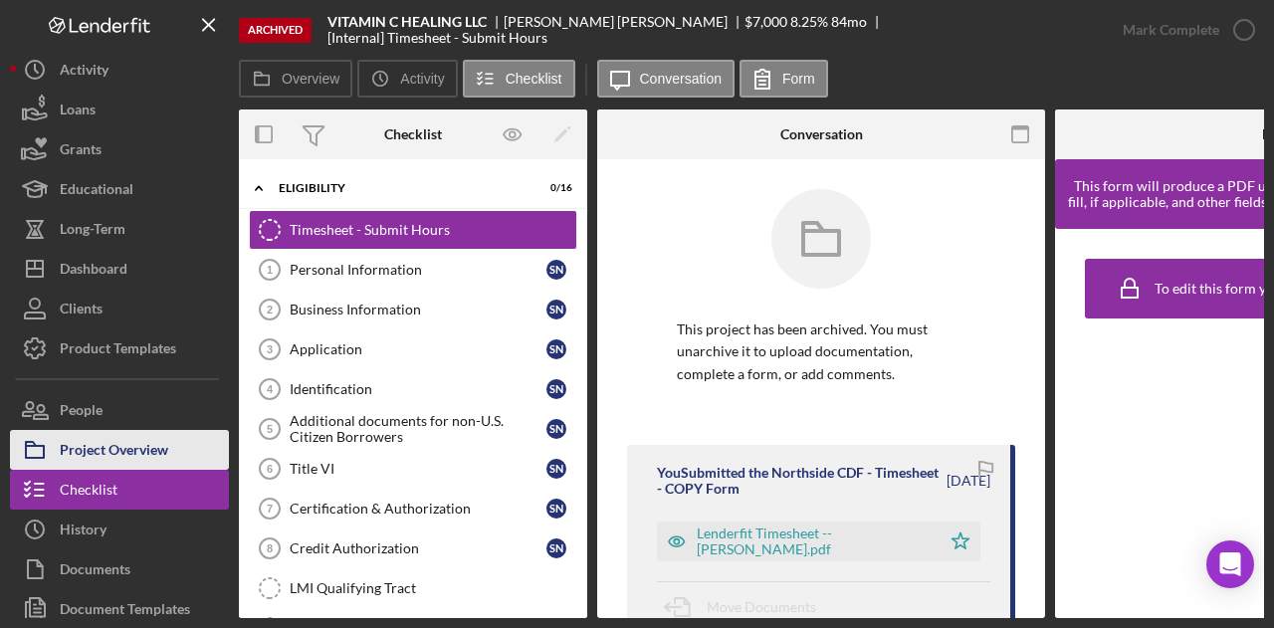
click at [107, 455] on div "Project Overview" at bounding box center [114, 452] width 109 height 45
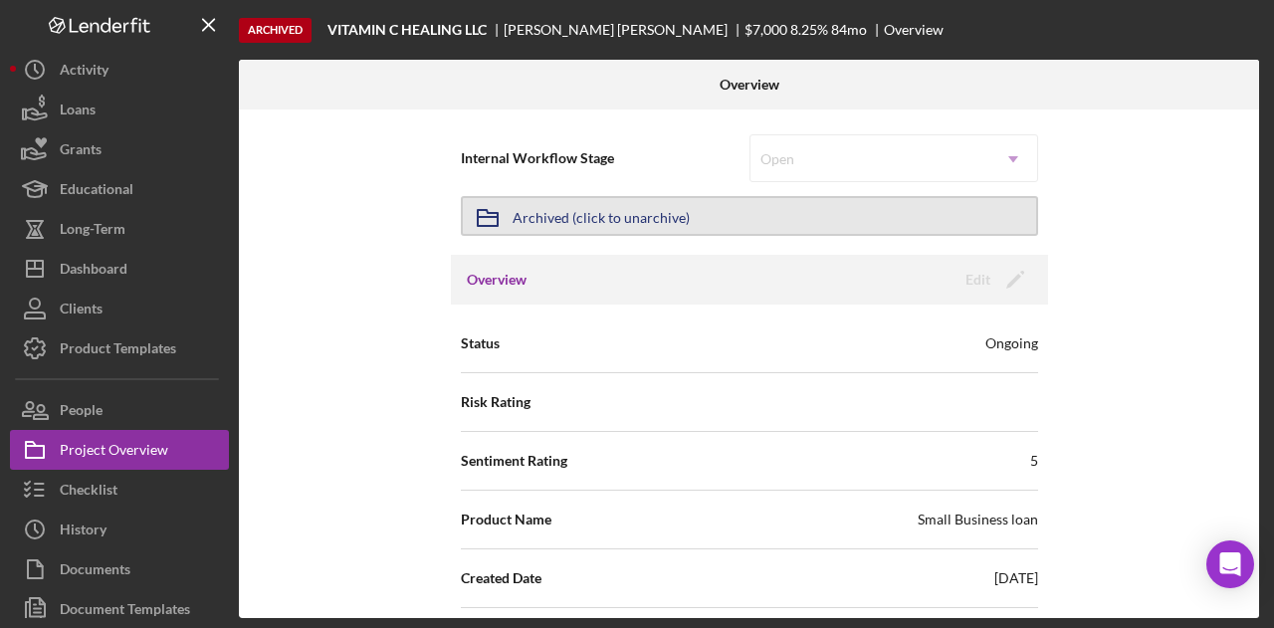
click at [711, 218] on button "Icon/Archived Archived (click to unarchive)" at bounding box center [749, 216] width 577 height 40
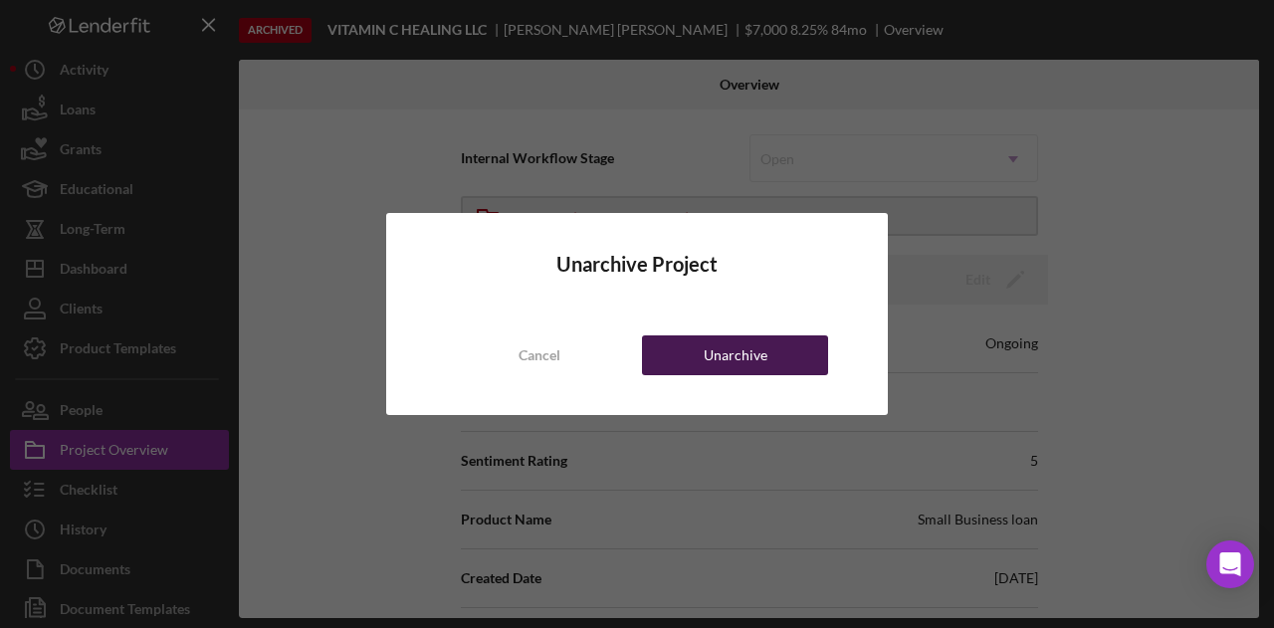
click at [746, 351] on div "Unarchive" at bounding box center [736, 355] width 64 height 40
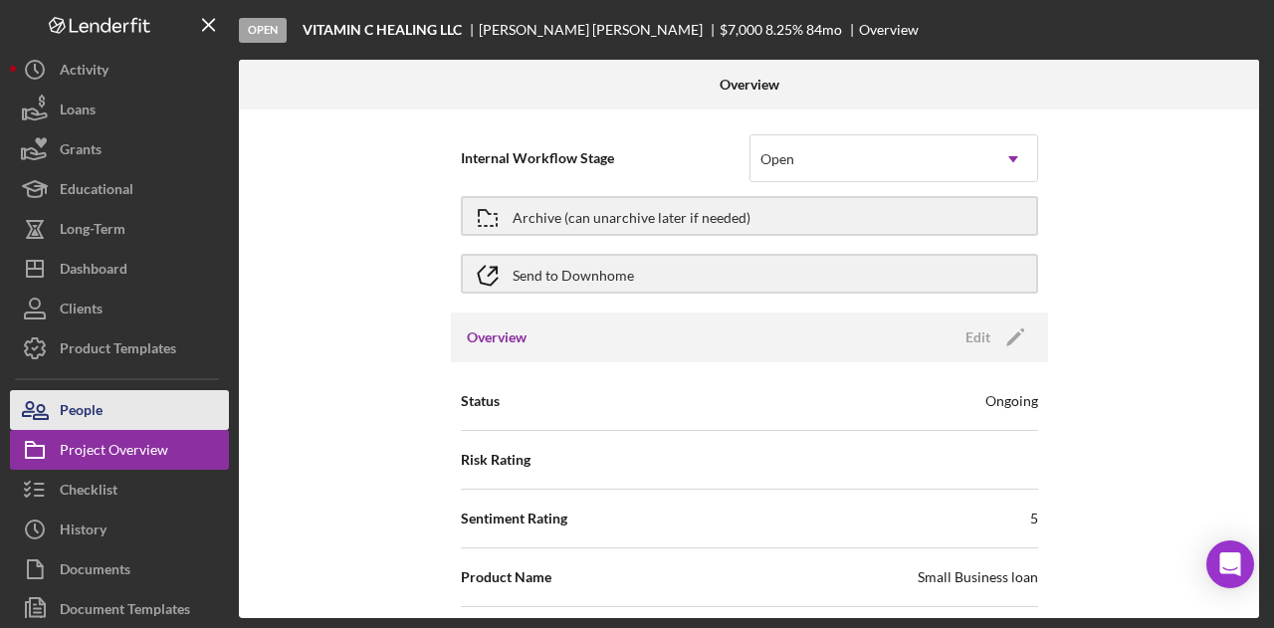
click at [84, 411] on div "People" at bounding box center [81, 412] width 43 height 45
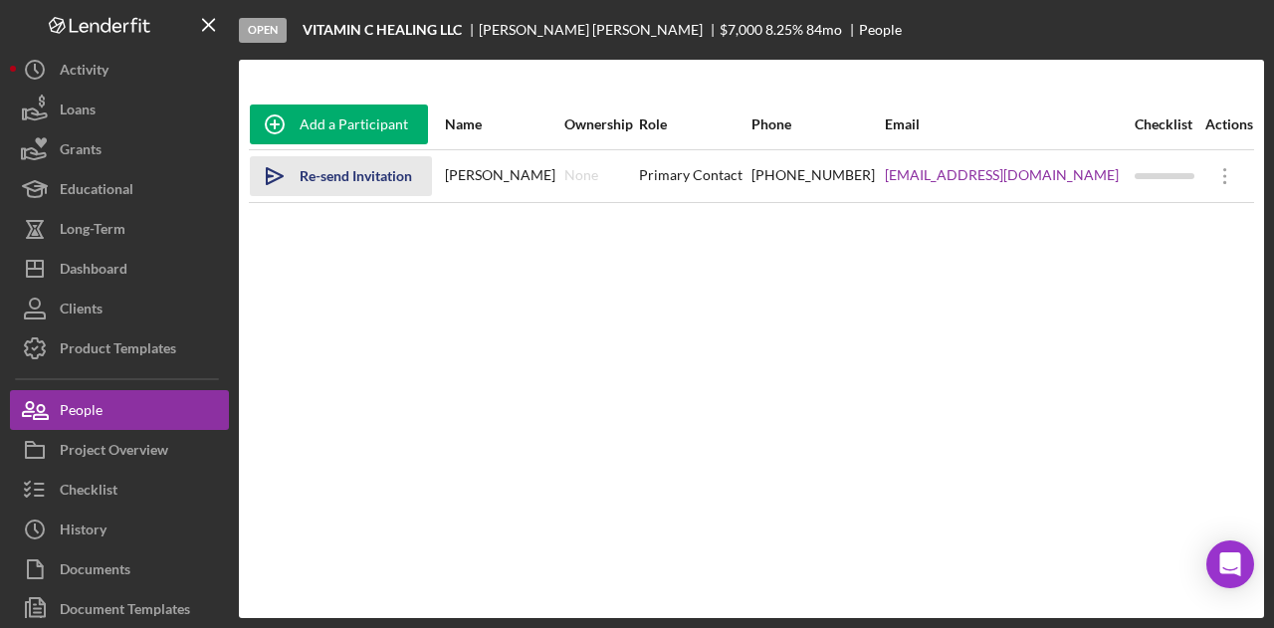
click at [332, 180] on div "Re-send Invitation" at bounding box center [356, 176] width 112 height 40
click at [531, 571] on div "Add a Participant Name Ownership Role Phone Email Checklist Actions Icon/icon-i…" at bounding box center [751, 339] width 1025 height 479
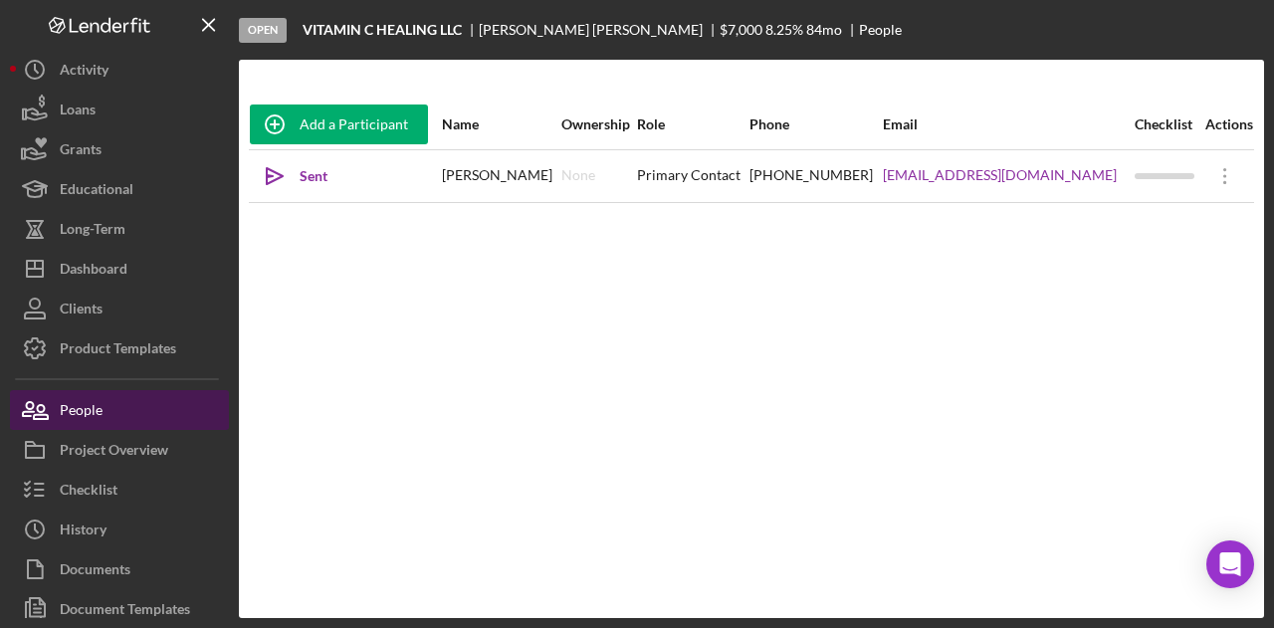
click at [104, 411] on button "People" at bounding box center [119, 410] width 219 height 40
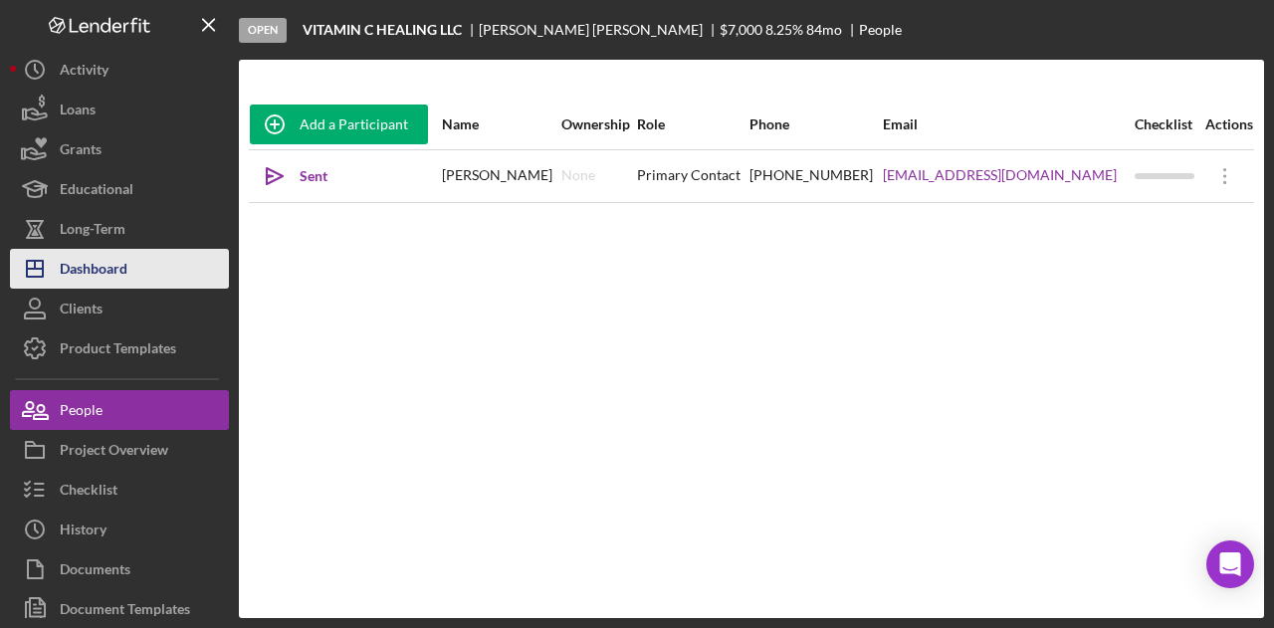
click at [102, 268] on div "Dashboard" at bounding box center [94, 271] width 68 height 45
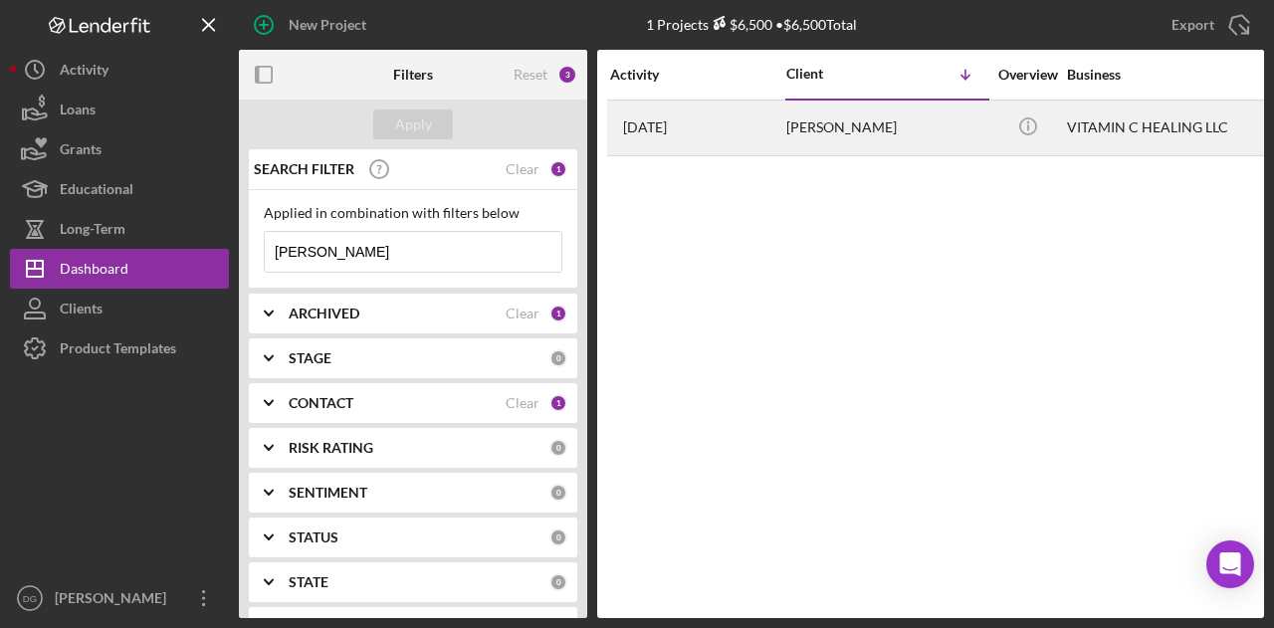
click at [1094, 126] on div "VITAMIN C HEALING LLC" at bounding box center [1166, 128] width 199 height 53
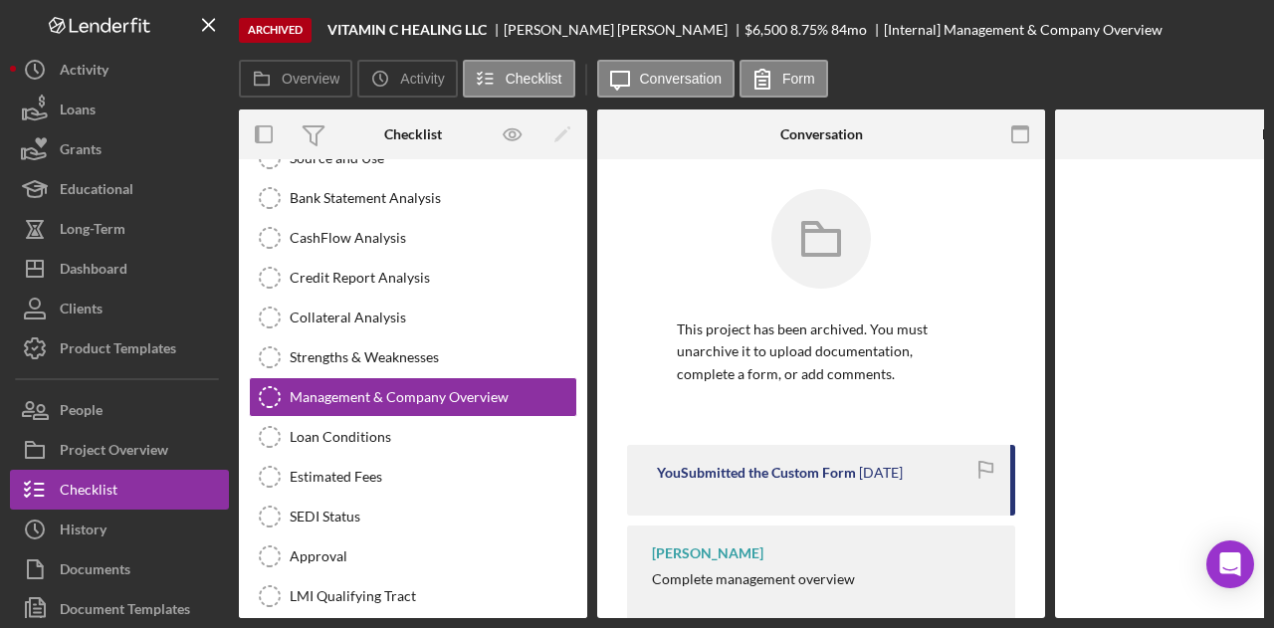
scroll to position [203, 0]
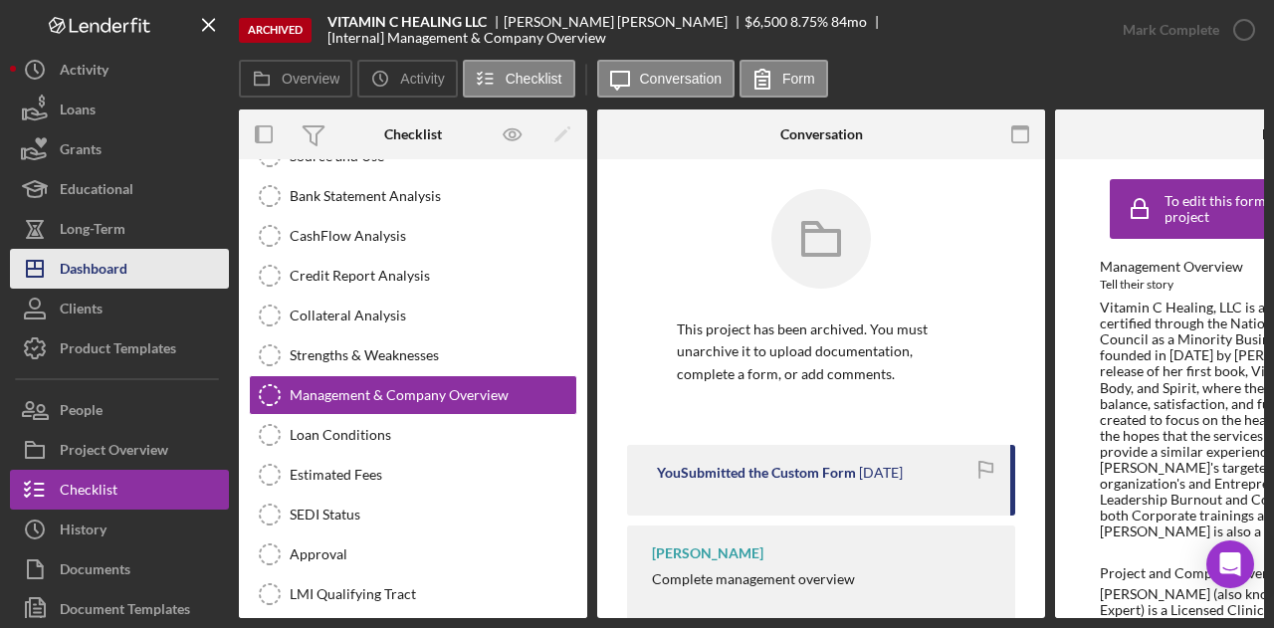
click at [88, 273] on div "Dashboard" at bounding box center [94, 271] width 68 height 45
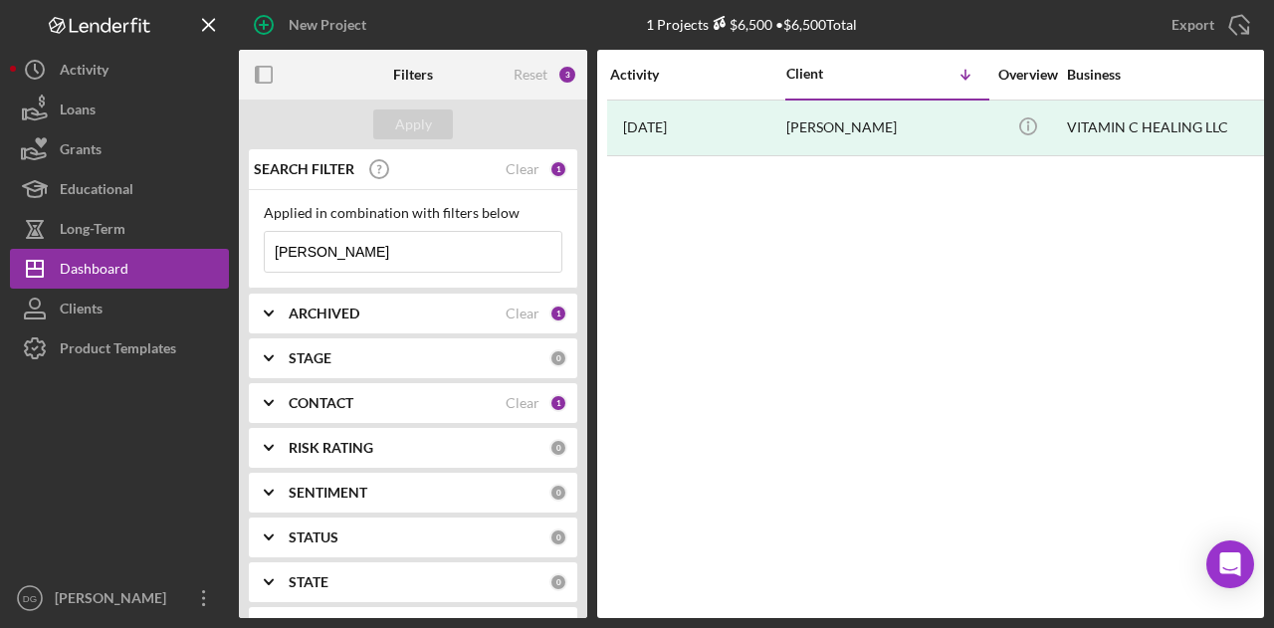
click at [366, 256] on input "[PERSON_NAME]" at bounding box center [413, 252] width 297 height 40
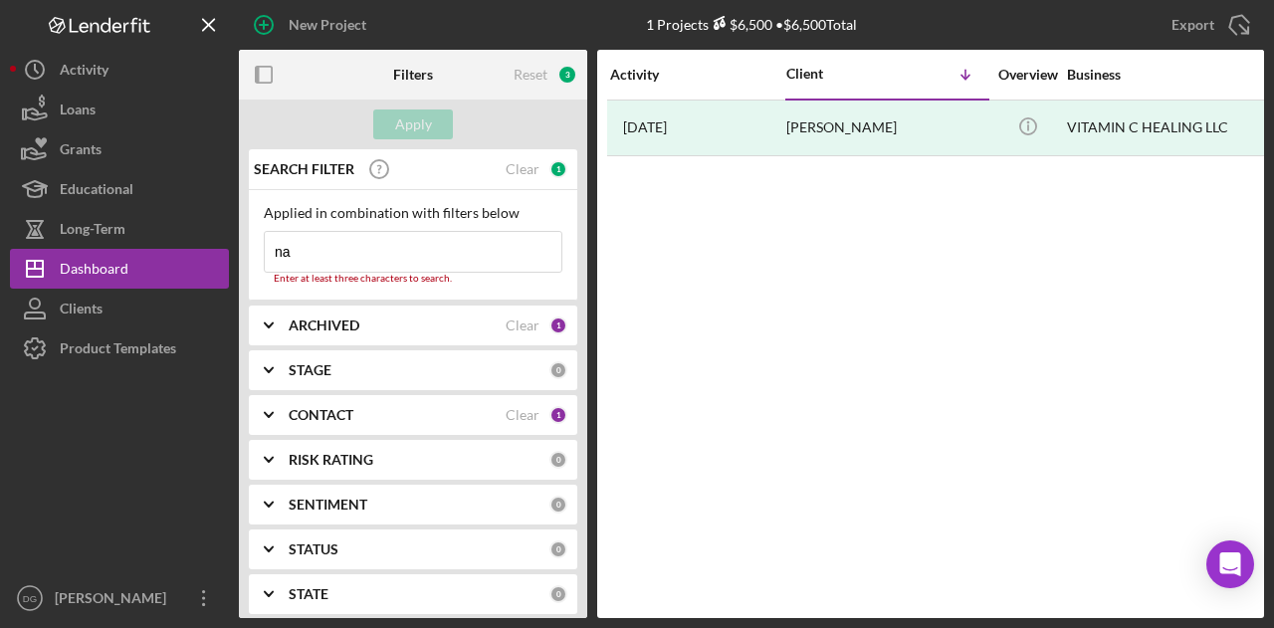
type input "n"
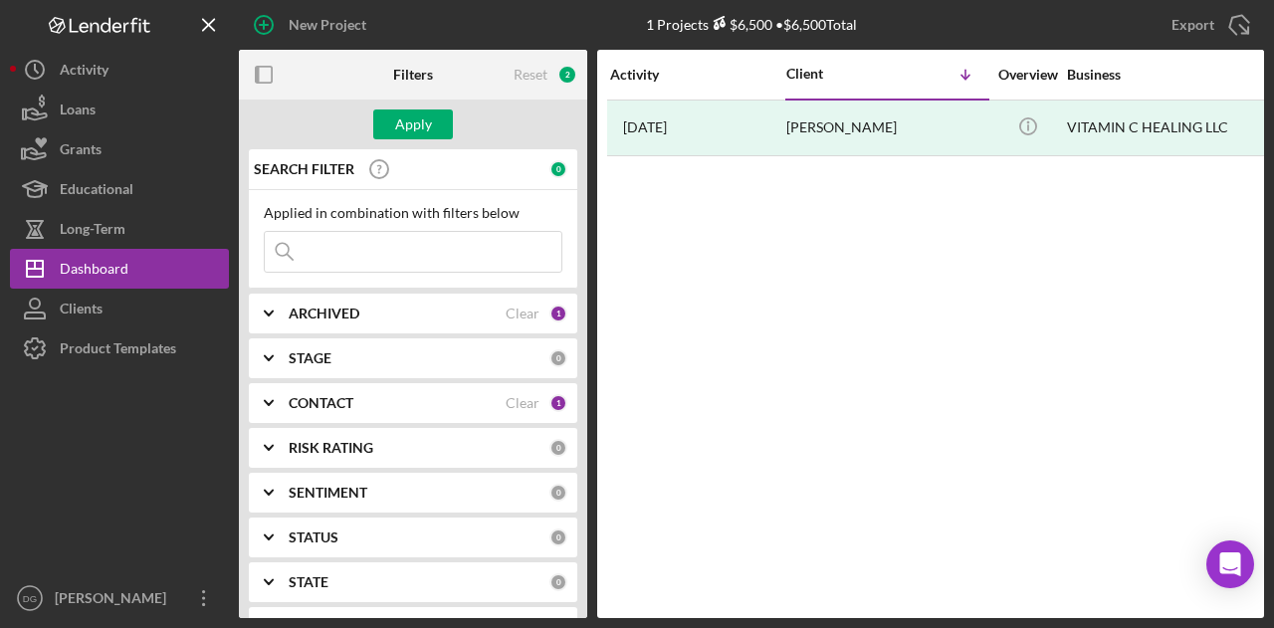
click at [371, 313] on div "ARCHIVED" at bounding box center [397, 314] width 217 height 16
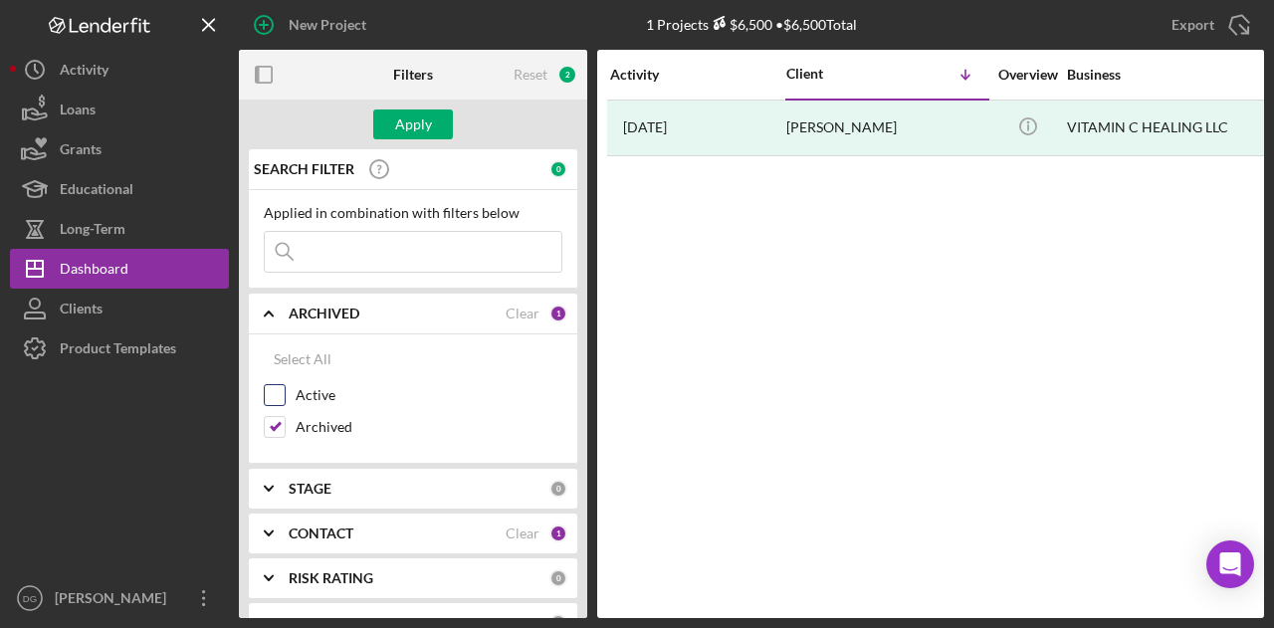
click at [279, 389] on input "Active" at bounding box center [275, 395] width 20 height 20
checkbox input "true"
click at [276, 425] on input "Archived" at bounding box center [275, 427] width 20 height 20
checkbox input "false"
click at [428, 120] on div "Apply" at bounding box center [413, 125] width 37 height 30
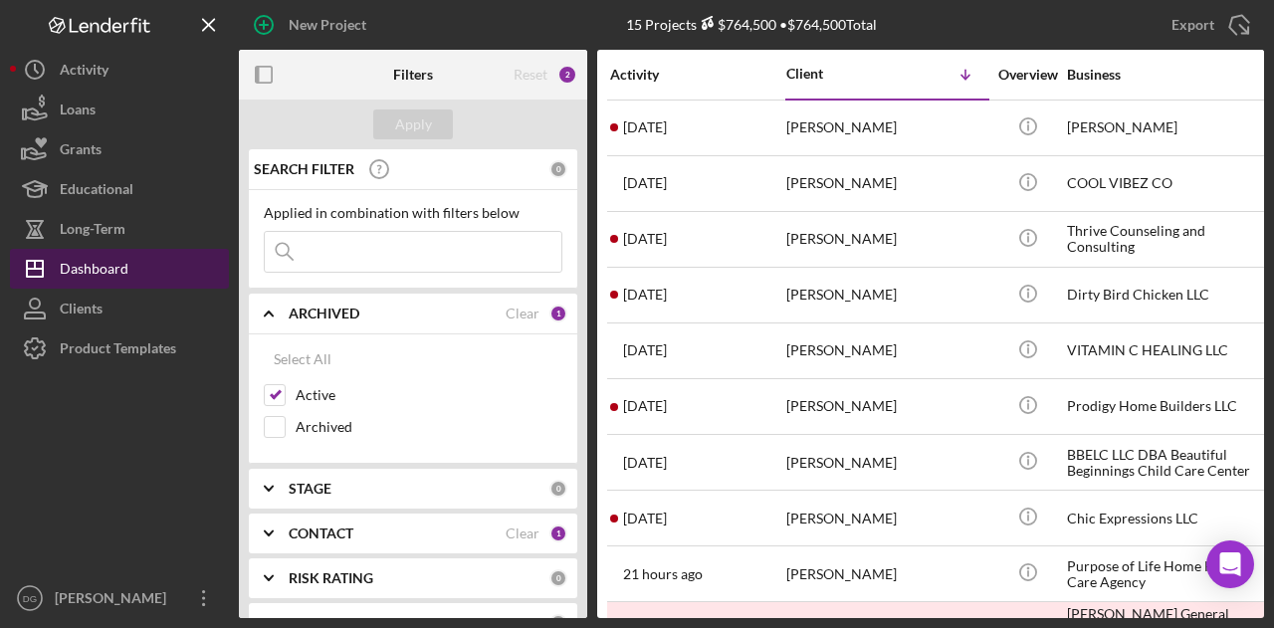
click at [120, 257] on div "Dashboard" at bounding box center [94, 271] width 69 height 45
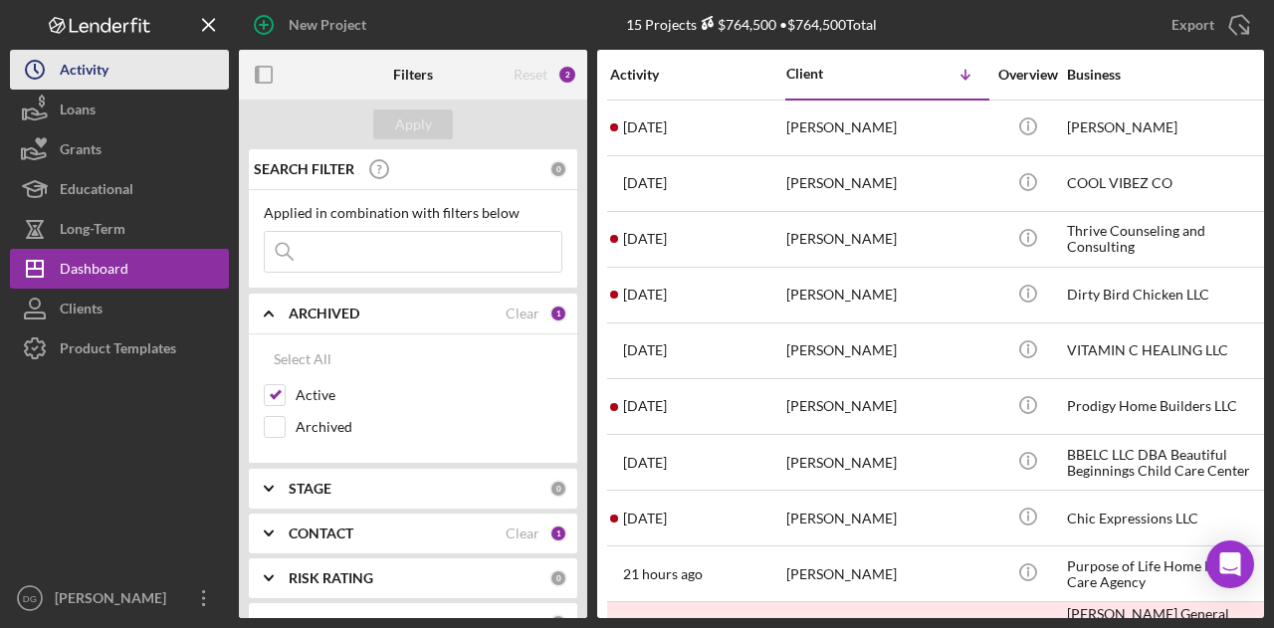
click at [90, 66] on div "Activity" at bounding box center [84, 72] width 49 height 45
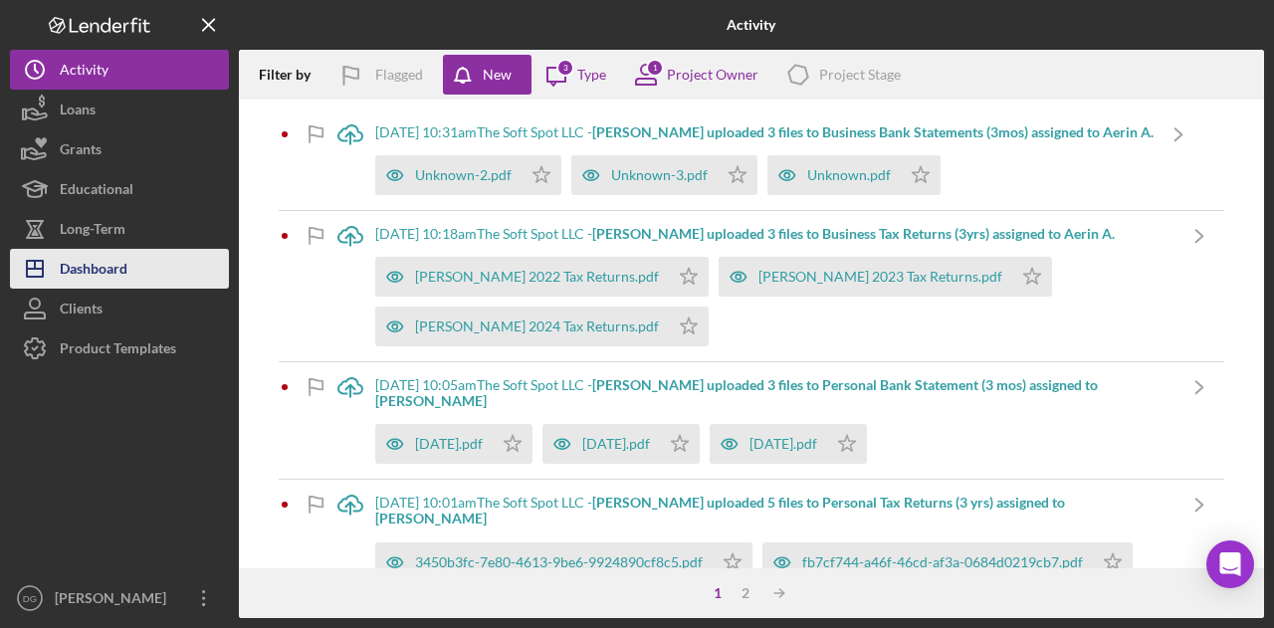
click at [95, 268] on div "Dashboard" at bounding box center [94, 271] width 68 height 45
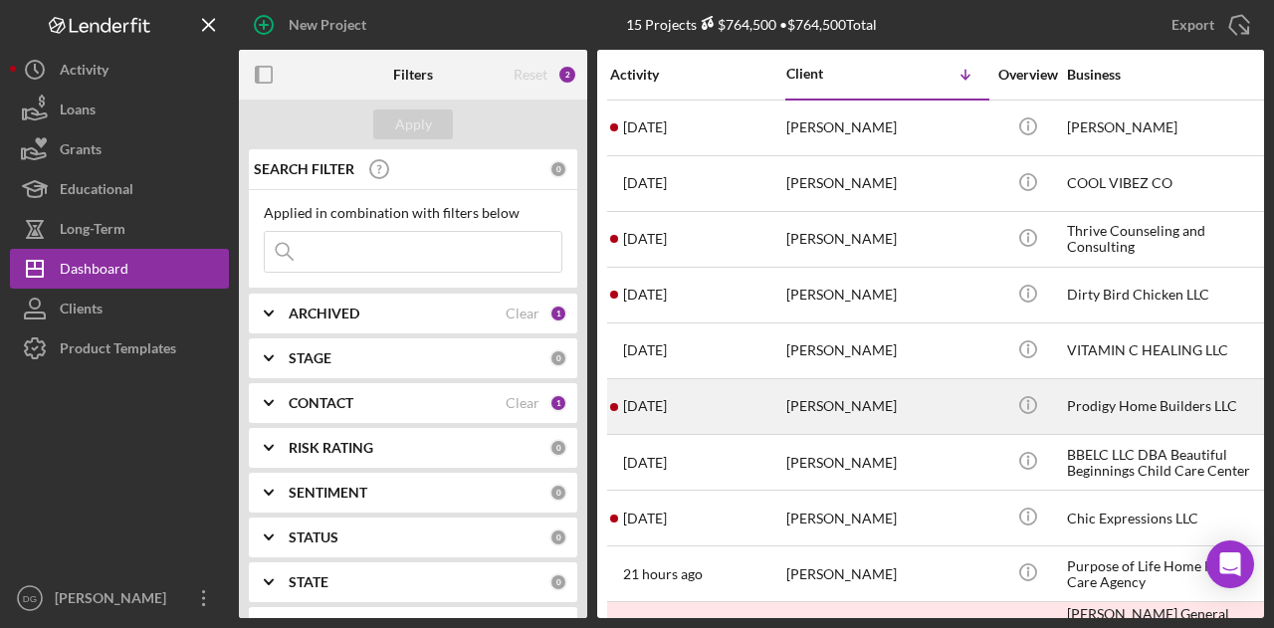
click at [837, 397] on div "[PERSON_NAME]" at bounding box center [885, 406] width 199 height 53
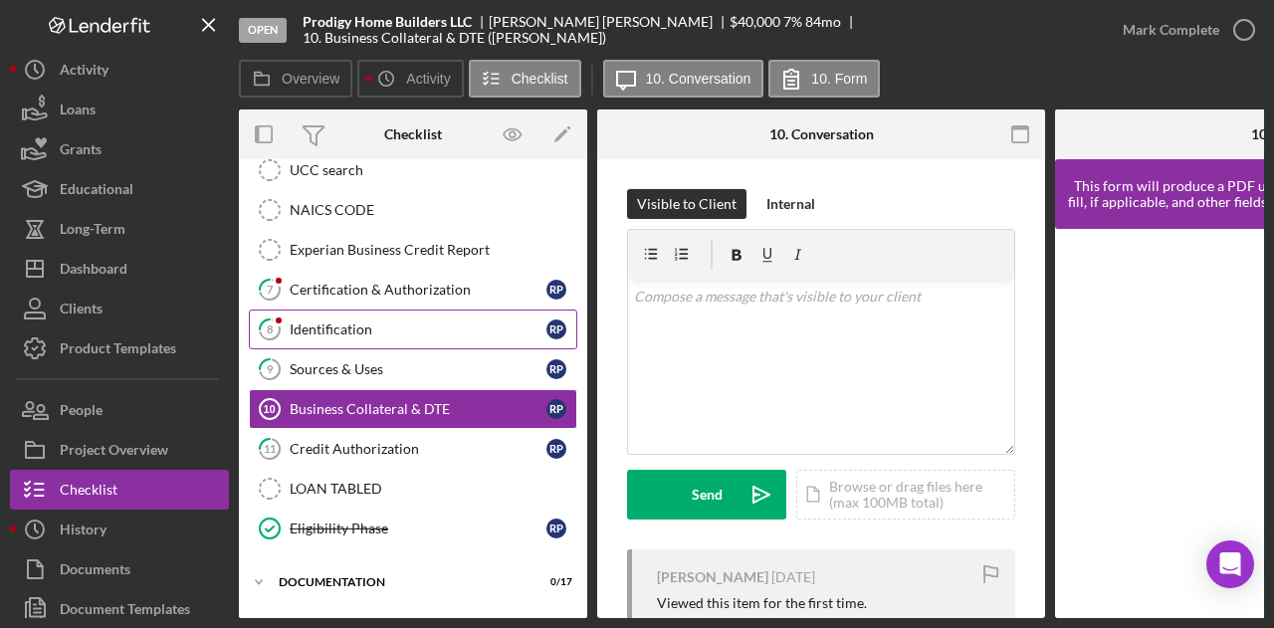
scroll to position [466, 0]
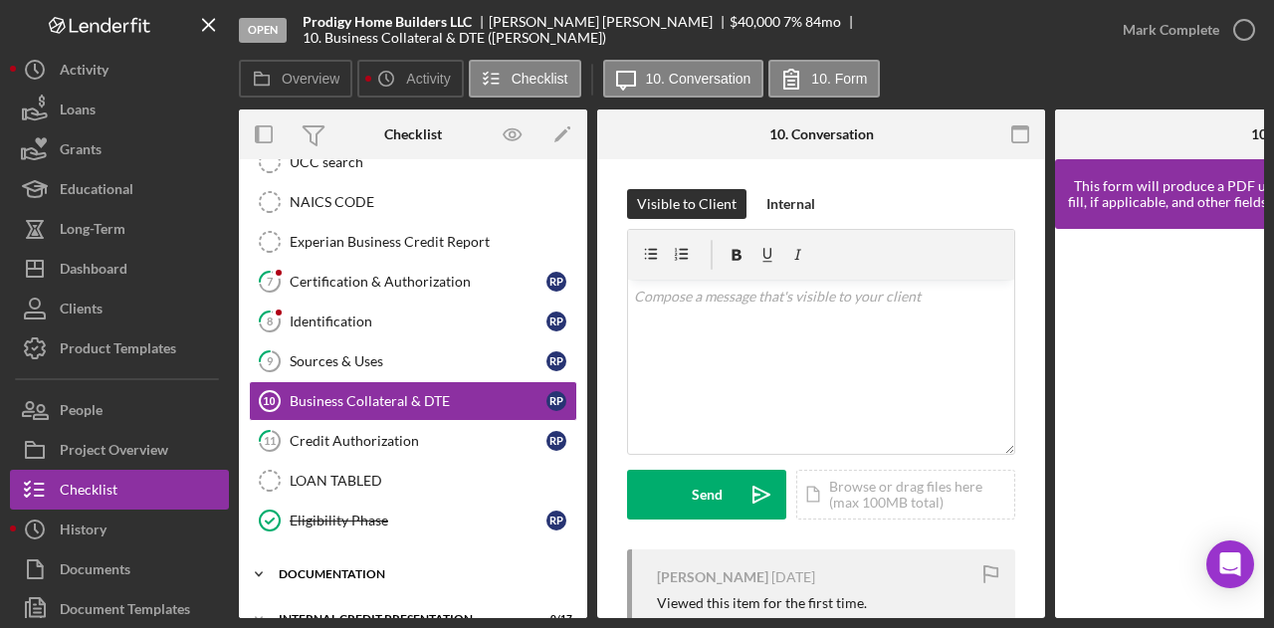
click at [333, 568] on div "documentation" at bounding box center [421, 574] width 284 height 12
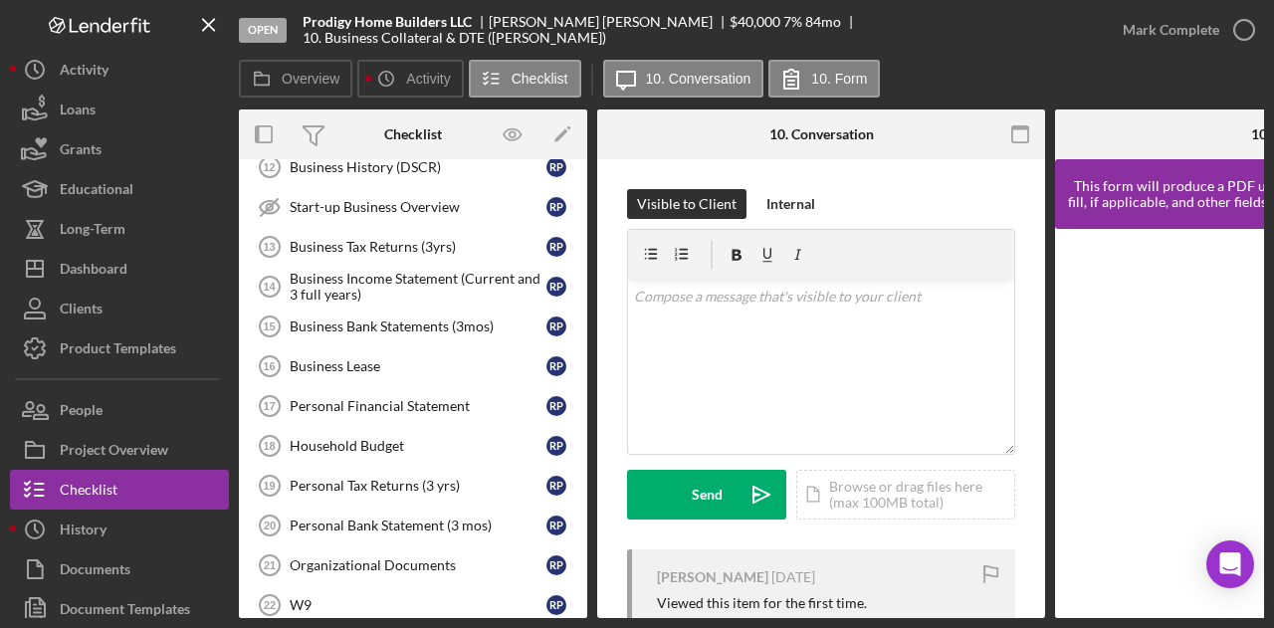
scroll to position [1166, 0]
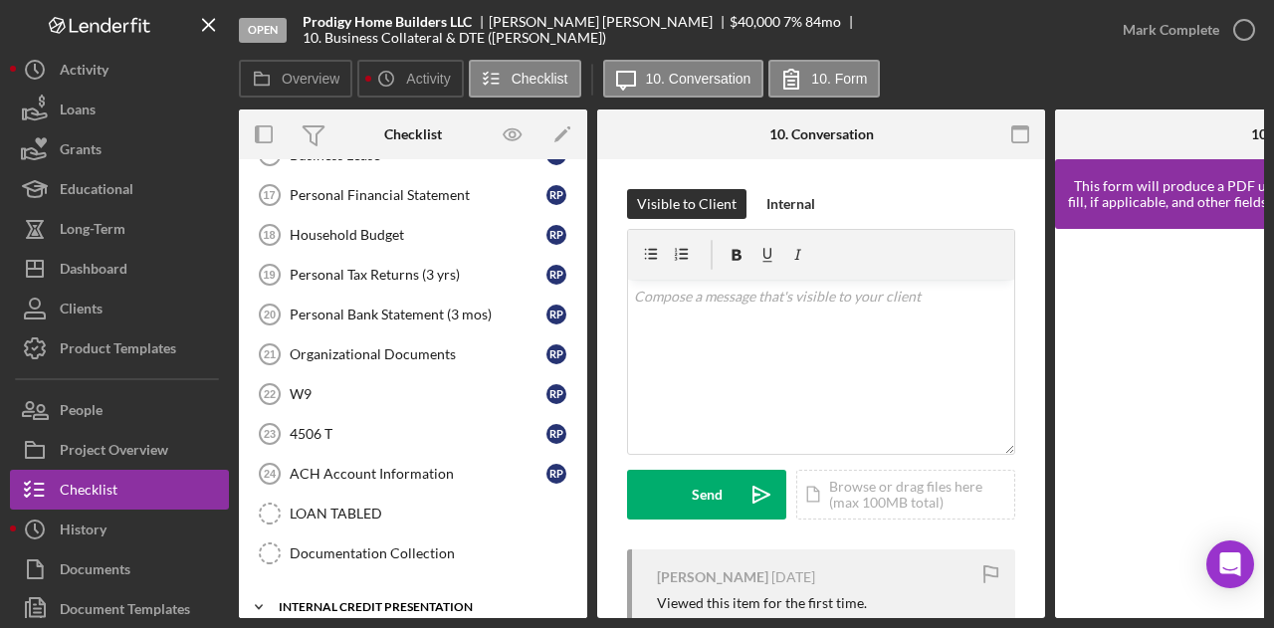
click at [392, 601] on div "Internal Credit Presentation" at bounding box center [421, 607] width 284 height 12
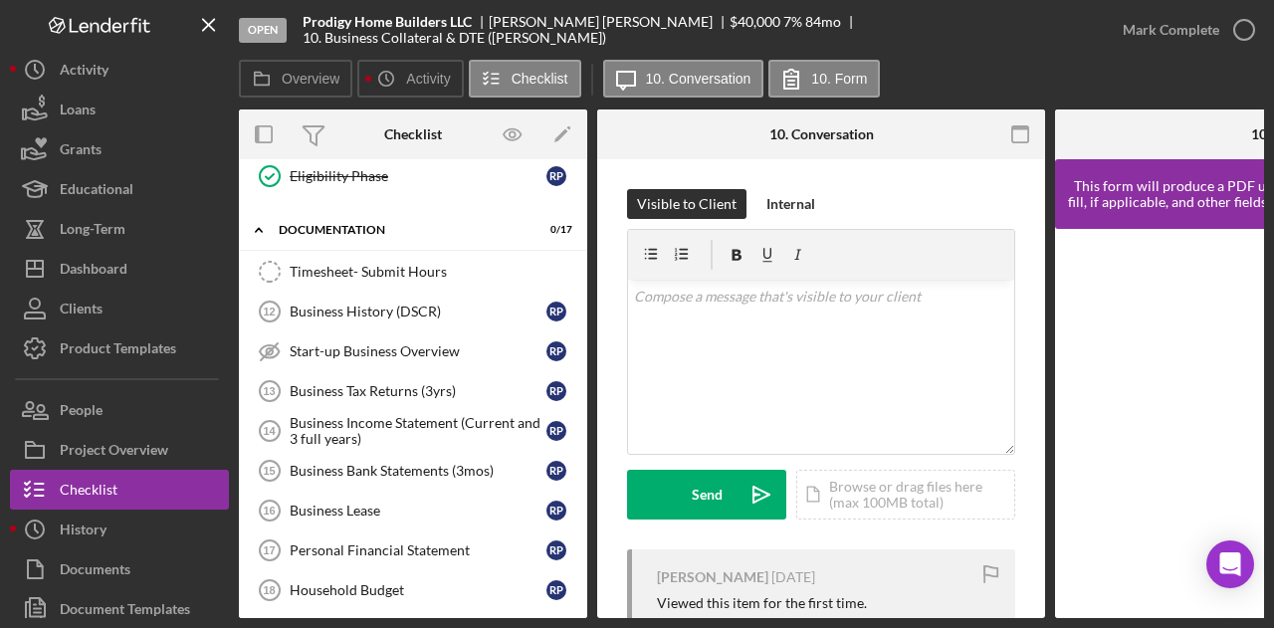
scroll to position [793, 0]
